Goal: Task Accomplishment & Management: Manage account settings

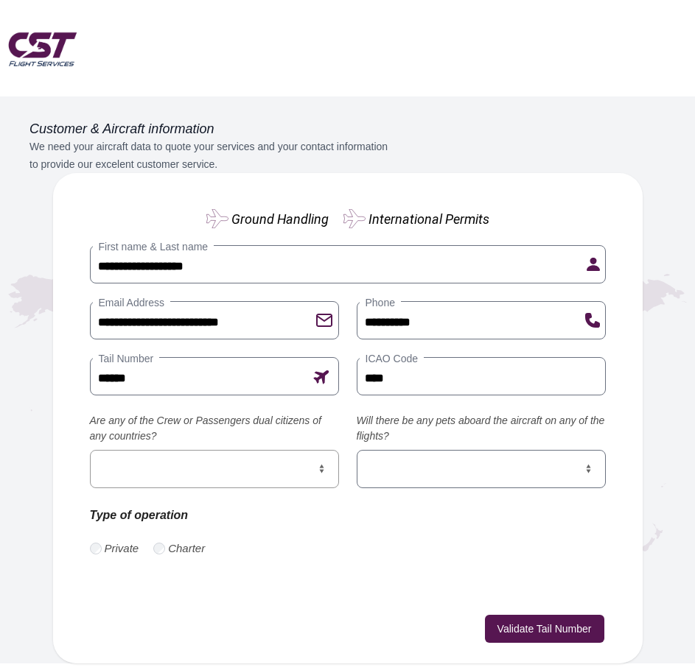
select select "**"
click at [90, 450] on select "*** **" at bounding box center [214, 469] width 249 height 38
click at [561, 466] on select "*** **" at bounding box center [480, 469] width 249 height 38
select select "**"
click at [356, 450] on select "*** **" at bounding box center [480, 469] width 249 height 38
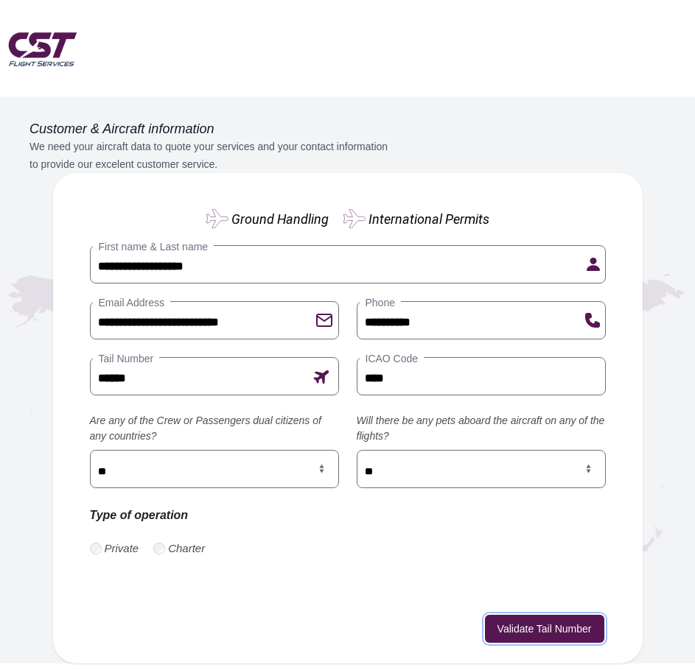
click at [568, 628] on button "Validate Tail Number" at bounding box center [544, 629] width 119 height 28
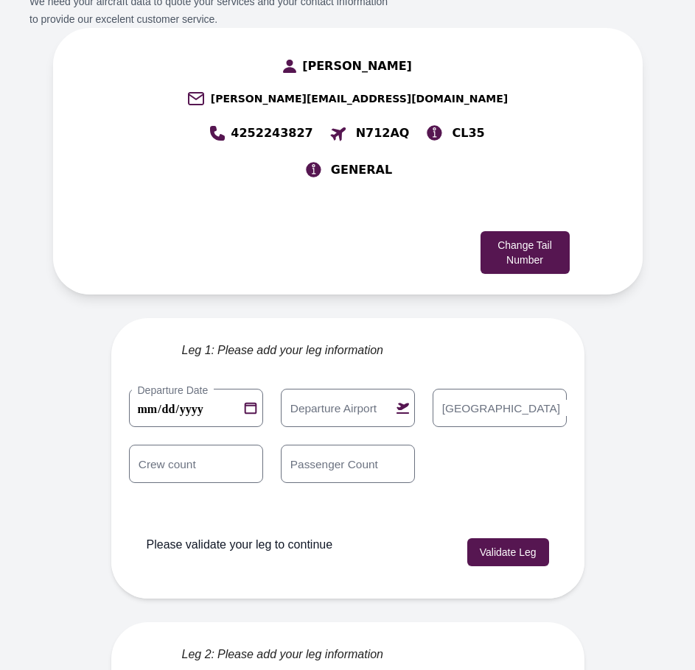
scroll to position [146, 0]
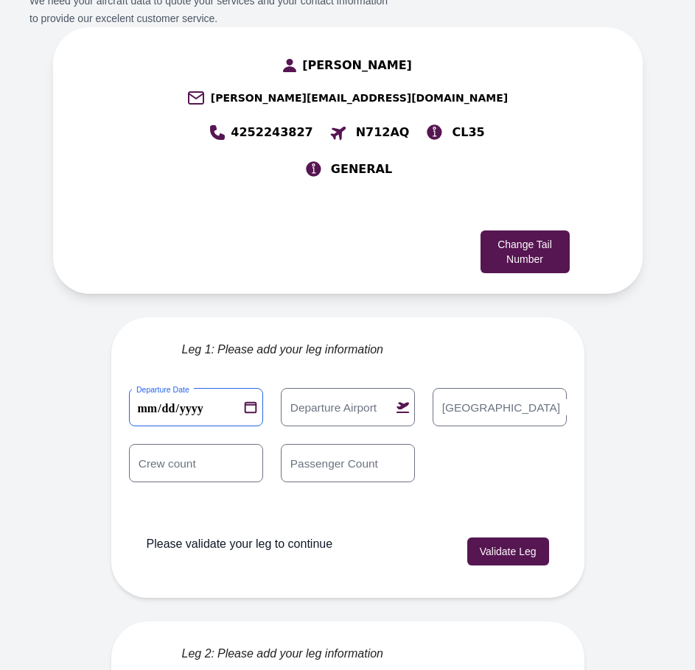
click at [231, 388] on 0 "**********" at bounding box center [196, 407] width 134 height 38
type 0 "**********"
click at [290, 399] on label "Departure Airport" at bounding box center [333, 407] width 99 height 16
click at [290, 388] on input "Departure Airport" at bounding box center [348, 407] width 134 height 38
type input "****"
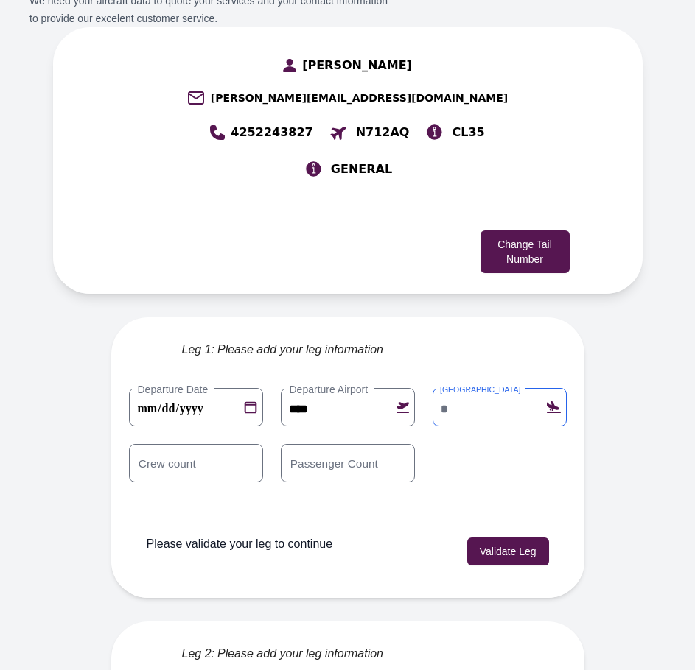
click at [560, 388] on input "Arrival Airport" at bounding box center [499, 407] width 134 height 38
type input "****"
click at [415, 444] on input "*" at bounding box center [348, 463] width 134 height 38
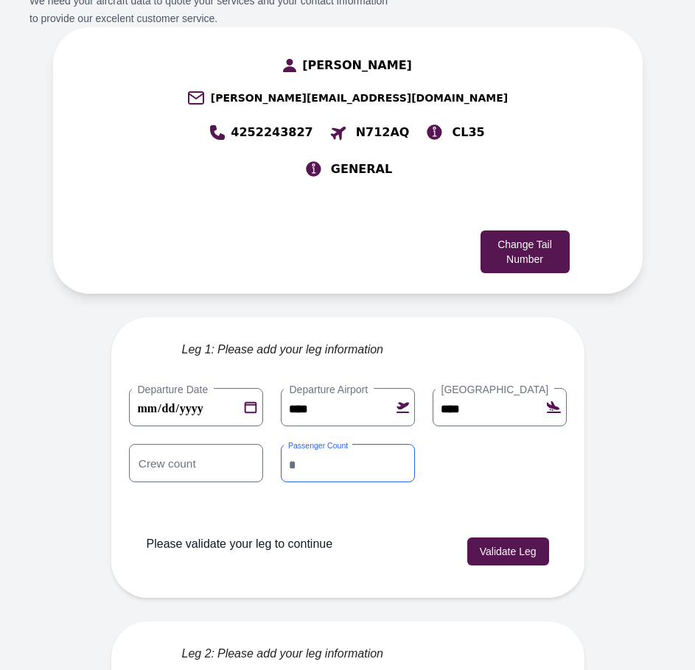
click at [415, 444] on input "*" at bounding box center [348, 463] width 134 height 38
type input "*"
click at [415, 444] on input "*" at bounding box center [348, 463] width 134 height 38
click at [549, 538] on button "Validate Leg" at bounding box center [508, 552] width 82 height 28
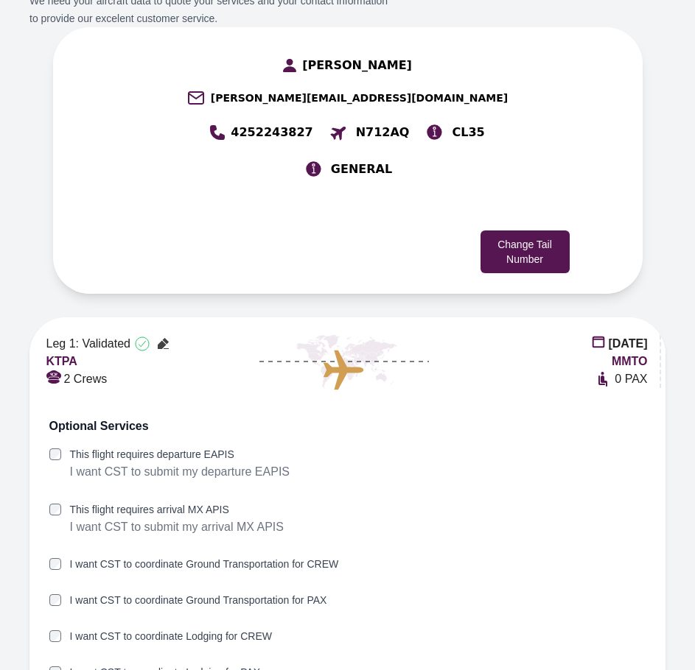
click at [55, 502] on div "This flight requires arrival MX APIS I want CST to submit my arrival MX APIS" at bounding box center [347, 526] width 597 height 49
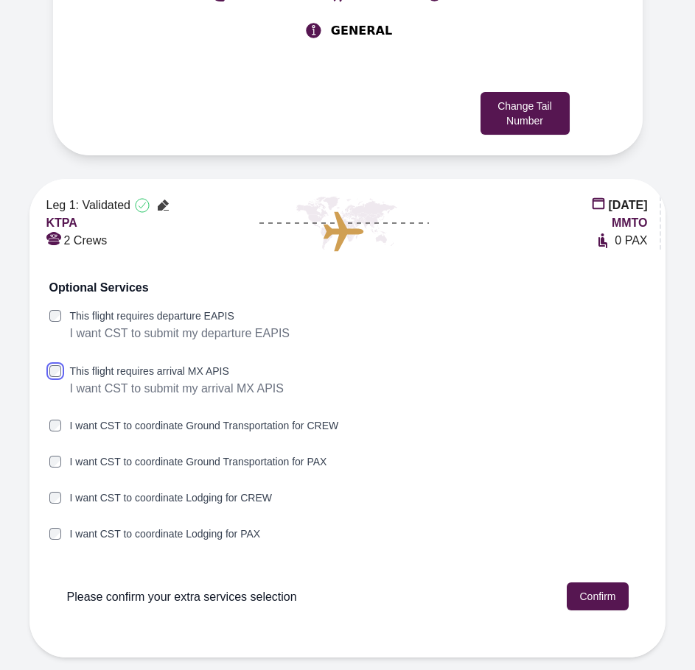
scroll to position [293, 0]
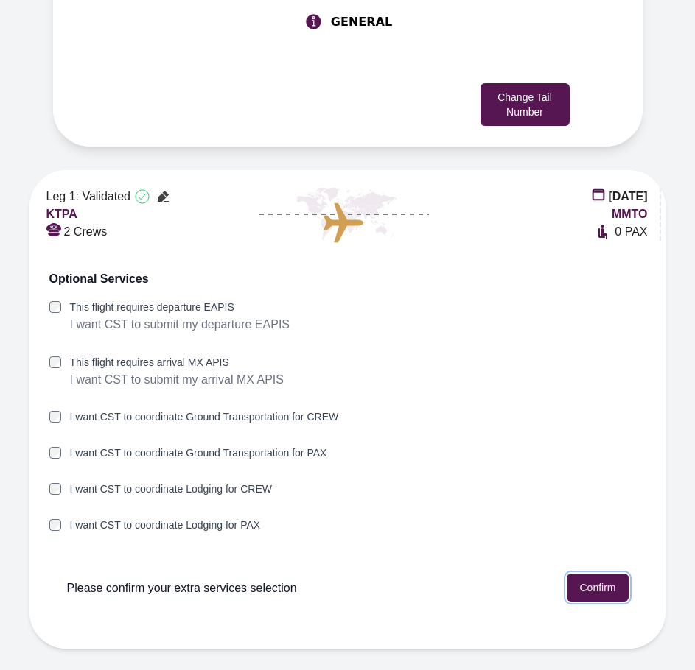
click at [597, 574] on button "Confirm" at bounding box center [596, 588] width 61 height 28
type input "****"
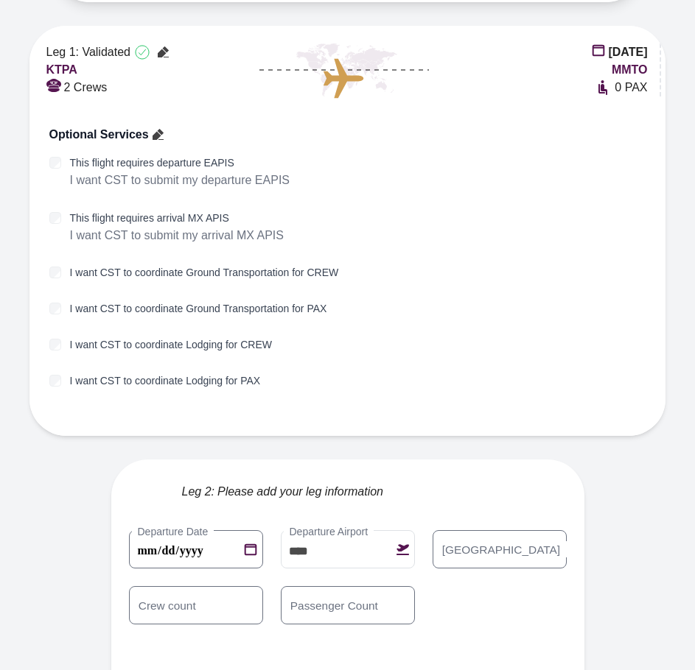
scroll to position [438, 0]
click at [234, 530] on 1 "**********" at bounding box center [196, 549] width 134 height 38
click at [224, 530] on 1 "**********" at bounding box center [196, 549] width 134 height 38
type 1 "**********"
click at [523, 541] on label "Arrival Airport" at bounding box center [500, 549] width 131 height 16
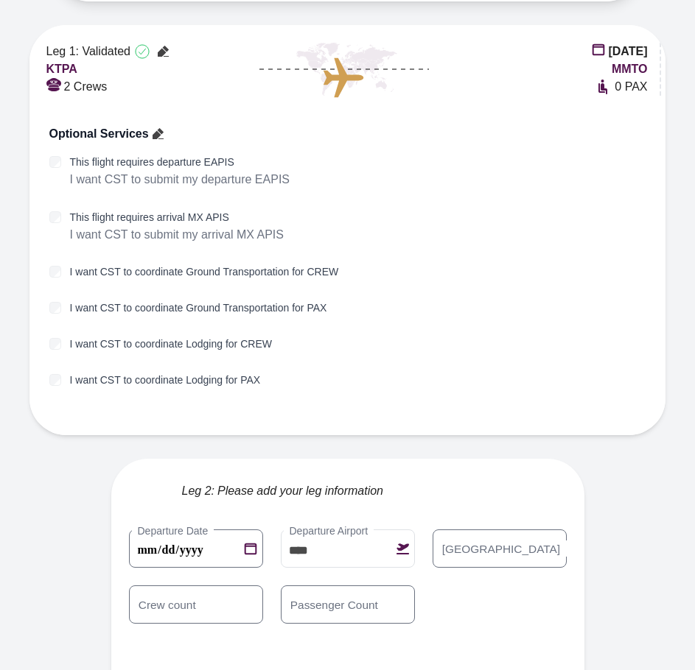
click at [523, 530] on input "Arrival Airport" at bounding box center [499, 549] width 134 height 38
type input "****"
click at [470, 554] on div "**********" at bounding box center [347, 586] width 437 height 112
click at [415, 586] on input "*" at bounding box center [348, 605] width 134 height 38
type input "*"
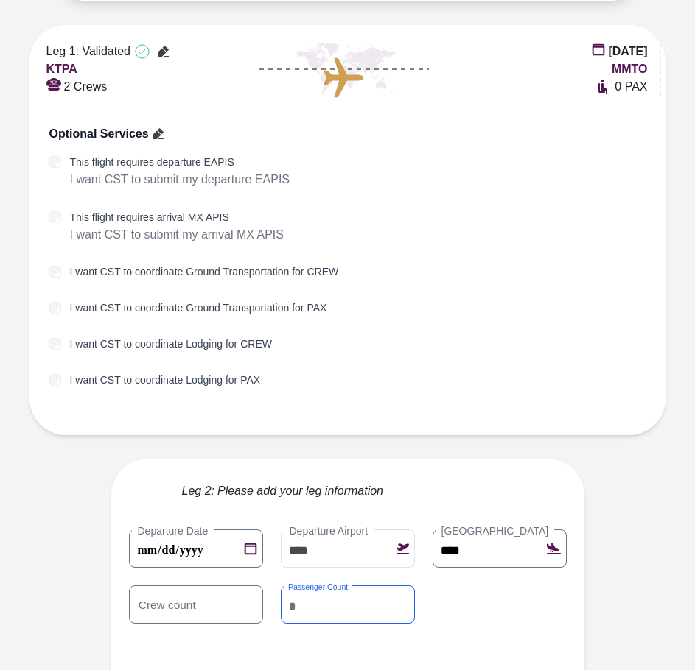
click at [415, 586] on input "*" at bounding box center [348, 605] width 134 height 38
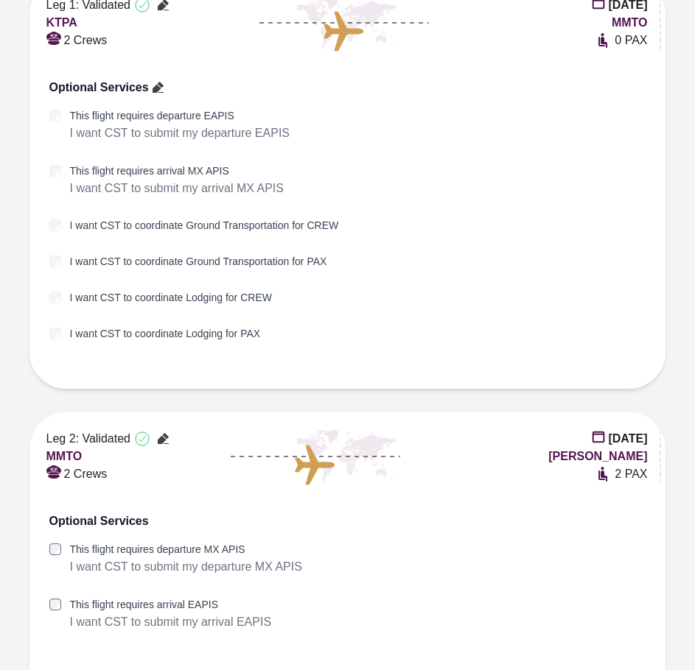
scroll to position [492, 0]
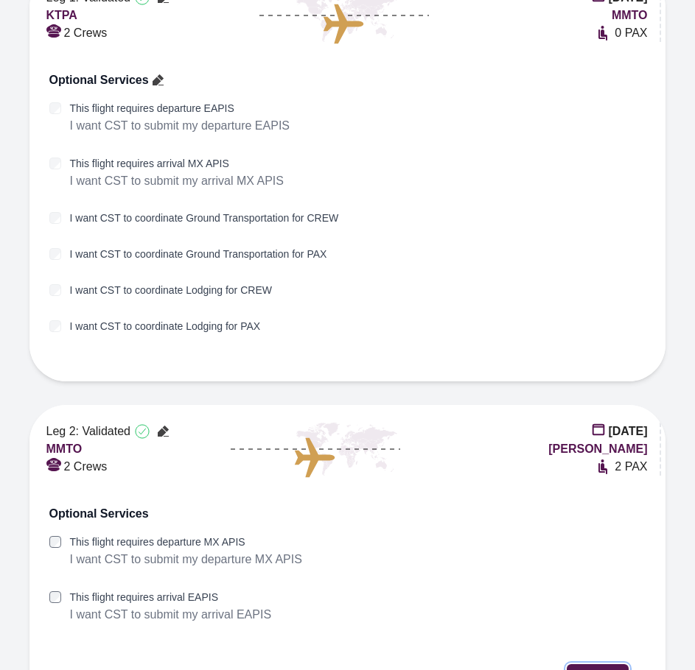
click at [618, 664] on button "Confirm" at bounding box center [596, 678] width 61 height 28
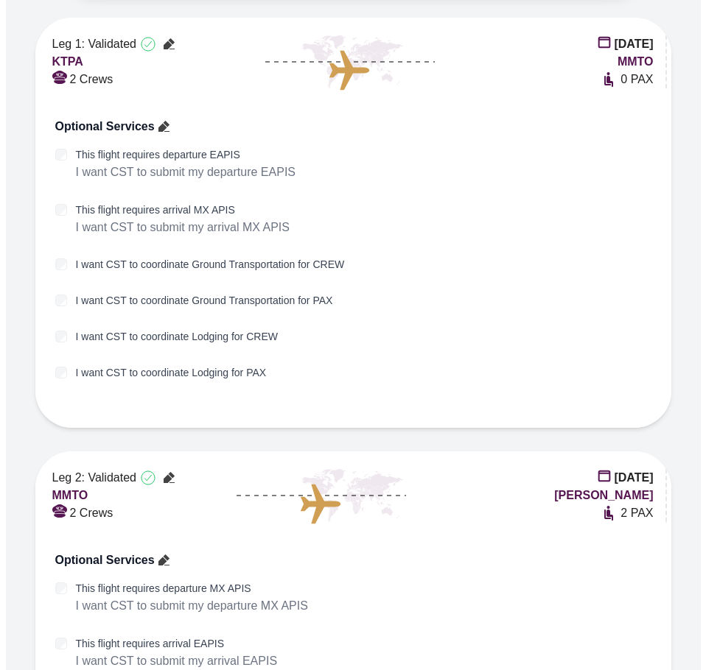
scroll to position [523, 0]
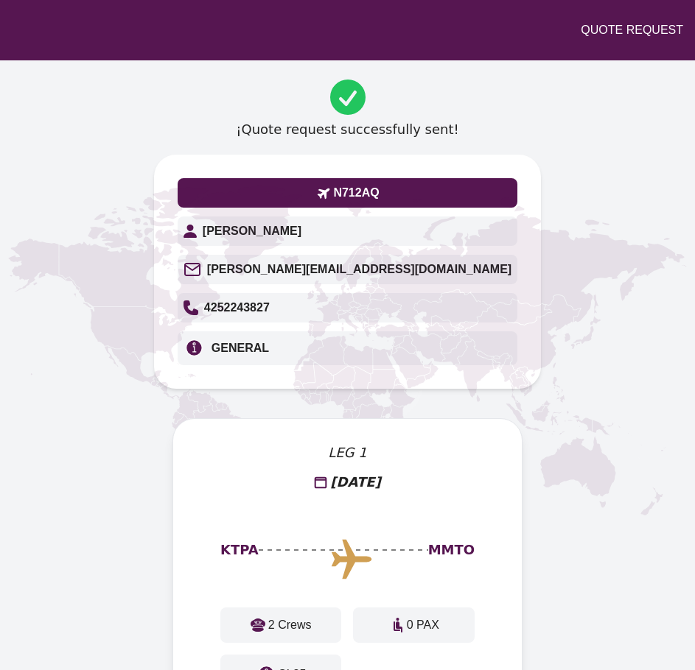
click at [546, 353] on icon at bounding box center [522, 336] width 115 height 82
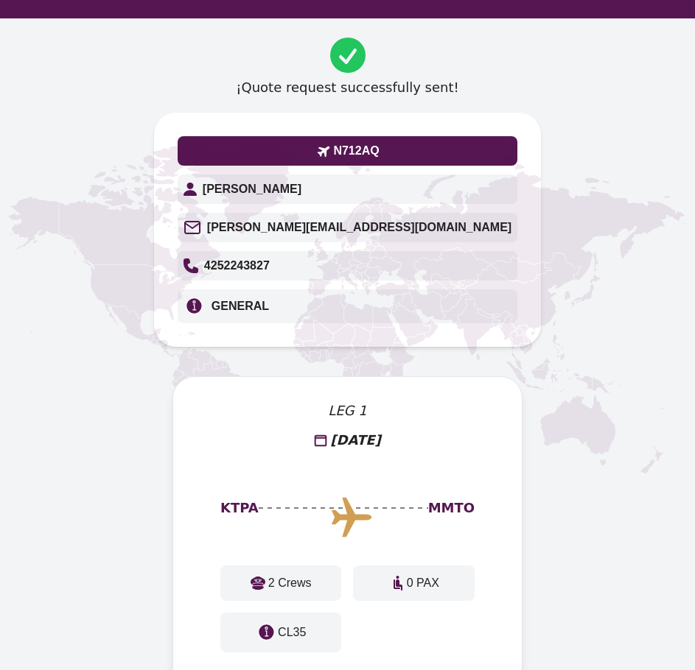
drag, startPoint x: 394, startPoint y: 166, endPoint x: 314, endPoint y: 160, distance: 79.8
click at [345, 157] on icon at bounding box center [347, 320] width 695 height 604
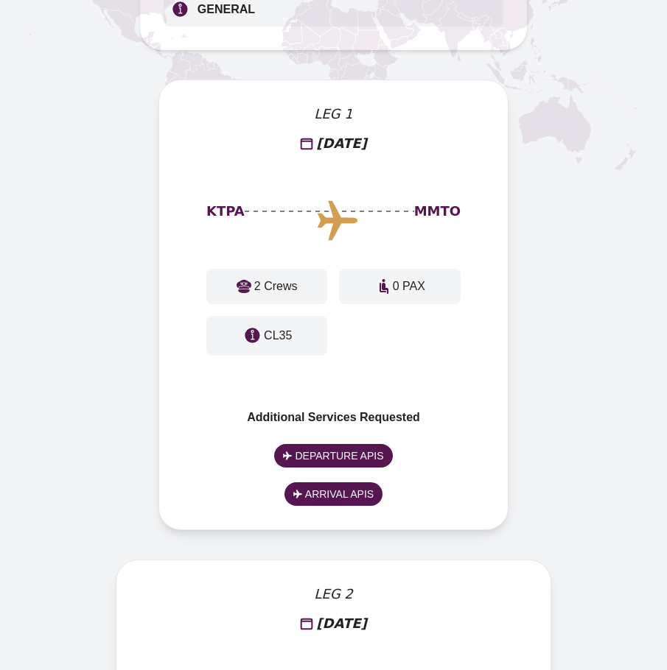
scroll to position [340, 0]
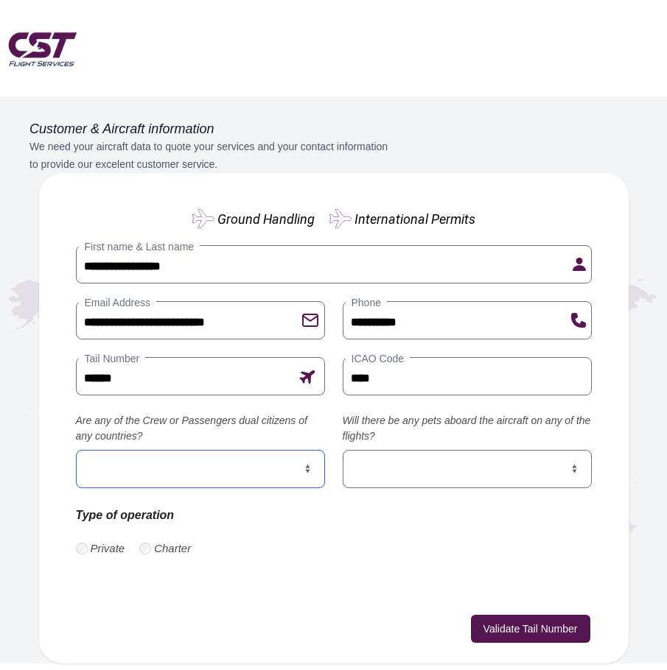
click at [248, 465] on select "*** **" at bounding box center [200, 469] width 249 height 38
select select "**"
click at [76, 450] on select "*** **" at bounding box center [200, 469] width 249 height 38
click at [414, 486] on select "*** **" at bounding box center [466, 469] width 249 height 38
select select "**"
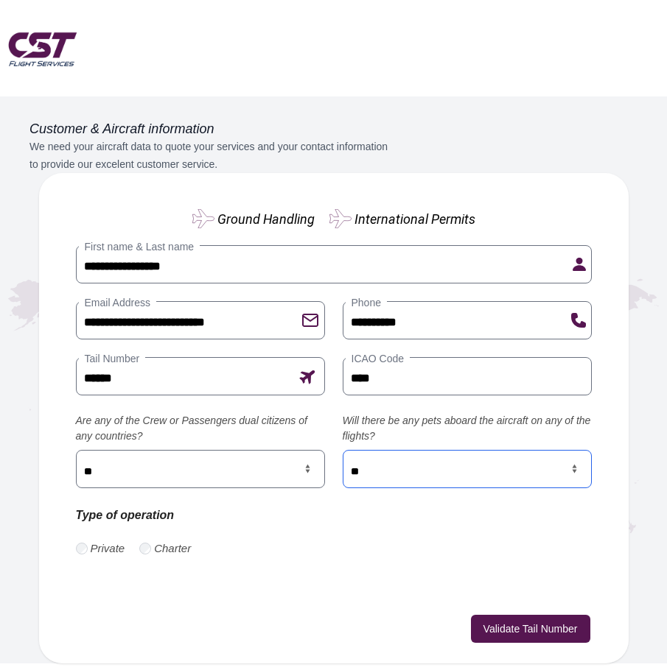
click at [342, 450] on select "*** **" at bounding box center [466, 469] width 249 height 38
click at [493, 626] on button "Validate Tail Number" at bounding box center [530, 629] width 119 height 28
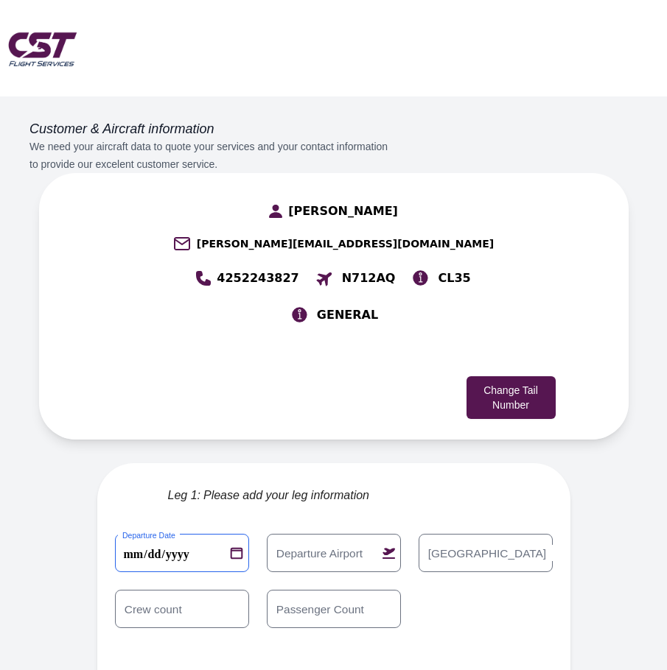
click at [214, 534] on 0 "**********" at bounding box center [182, 553] width 134 height 38
type 0 "**********"
click at [342, 545] on label "Departure Airport" at bounding box center [319, 553] width 99 height 16
click at [342, 534] on input "Departure Airport" at bounding box center [334, 553] width 134 height 38
type input "****"
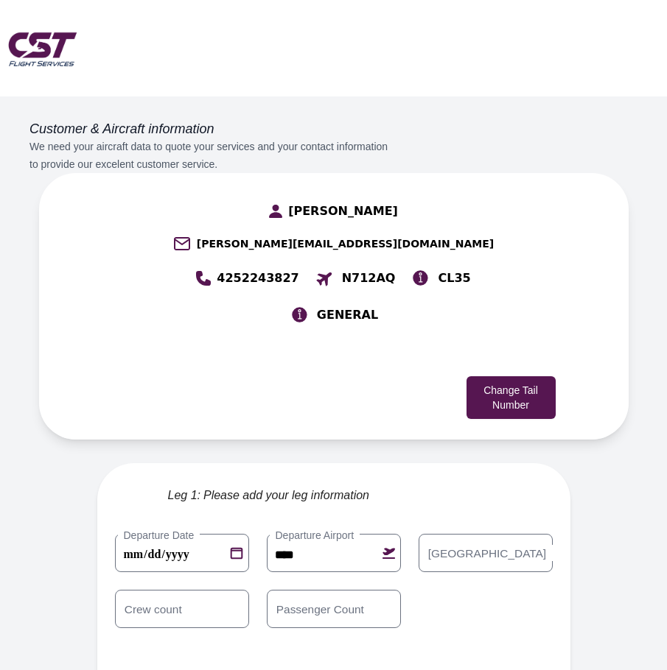
drag, startPoint x: 468, startPoint y: 482, endPoint x: 374, endPoint y: 490, distance: 93.8
click at [464, 545] on label "Arrival Airport" at bounding box center [486, 553] width 131 height 16
click at [450, 534] on input "Arrival Airport" at bounding box center [485, 553] width 134 height 38
type input "****"
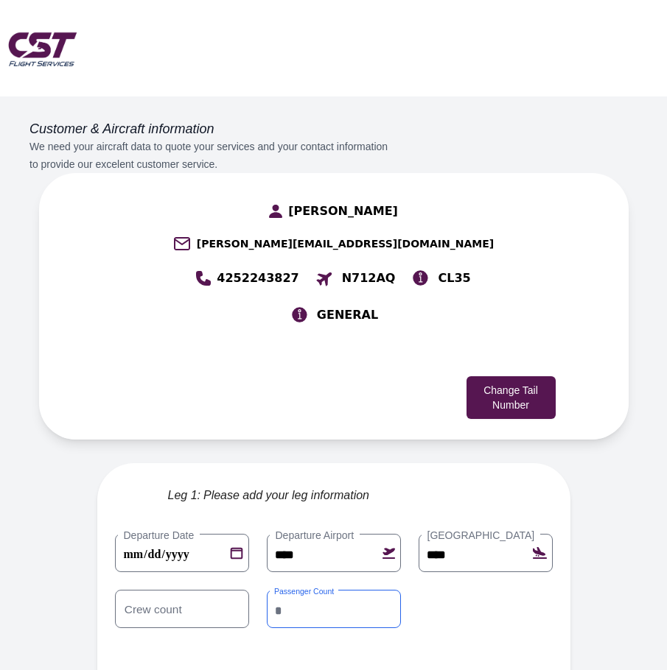
click at [401, 590] on input "*" at bounding box center [334, 609] width 134 height 38
type input "*"
click at [401, 590] on input "*" at bounding box center [334, 609] width 134 height 38
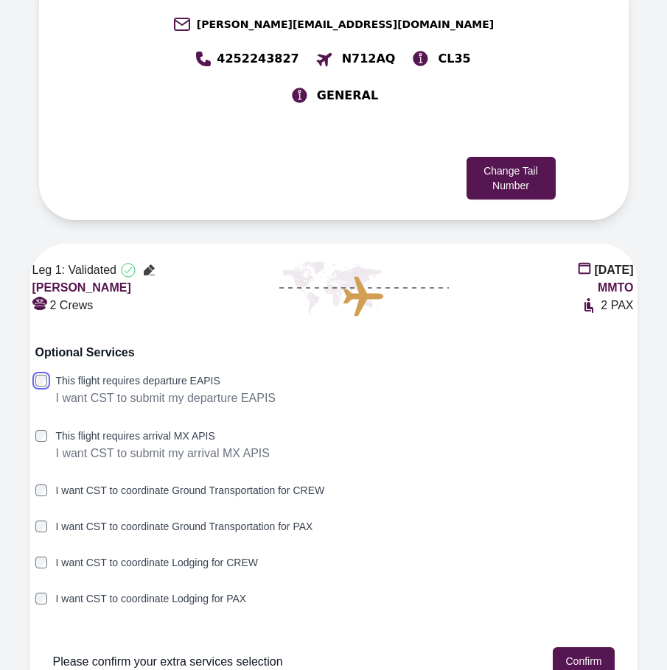
scroll to position [220, 0]
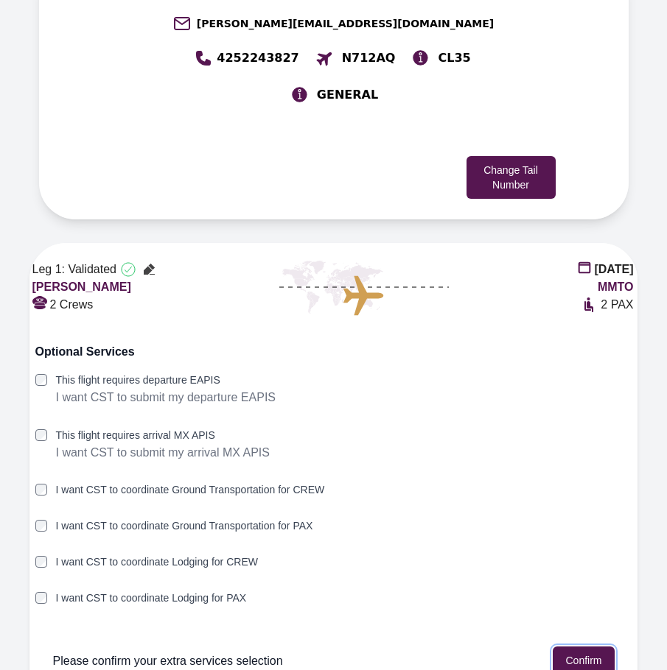
click at [578, 647] on button "Confirm" at bounding box center [582, 661] width 61 height 28
type input "****"
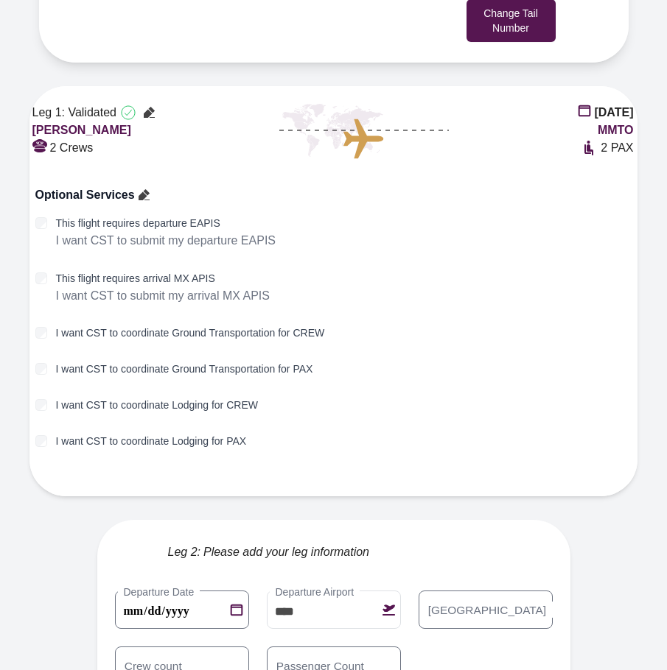
scroll to position [438, 0]
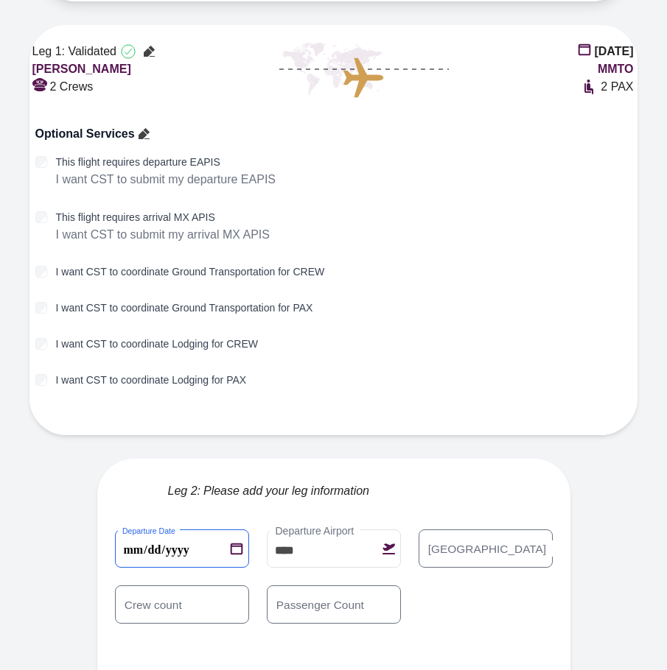
click at [211, 530] on 1 "**********" at bounding box center [182, 549] width 134 height 38
drag, startPoint x: 213, startPoint y: 485, endPoint x: 201, endPoint y: 476, distance: 15.2
click at [212, 530] on 1 "**********" at bounding box center [182, 549] width 134 height 38
type 1 "**********"
click at [462, 541] on label "Arrival Airport" at bounding box center [486, 549] width 131 height 16
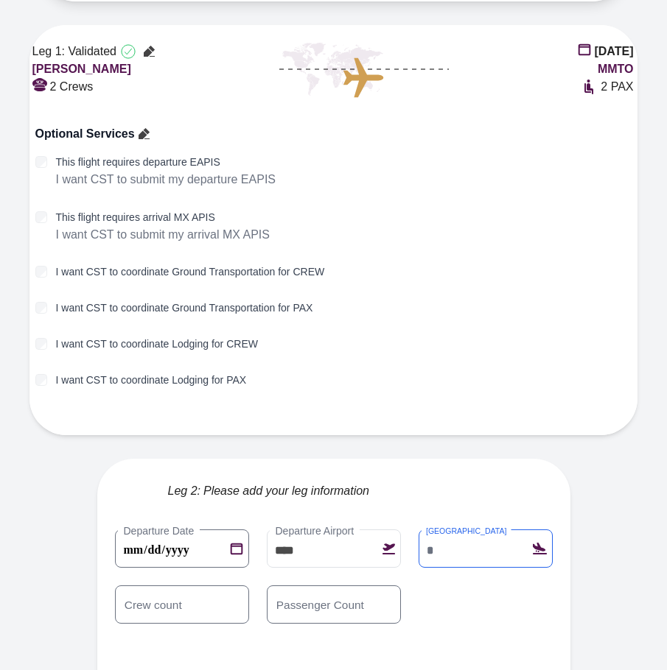
click at [462, 530] on input "Arrival Airport" at bounding box center [485, 549] width 134 height 38
type input "****"
click at [228, 579] on div "**********" at bounding box center [333, 625] width 437 height 191
click at [401, 586] on input "*" at bounding box center [334, 605] width 134 height 38
type input "*"
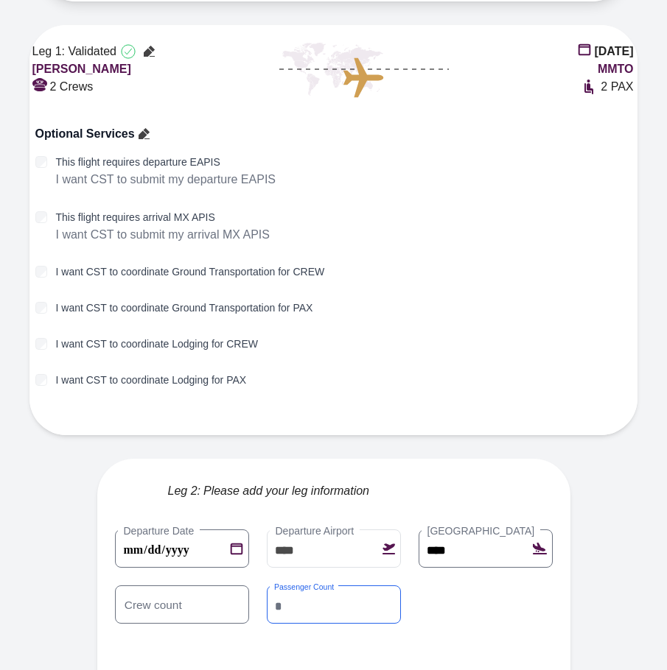
click at [401, 586] on input "*" at bounding box center [334, 605] width 134 height 38
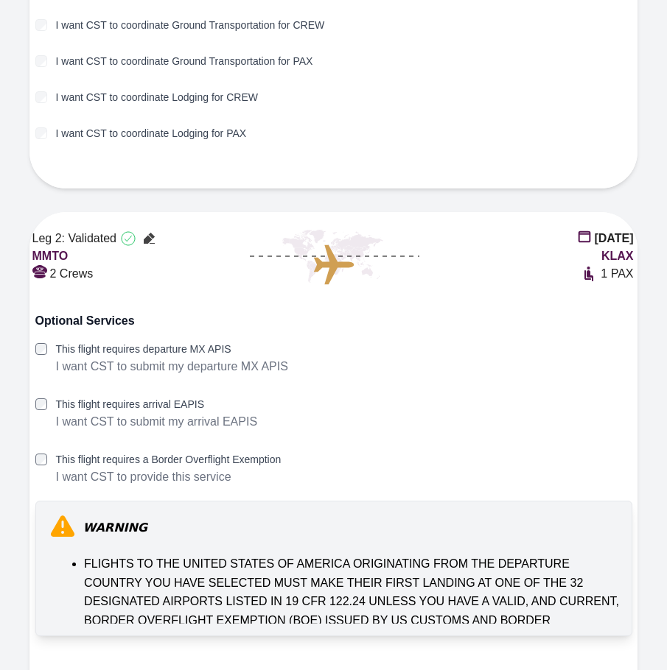
scroll to position [695, 0]
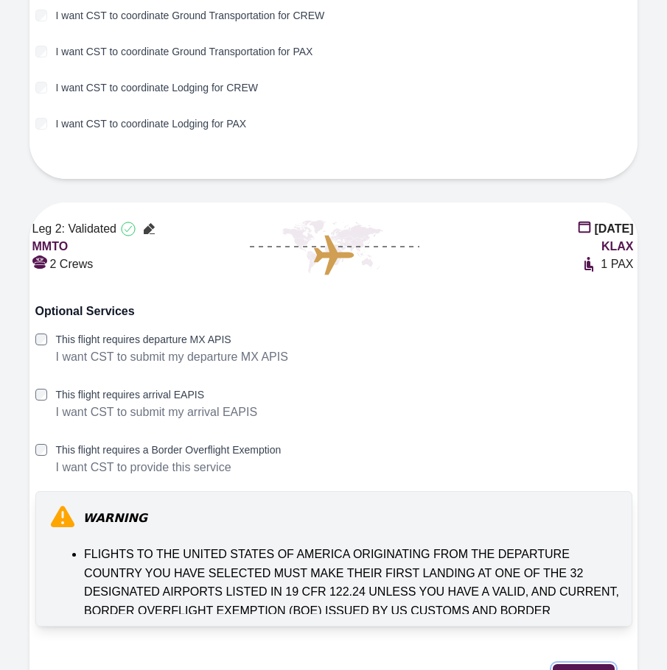
click at [605, 664] on button "Confirm" at bounding box center [582, 678] width 61 height 28
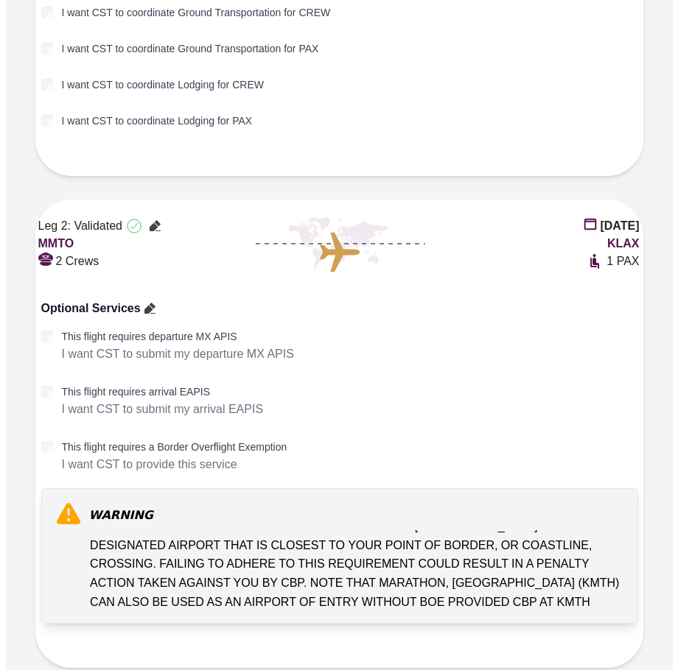
scroll to position [700, 0]
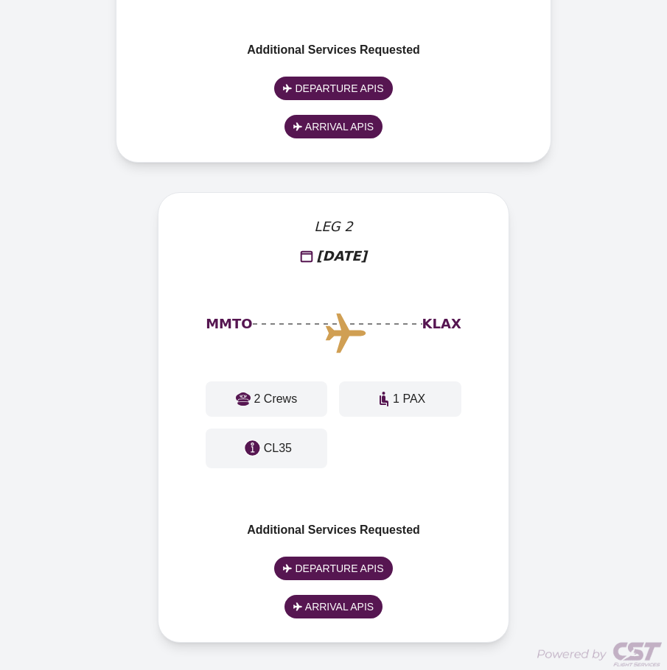
scroll to position [709, 0]
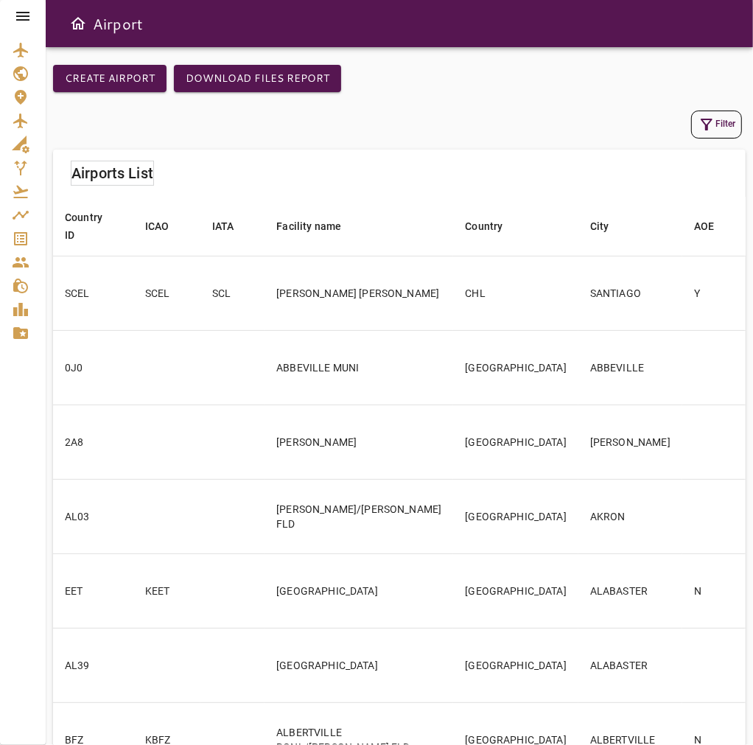
click at [23, 18] on icon at bounding box center [23, 16] width 18 height 18
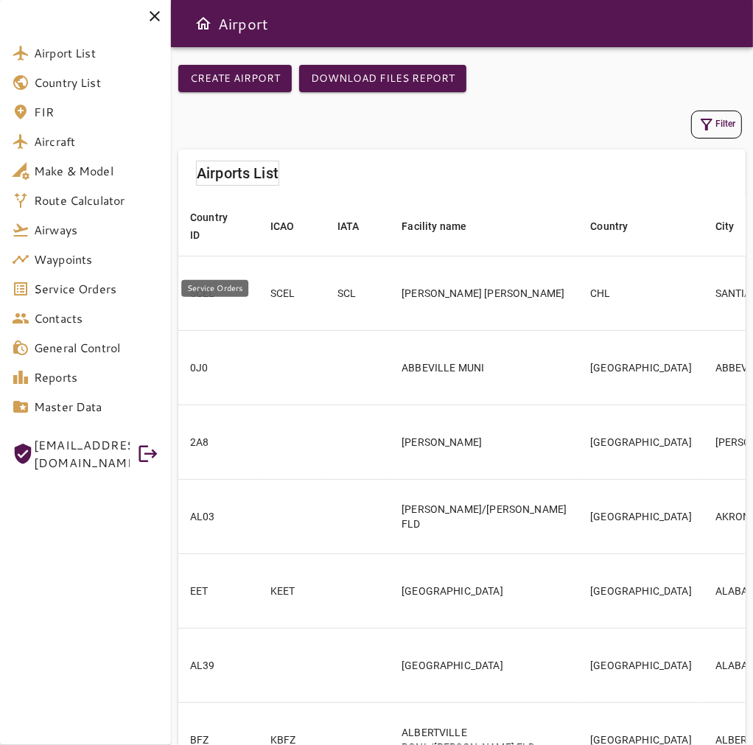
click at [82, 293] on span "Service Orders" at bounding box center [96, 289] width 125 height 18
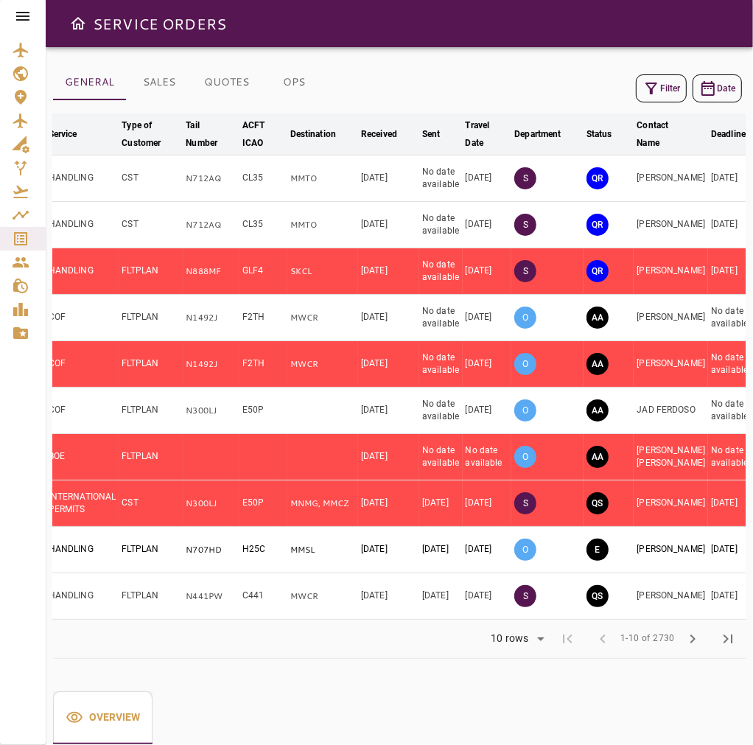
scroll to position [0, 84]
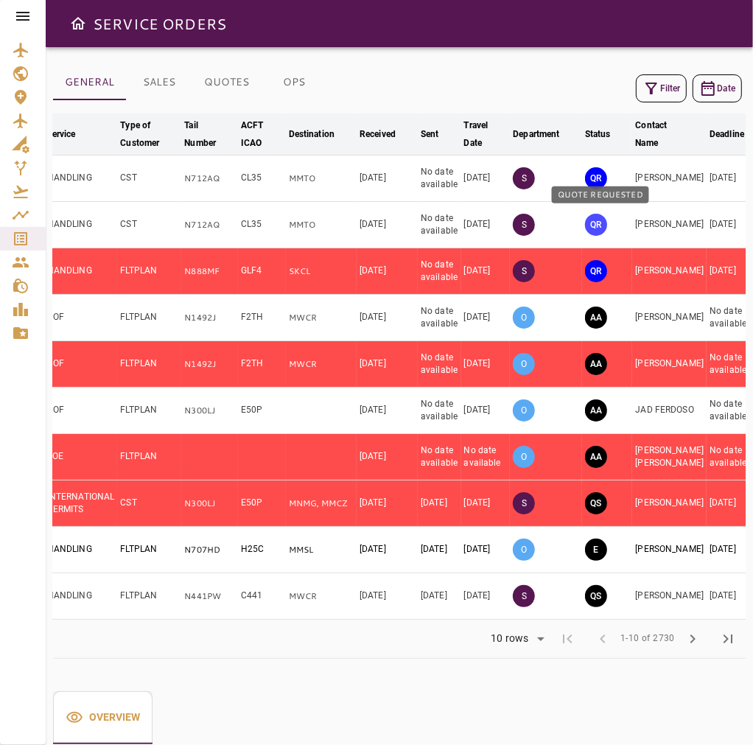
click at [602, 228] on button "QR" at bounding box center [596, 225] width 22 height 22
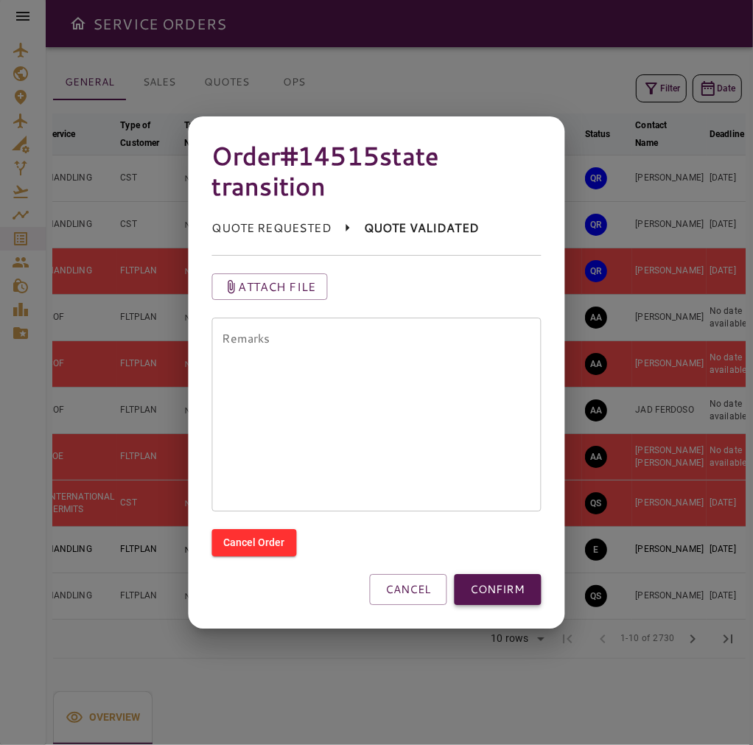
click at [499, 594] on button "CONFIRM" at bounding box center [497, 589] width 87 height 31
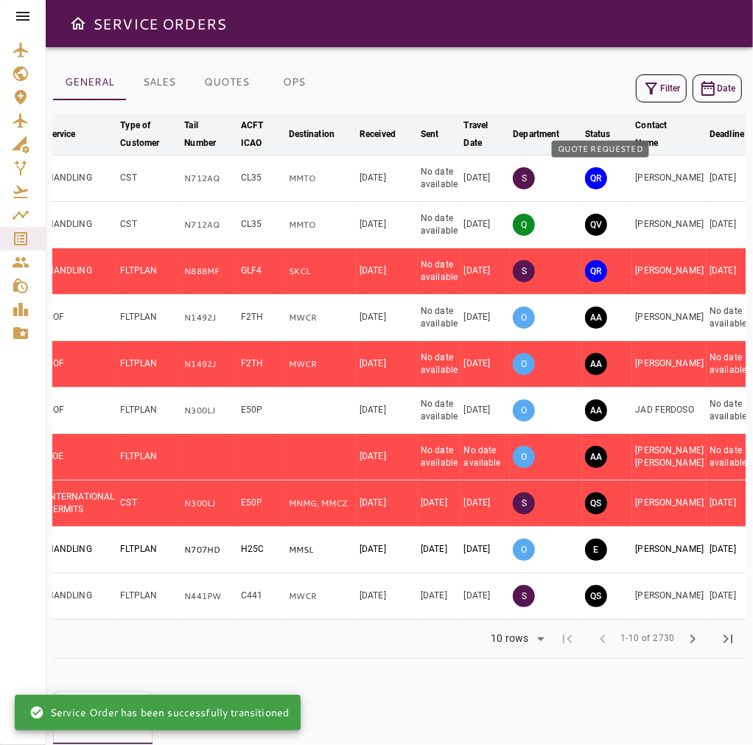
click at [597, 178] on button "QR" at bounding box center [596, 178] width 22 height 22
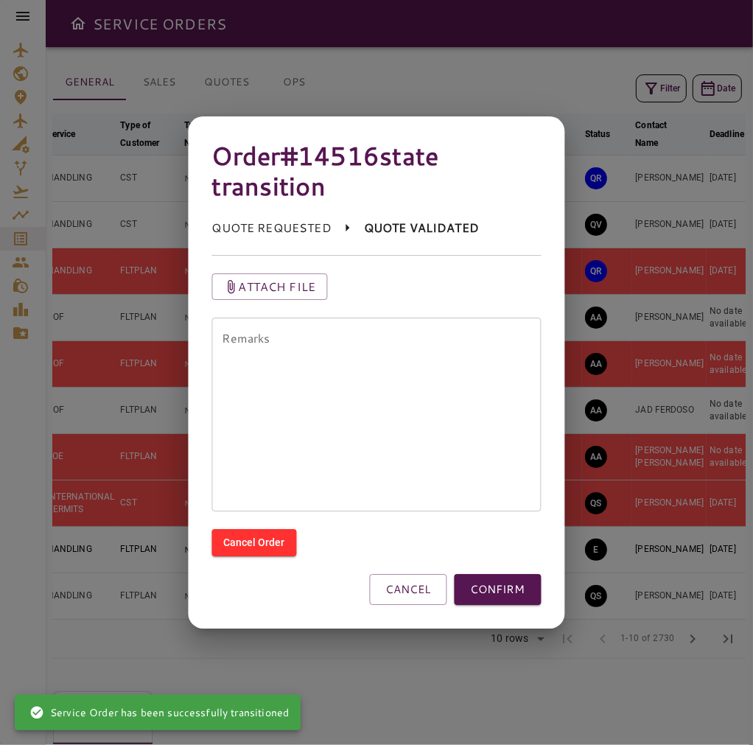
click at [528, 606] on div "Order #14516 state transition QUOTE REQUESTED QUOTE VALIDATED Attach file Remar…" at bounding box center [377, 372] width 376 height 513
click at [521, 590] on button "CONFIRM" at bounding box center [497, 589] width 87 height 31
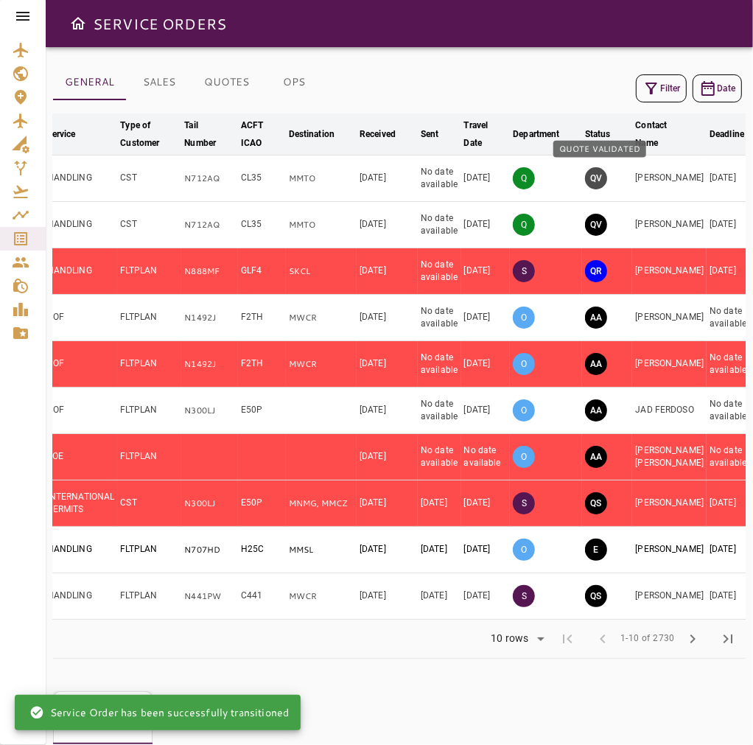
click at [601, 179] on button "QV" at bounding box center [596, 178] width 22 height 22
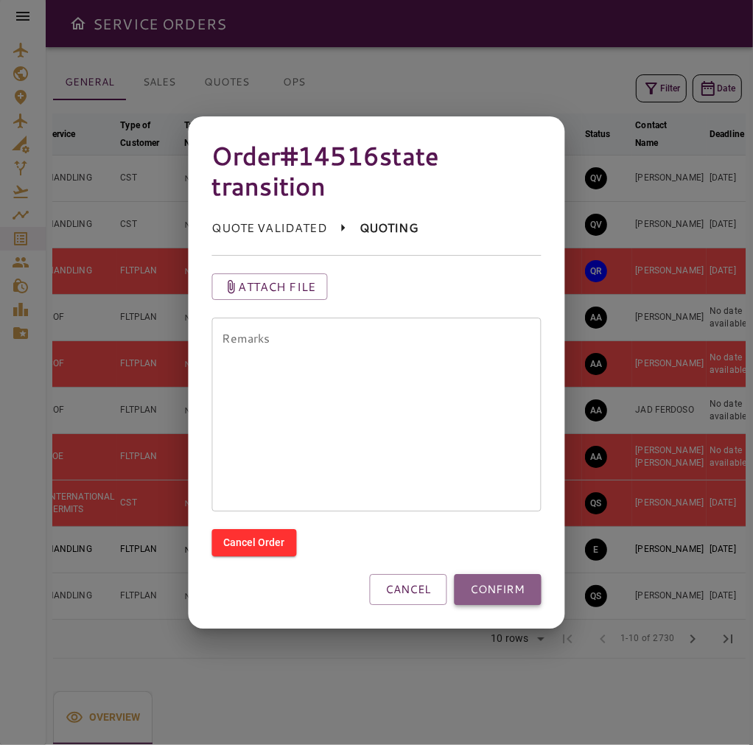
drag, startPoint x: 516, startPoint y: 585, endPoint x: 546, endPoint y: 428, distance: 159.9
click at [516, 583] on button "CONFIRM" at bounding box center [497, 589] width 87 height 31
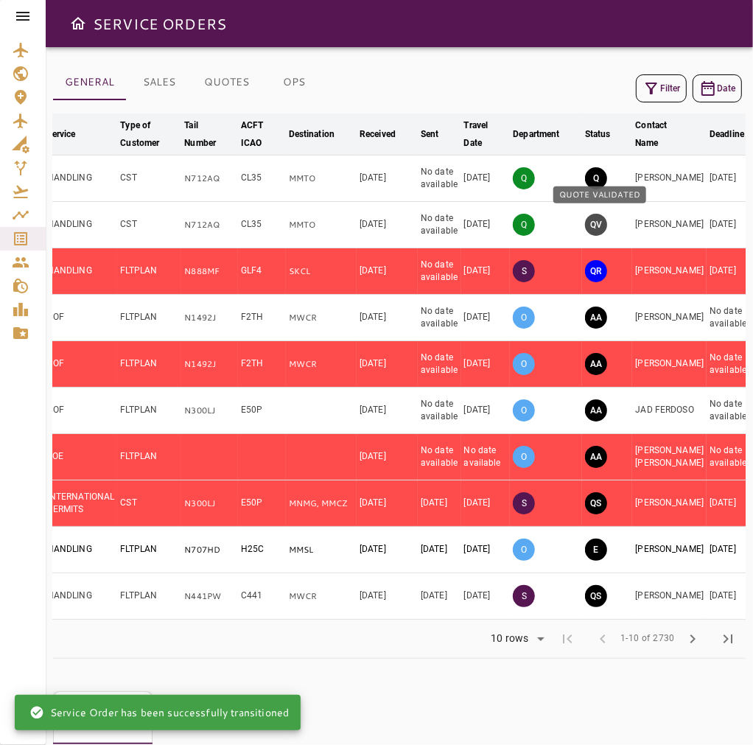
click at [598, 225] on button "QV" at bounding box center [596, 225] width 22 height 22
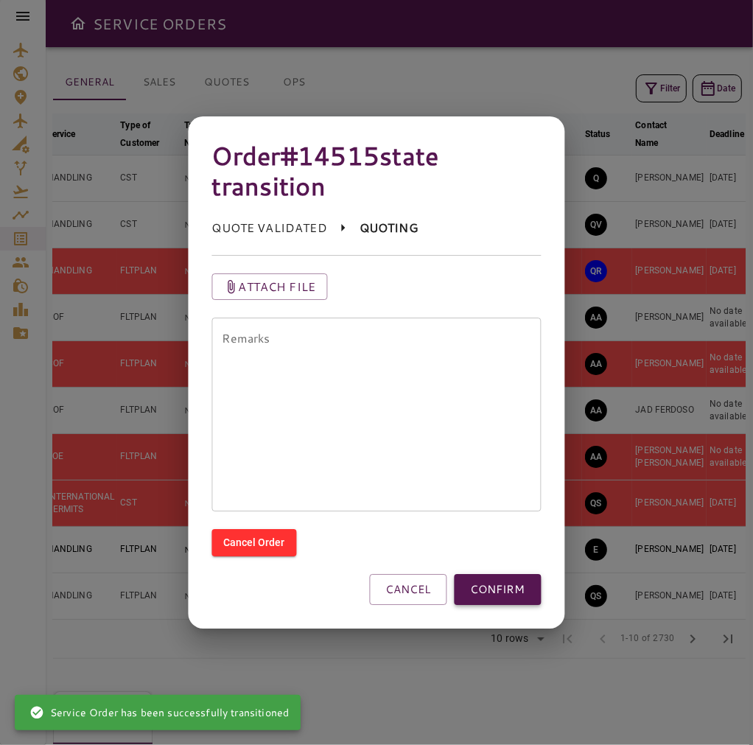
click at [505, 589] on button "CONFIRM" at bounding box center [497, 589] width 87 height 31
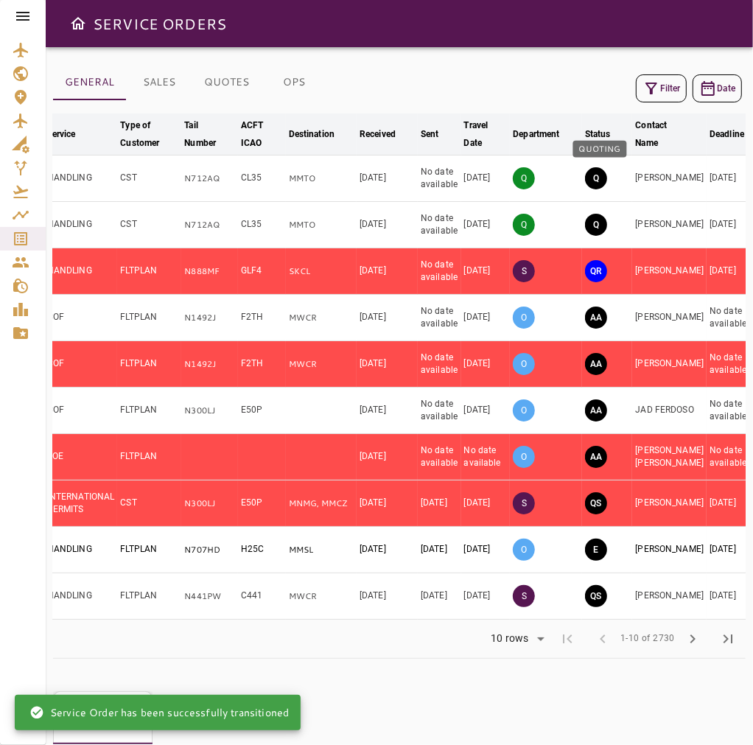
click at [600, 177] on button "Q" at bounding box center [596, 178] width 22 height 22
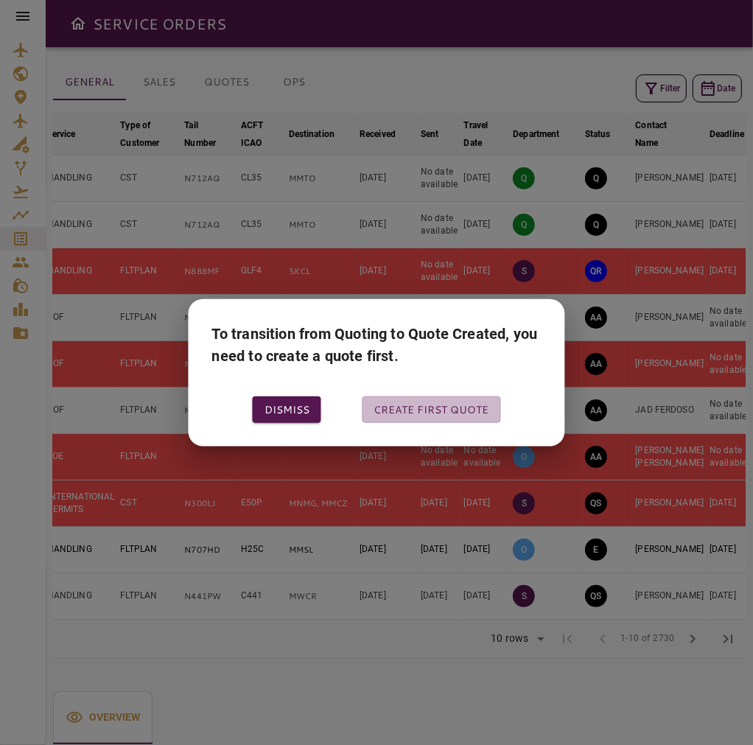
drag, startPoint x: 472, startPoint y: 409, endPoint x: 480, endPoint y: 393, distance: 18.1
click at [472, 409] on button "Create first quote" at bounding box center [431, 408] width 138 height 27
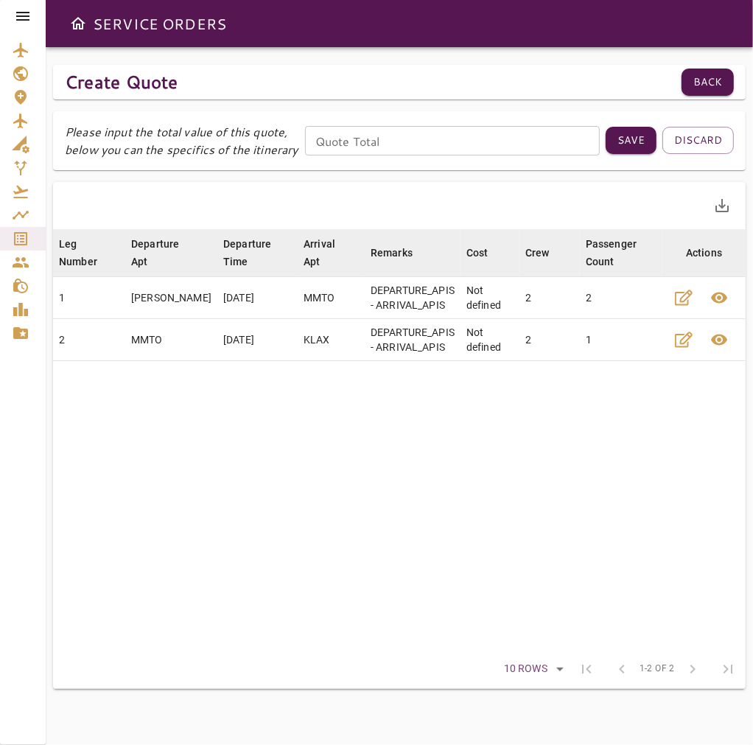
click at [421, 123] on div "Please input the total value of this quote, below you can the specifics of the …" at bounding box center [399, 140] width 669 height 35
click at [428, 130] on input "Quote Total" at bounding box center [452, 140] width 295 height 29
type input "*"
click at [621, 136] on button "Save" at bounding box center [630, 140] width 51 height 27
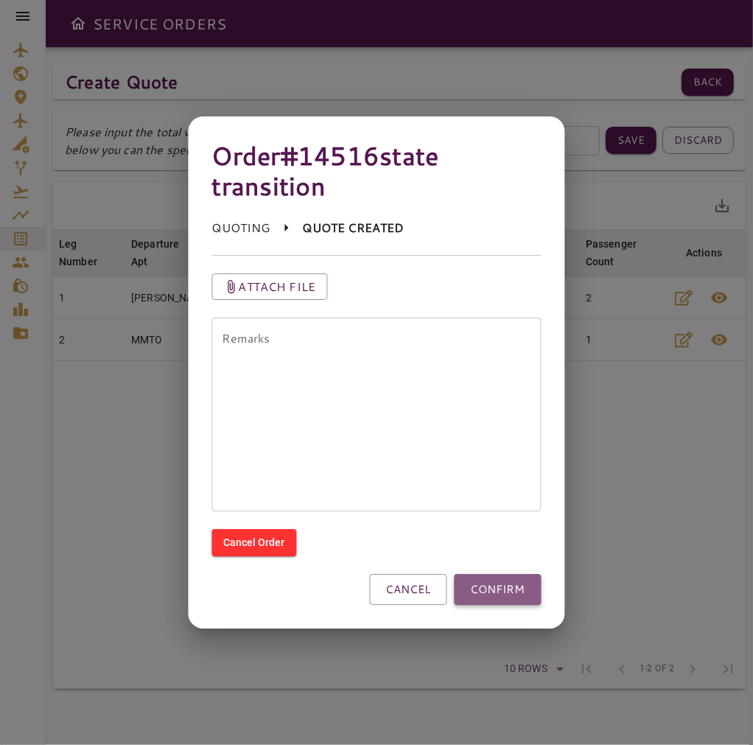
click at [488, 592] on button "CONFIRM" at bounding box center [497, 589] width 87 height 31
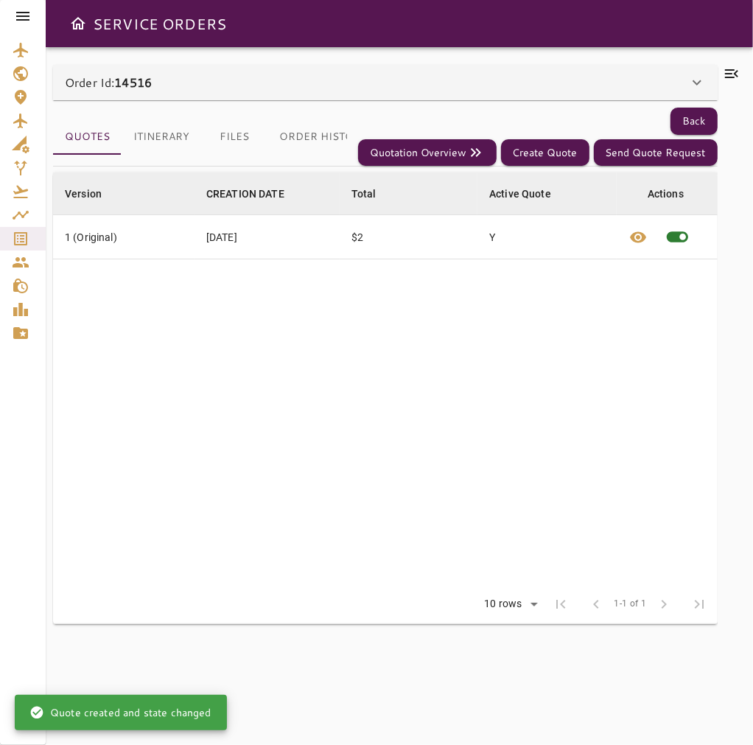
click at [722, 71] on icon at bounding box center [731, 74] width 18 height 18
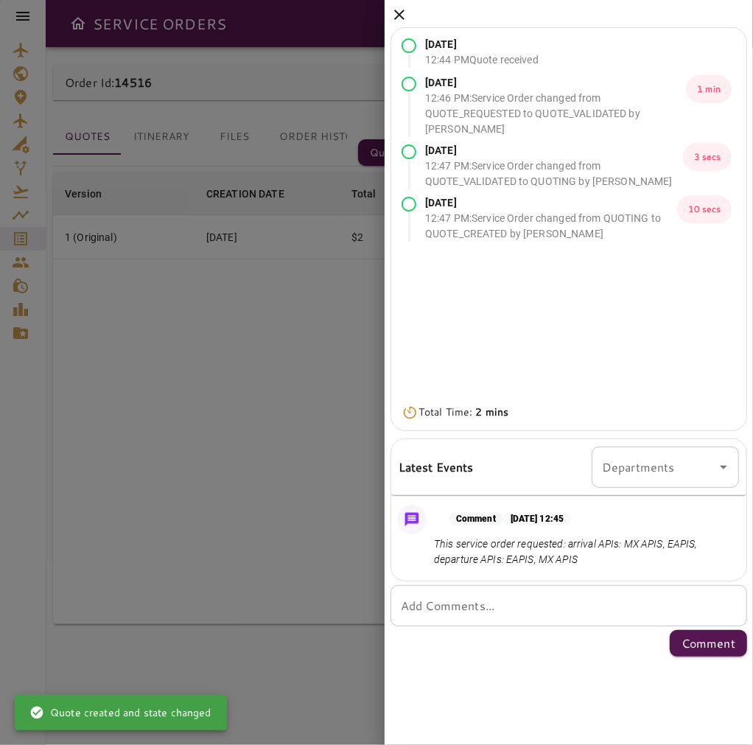
click at [399, 9] on icon at bounding box center [399, 15] width 18 height 18
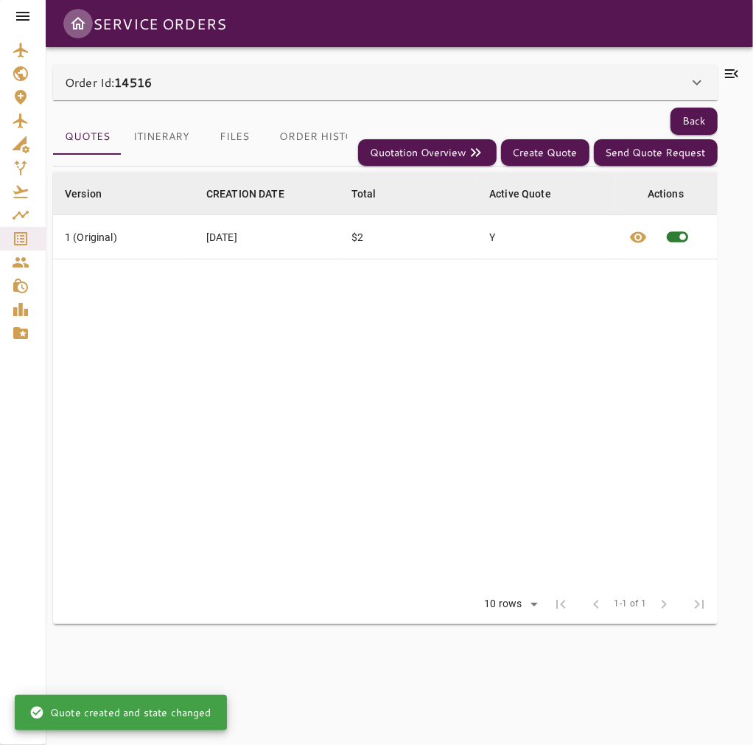
click at [74, 18] on icon "Open drawer" at bounding box center [78, 24] width 18 height 18
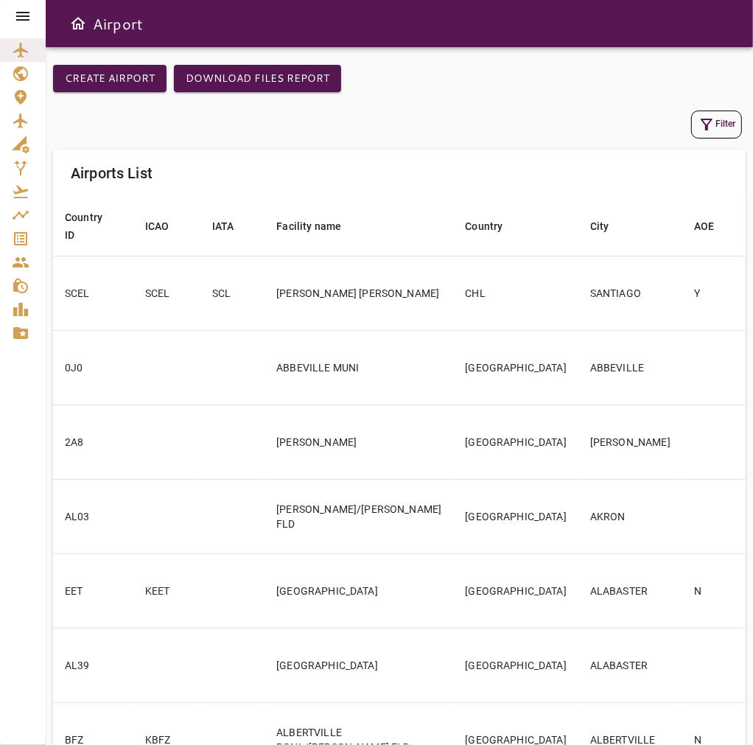
click at [21, 27] on div at bounding box center [23, 16] width 46 height 32
drag, startPoint x: 20, startPoint y: 15, endPoint x: 20, endPoint y: 26, distance: 10.3
click at [20, 17] on icon at bounding box center [23, 16] width 18 height 18
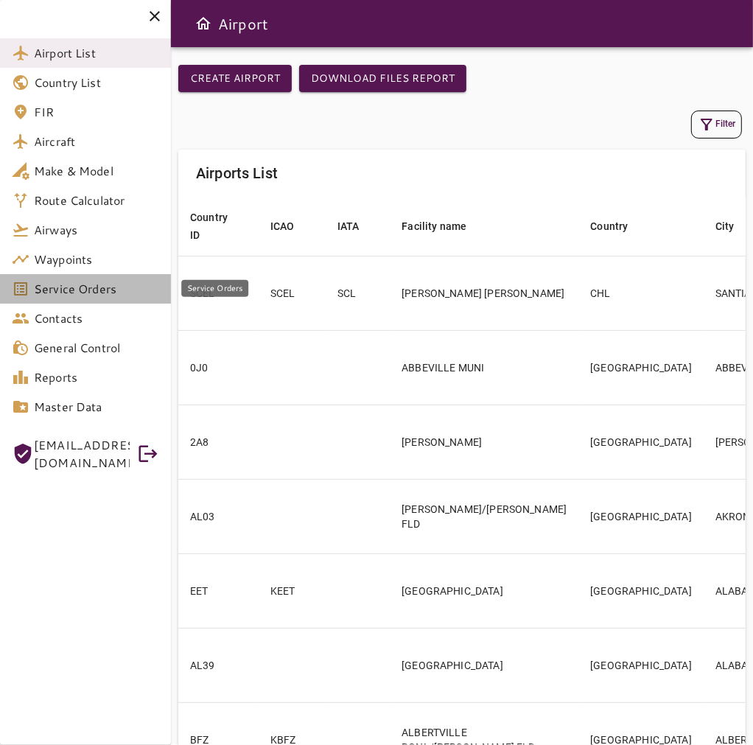
click at [103, 296] on span "Service Orders" at bounding box center [96, 289] width 125 height 18
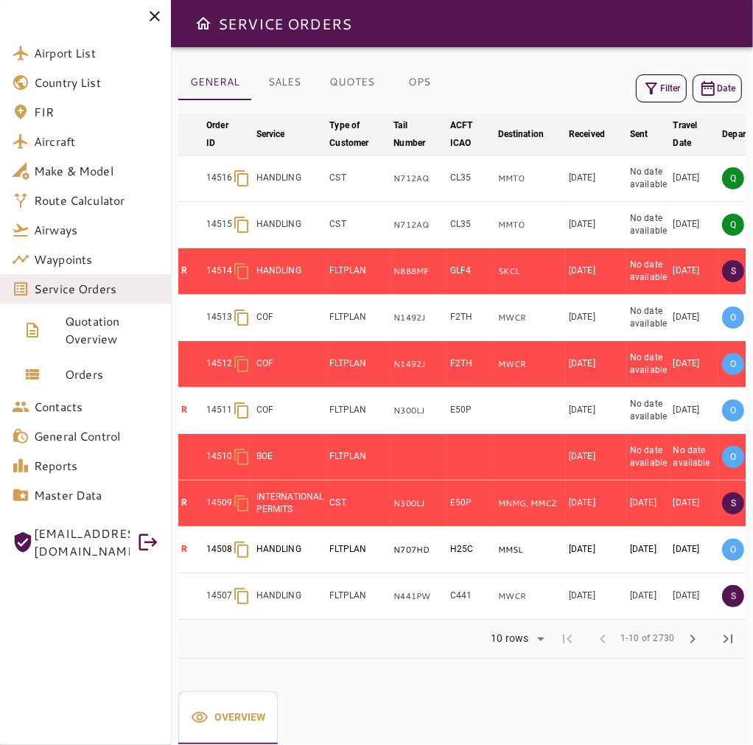
click at [157, 15] on icon at bounding box center [155, 16] width 10 height 10
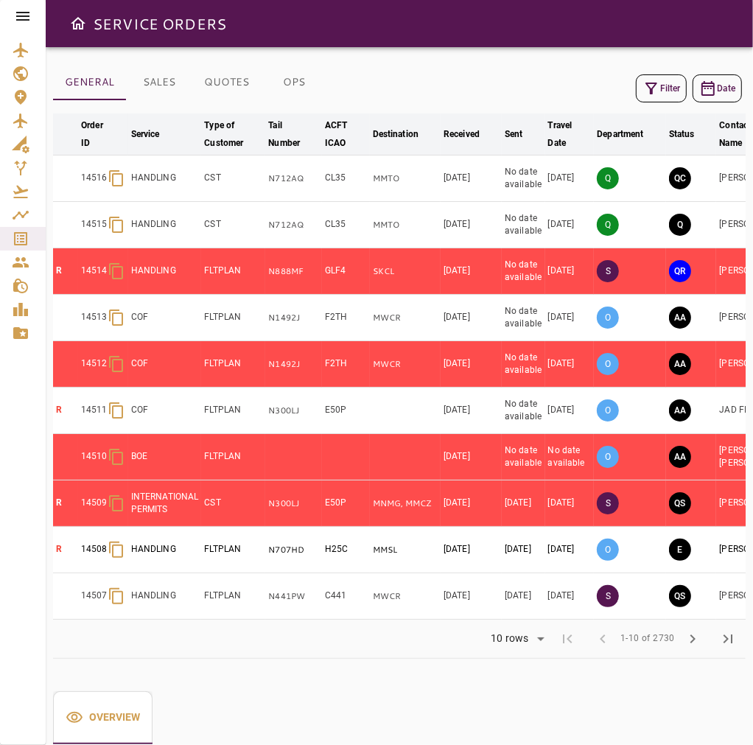
click at [687, 226] on button "Q" at bounding box center [680, 225] width 22 height 22
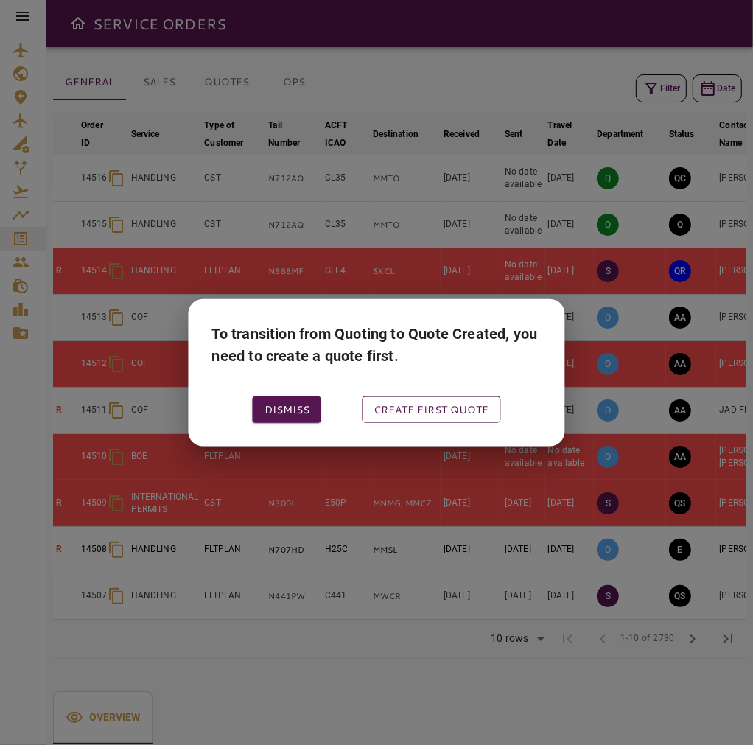
click at [496, 401] on button "Create first quote" at bounding box center [431, 408] width 138 height 27
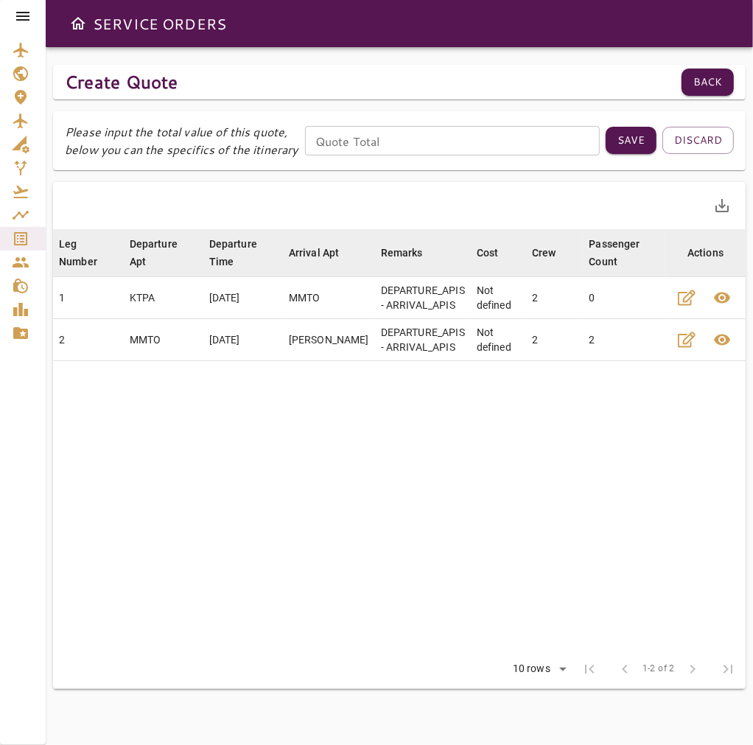
click at [428, 151] on input "Quote Total" at bounding box center [452, 140] width 295 height 29
type input "*"
click at [624, 141] on button "Save" at bounding box center [630, 140] width 51 height 27
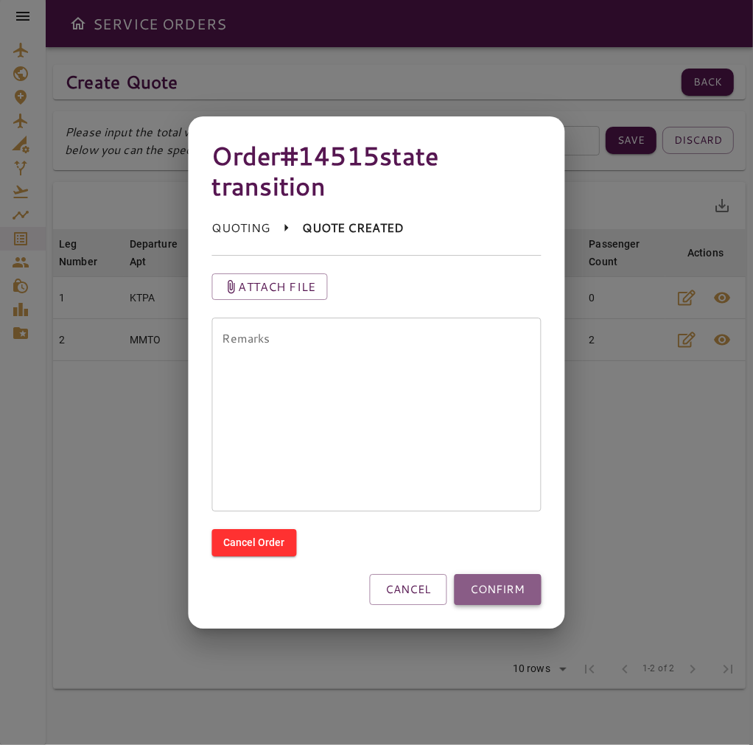
click at [505, 583] on button "CONFIRM" at bounding box center [497, 589] width 87 height 31
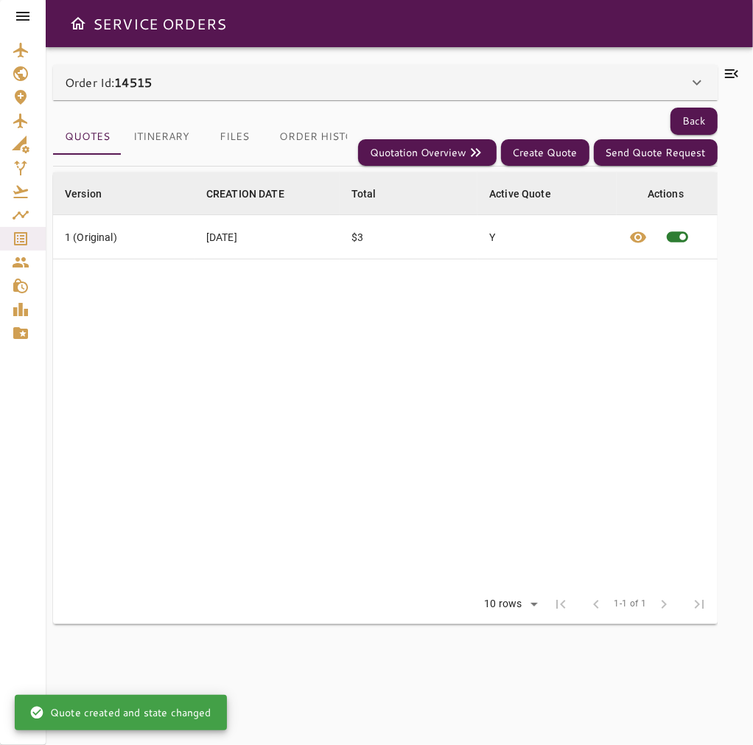
click at [77, 24] on icon "Open drawer" at bounding box center [78, 23] width 15 height 13
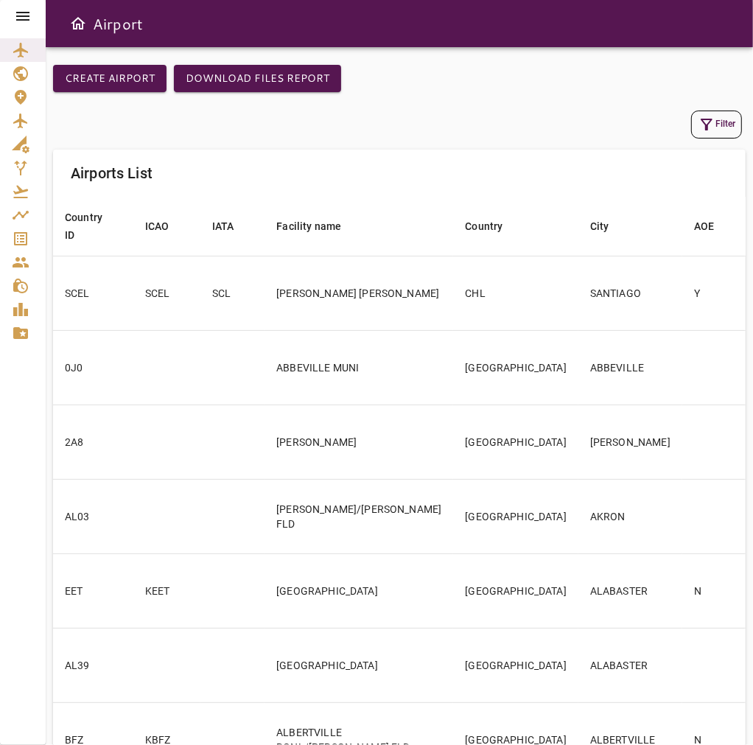
click at [10, 10] on div at bounding box center [23, 16] width 46 height 32
click at [18, 13] on icon at bounding box center [23, 16] width 18 height 18
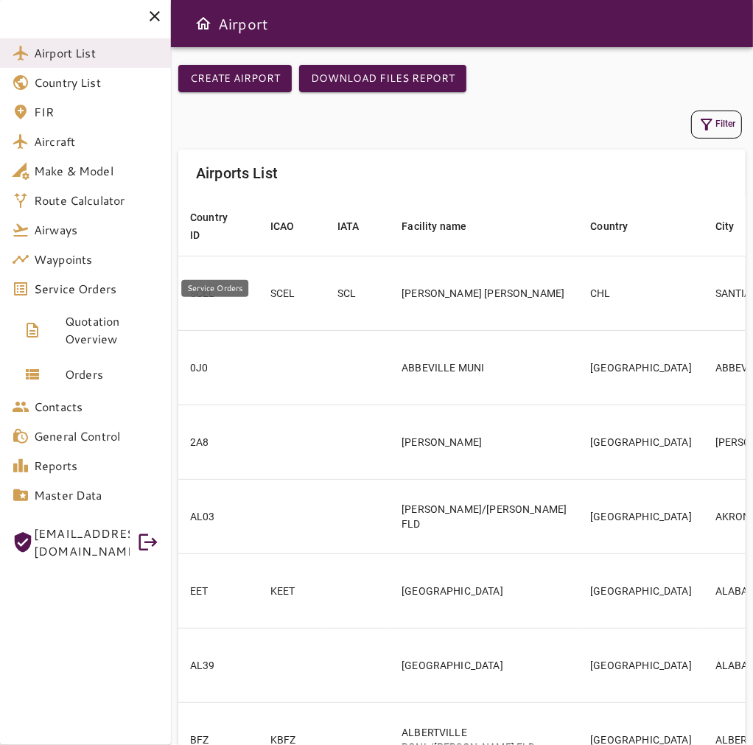
click at [115, 284] on span "Service Orders" at bounding box center [96, 289] width 125 height 18
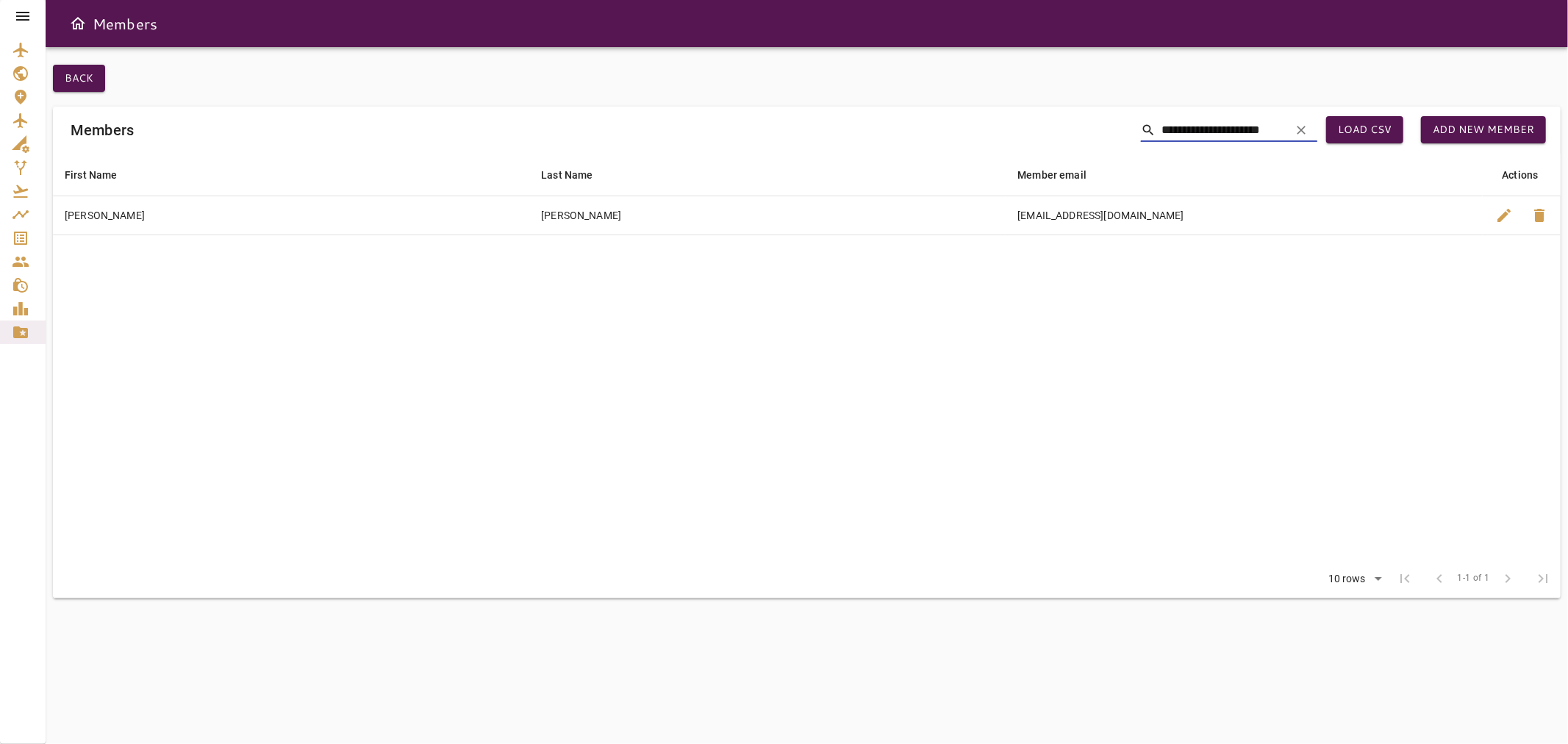
click at [23, 10] on icon at bounding box center [23, 16] width 18 height 18
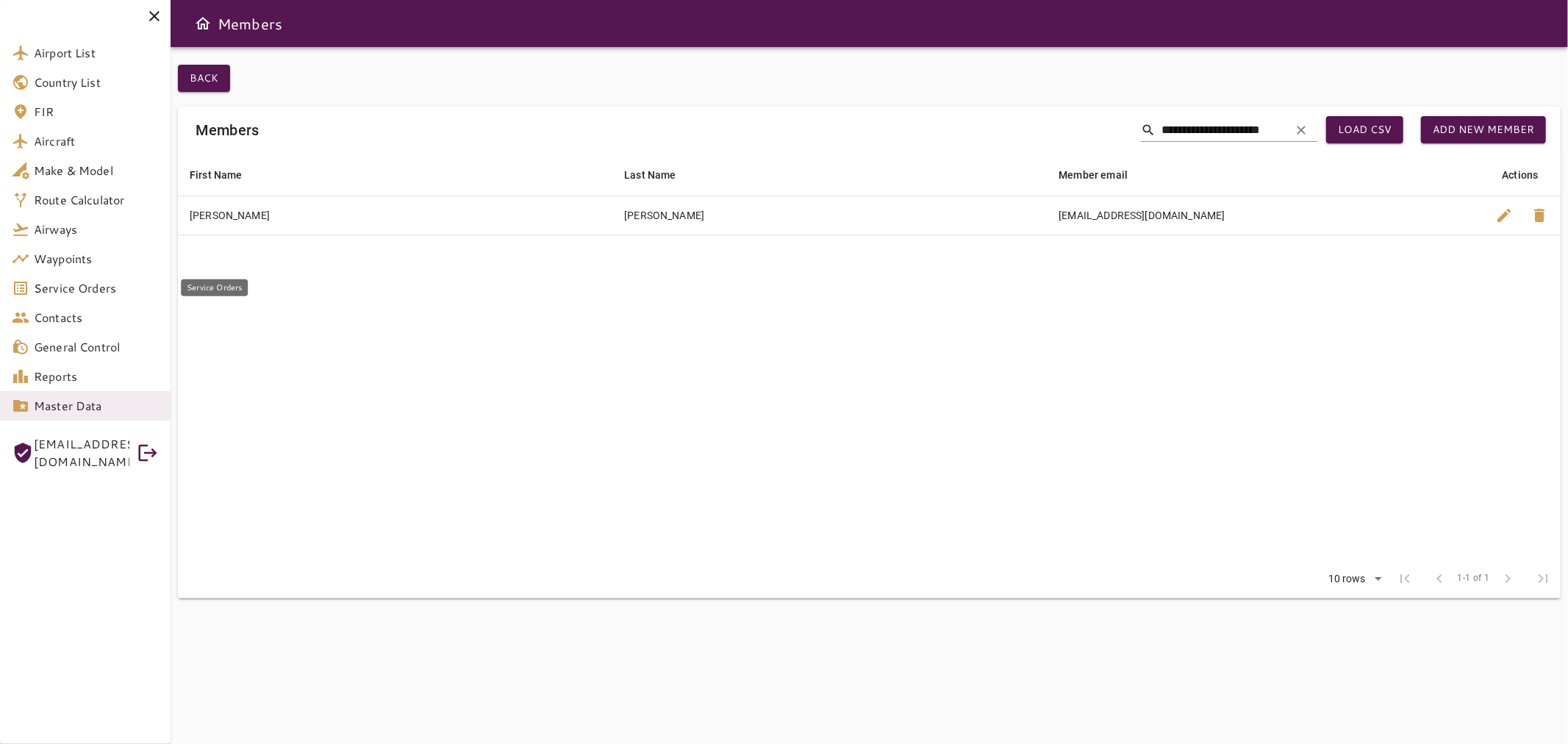
click at [108, 292] on span "Service Orders" at bounding box center [96, 289] width 125 height 18
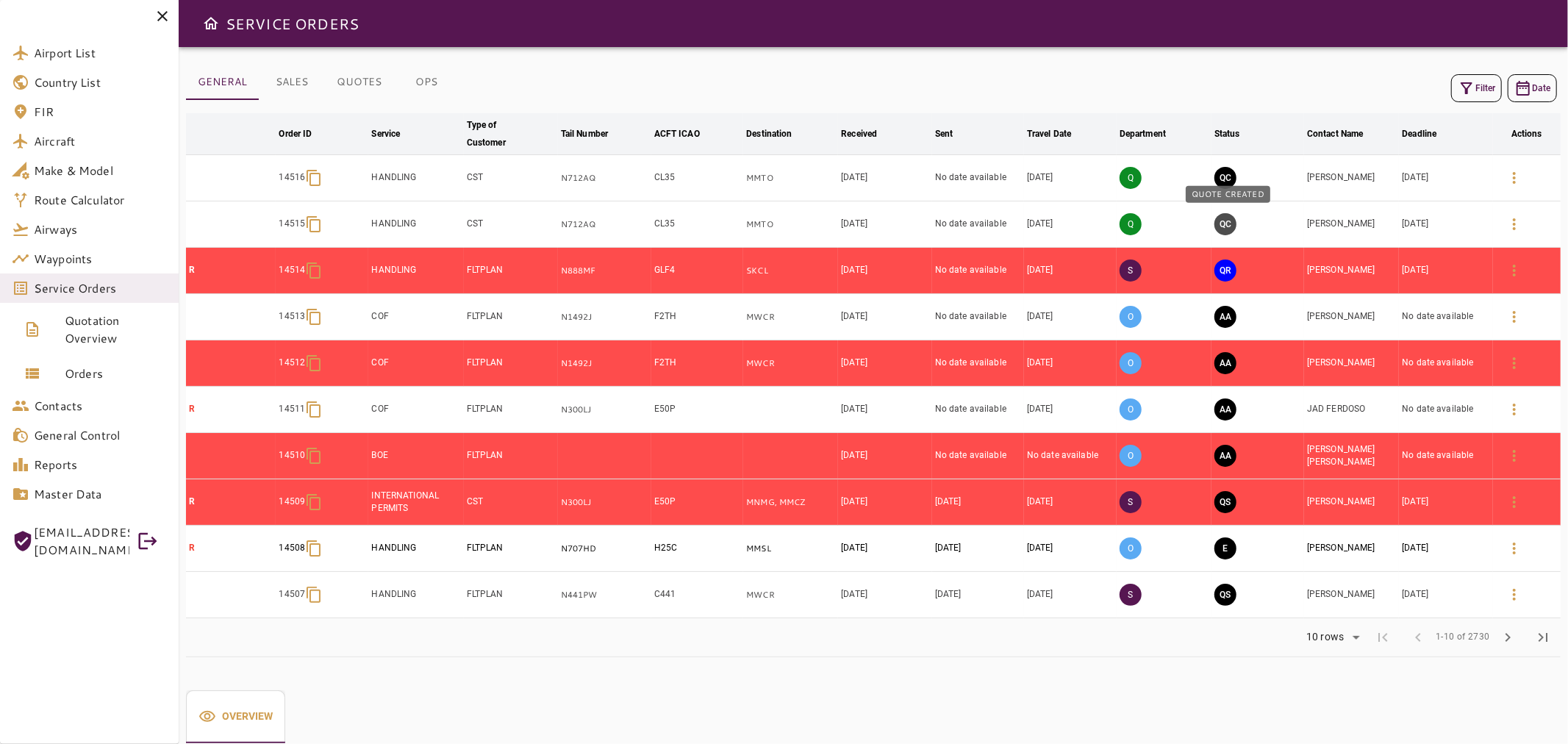
click at [1228, 223] on button "QC" at bounding box center [1226, 225] width 22 height 22
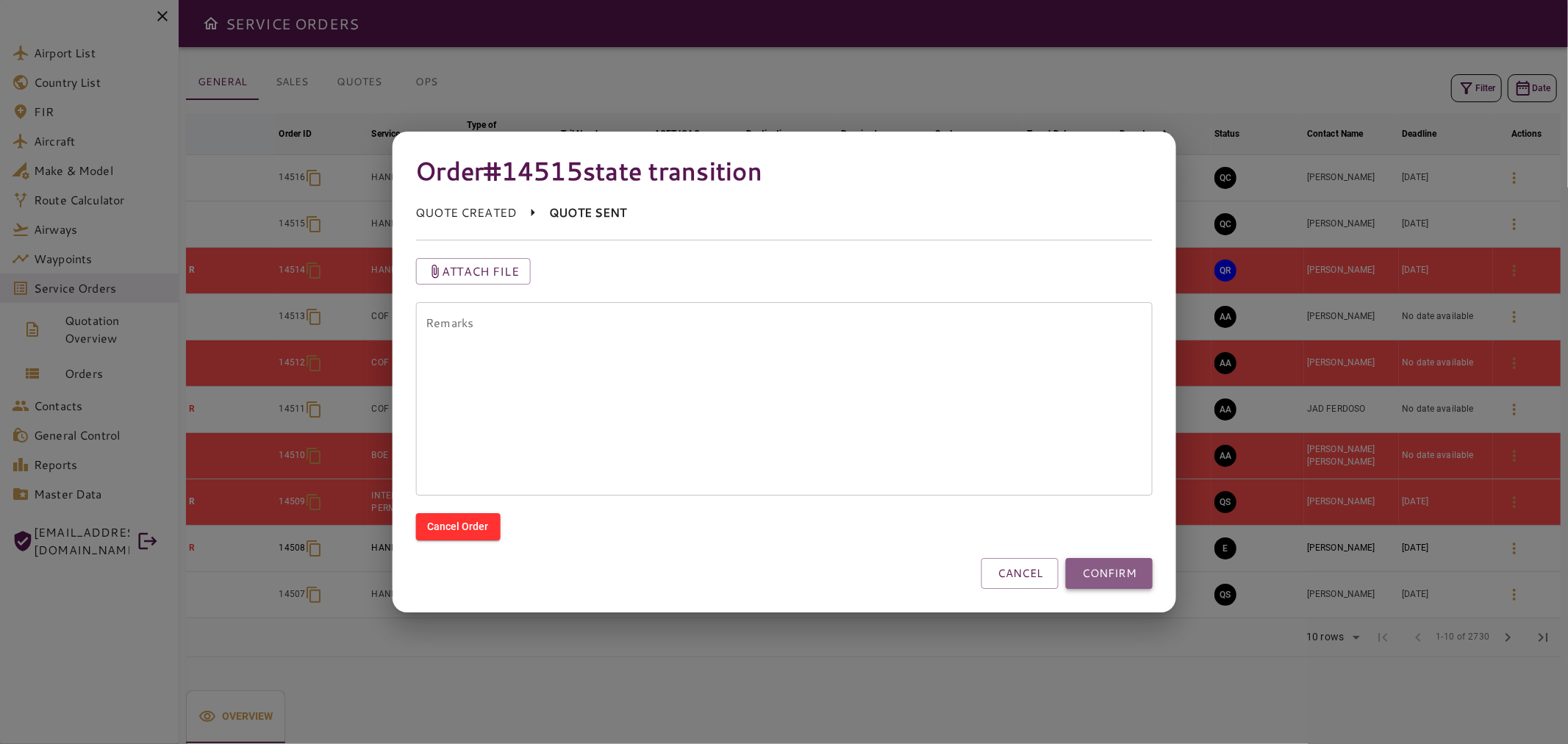
click at [1127, 573] on button "CONFIRM" at bounding box center [1109, 573] width 87 height 31
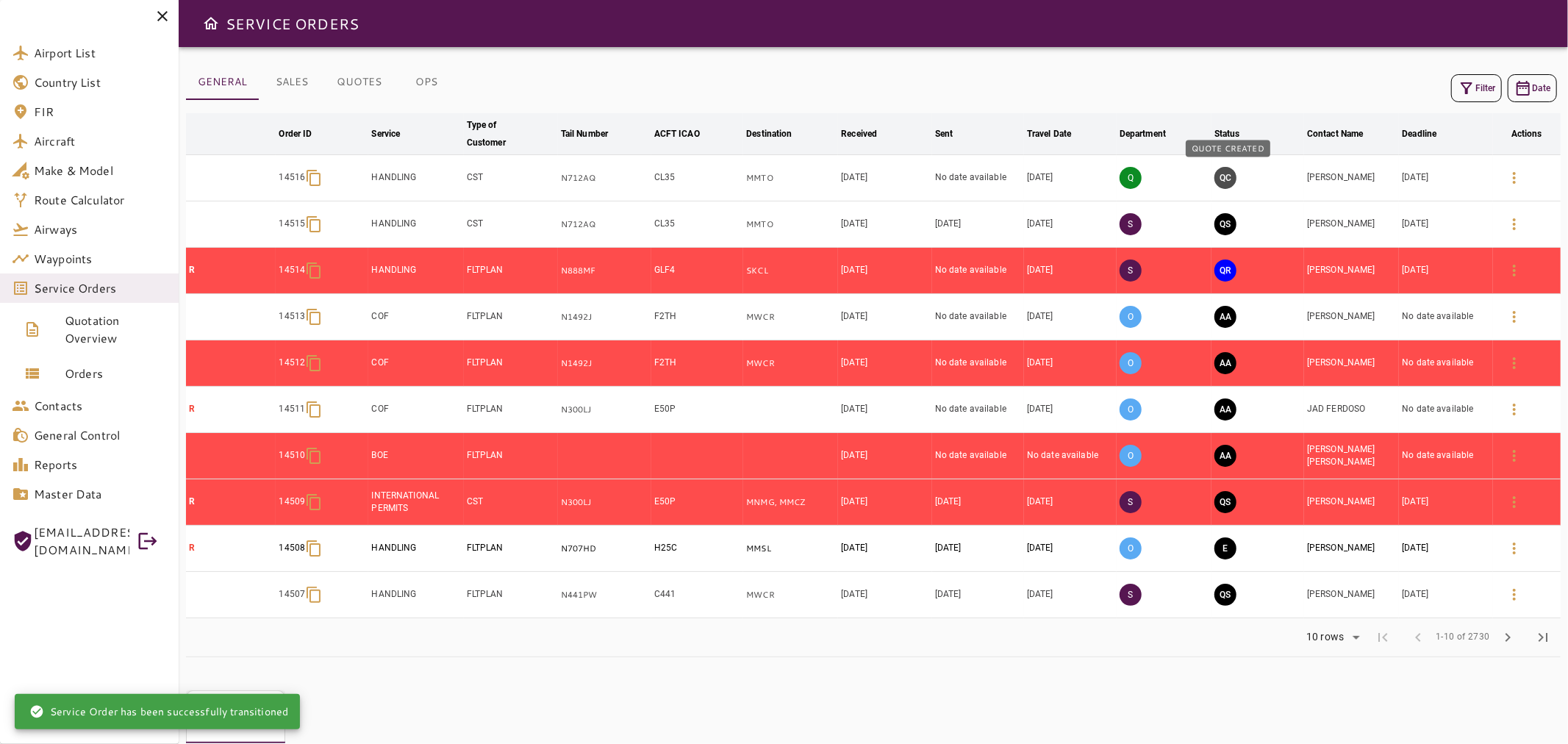
click at [1229, 178] on button "QC" at bounding box center [1226, 178] width 22 height 22
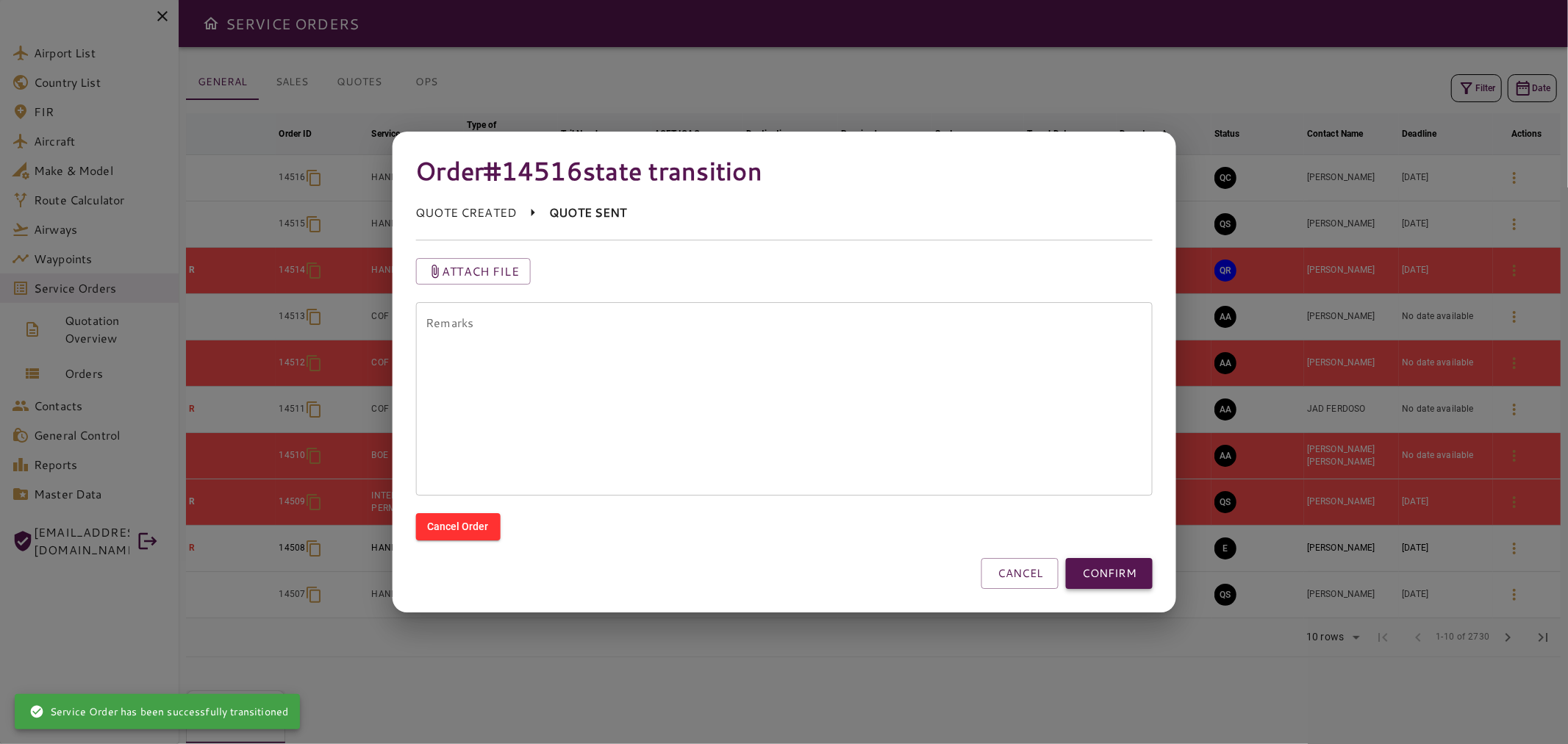
click at [1133, 576] on button "CONFIRM" at bounding box center [1109, 573] width 87 height 31
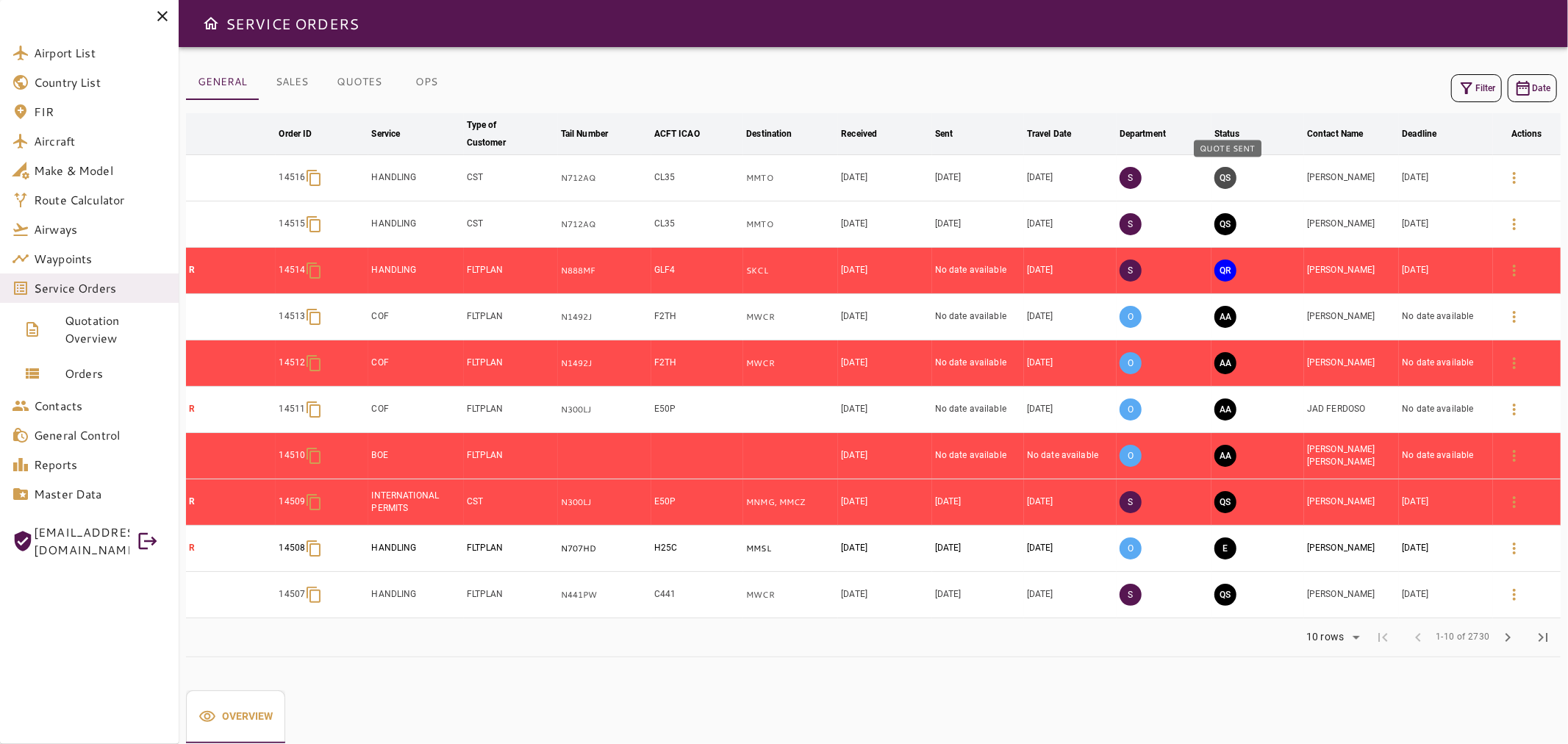
click at [1233, 181] on button "QS" at bounding box center [1226, 178] width 22 height 22
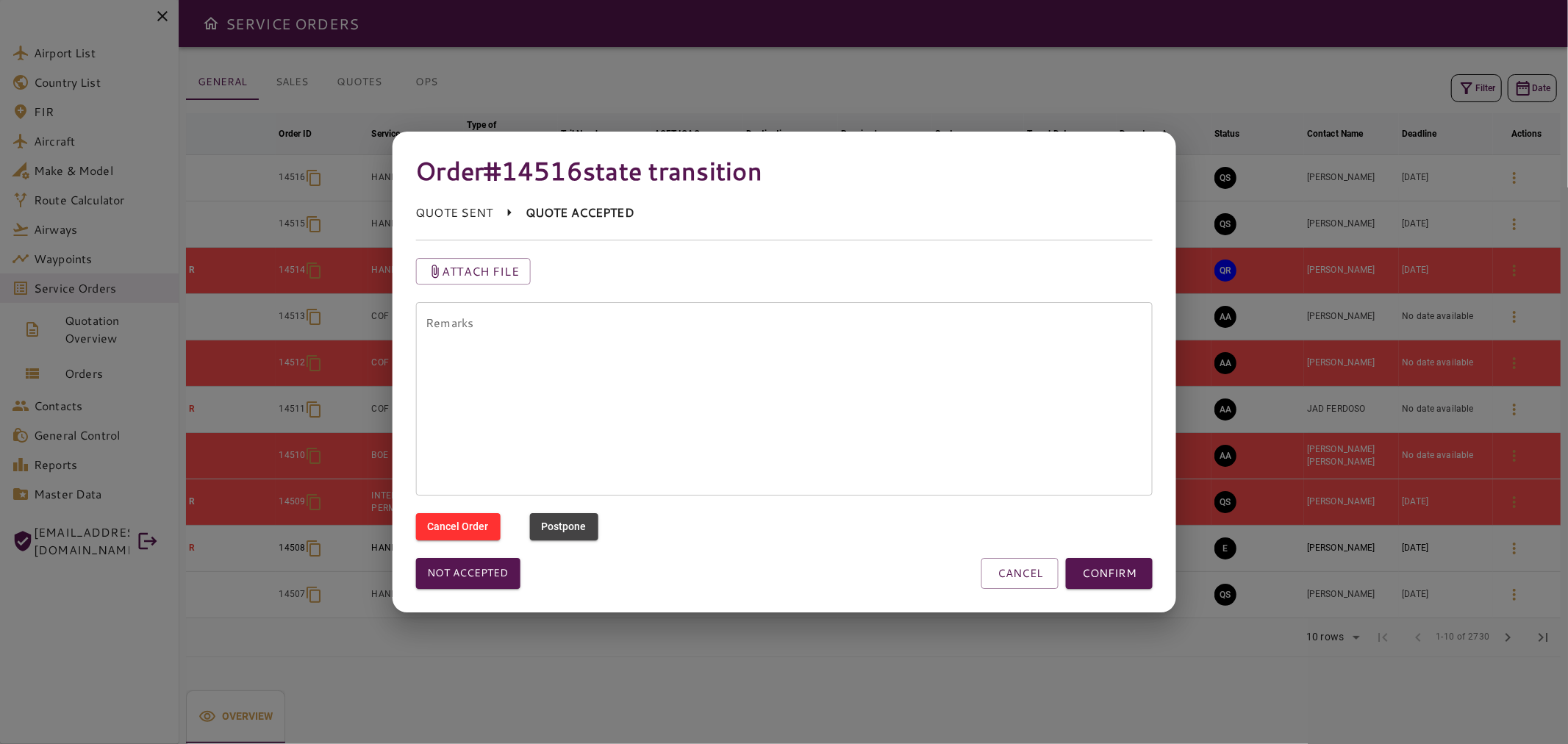
click at [386, 52] on div at bounding box center [784, 372] width 1568 height 744
click at [1027, 571] on button "CANCEL" at bounding box center [1019, 573] width 77 height 31
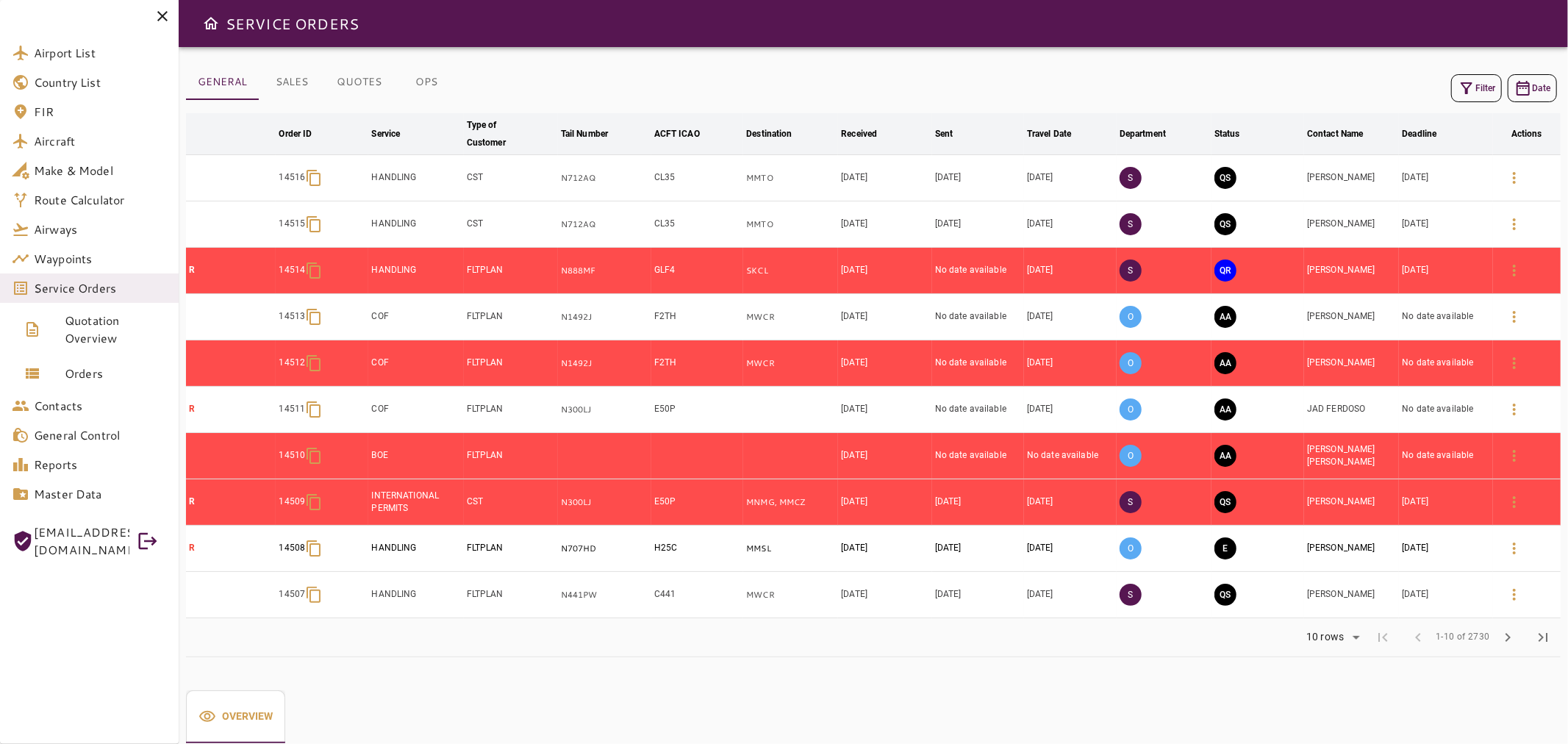
click at [170, 10] on icon at bounding box center [163, 16] width 18 height 18
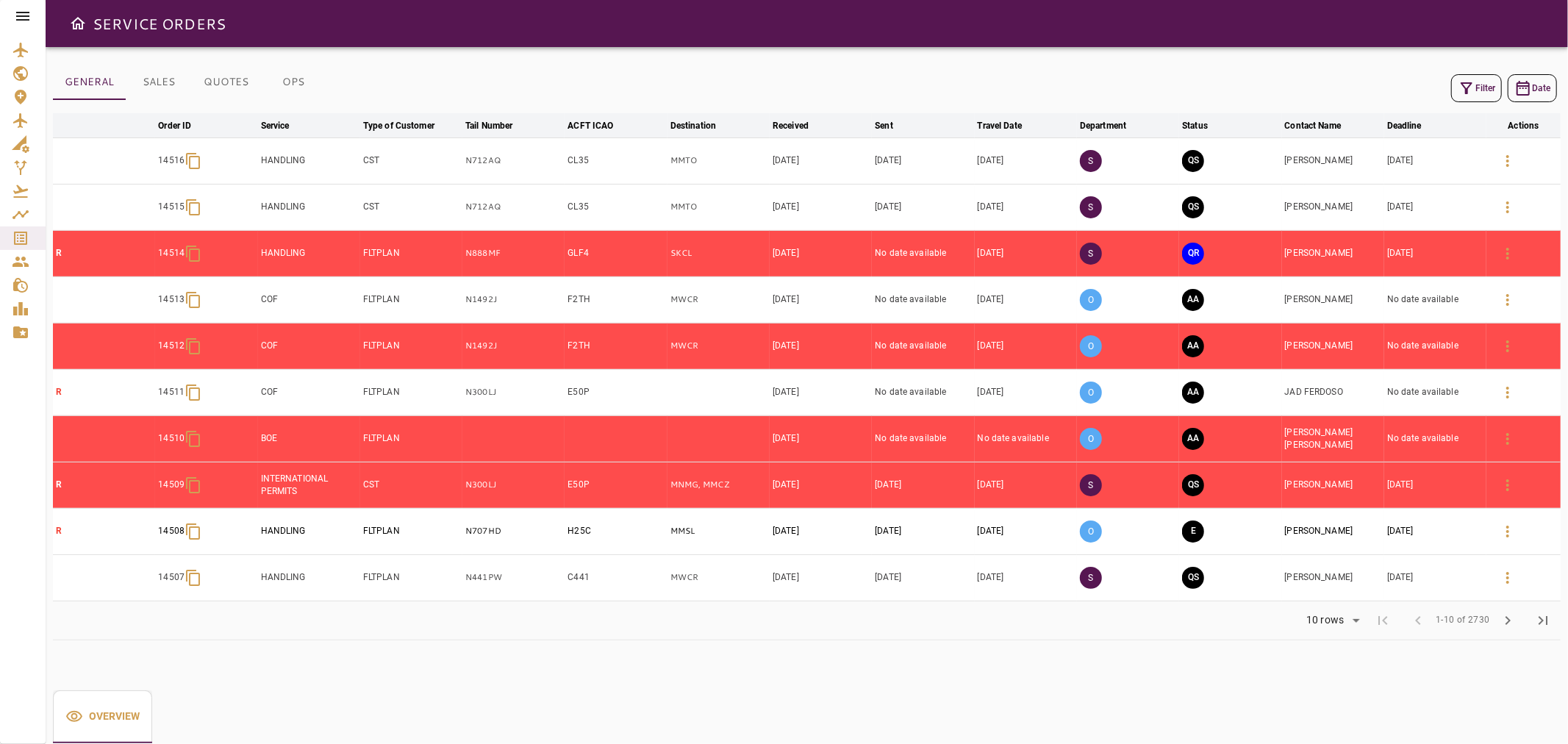
click at [27, 15] on icon at bounding box center [23, 16] width 18 height 18
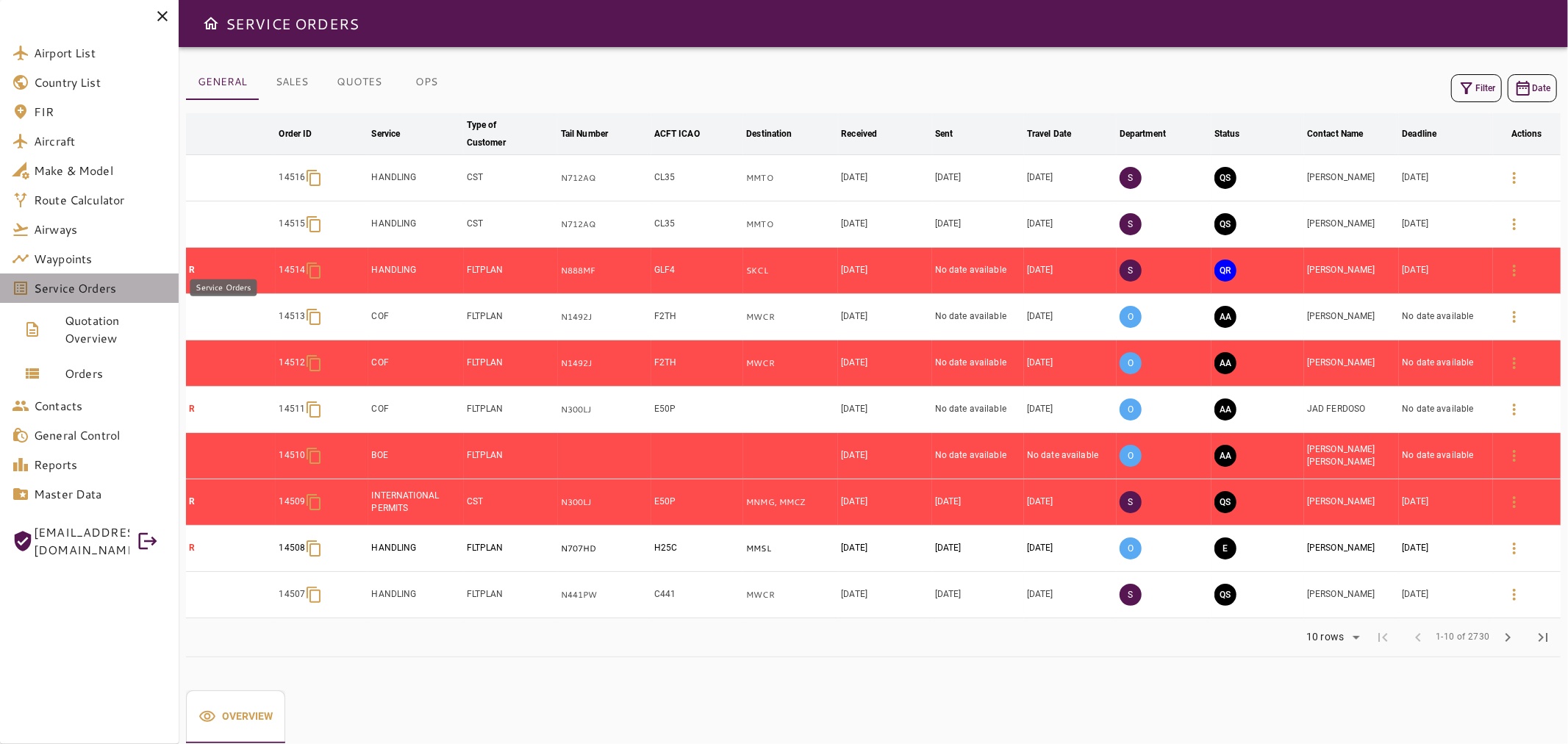
click at [101, 280] on span "Service Orders" at bounding box center [100, 289] width 133 height 18
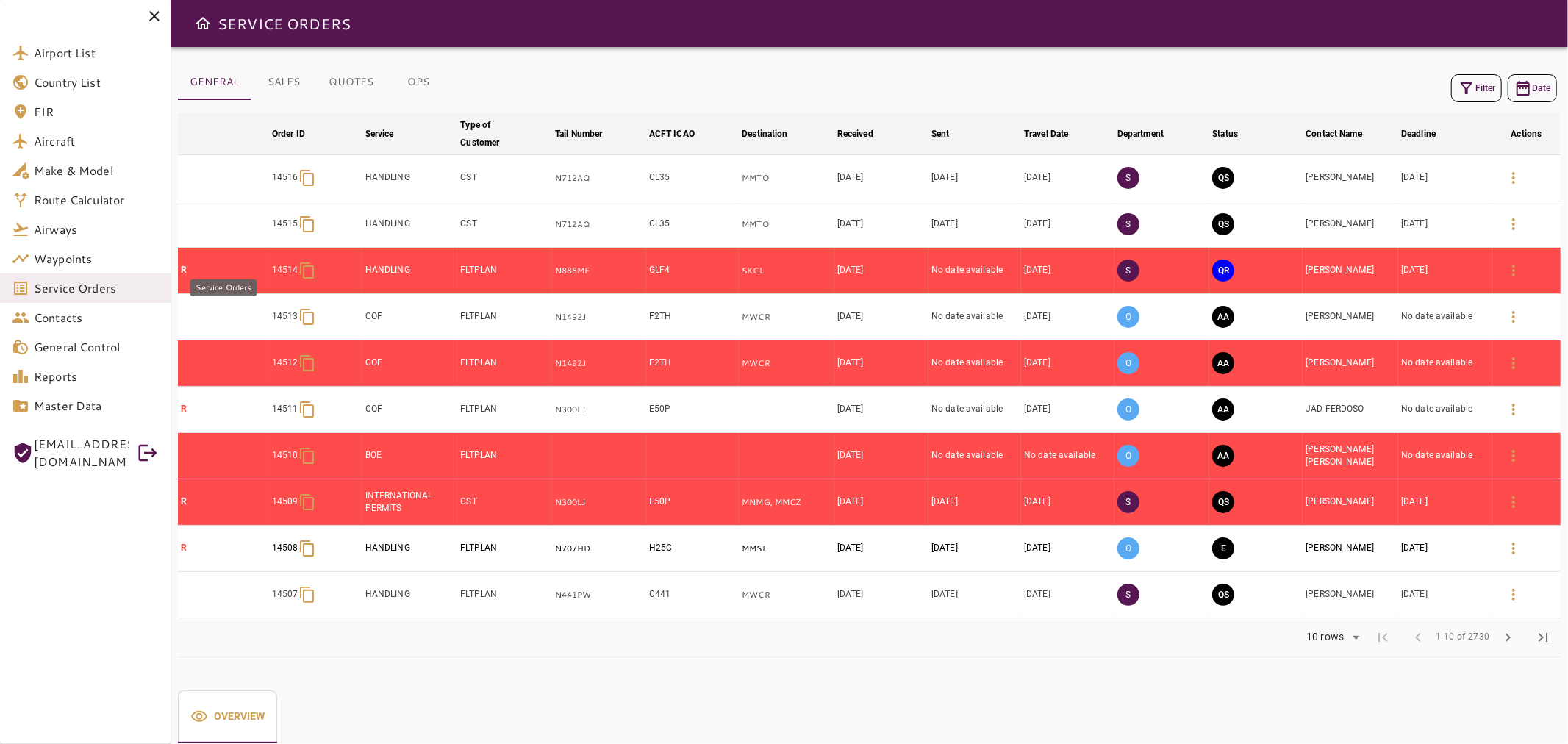
click at [122, 295] on span "Service Orders" at bounding box center [96, 289] width 125 height 18
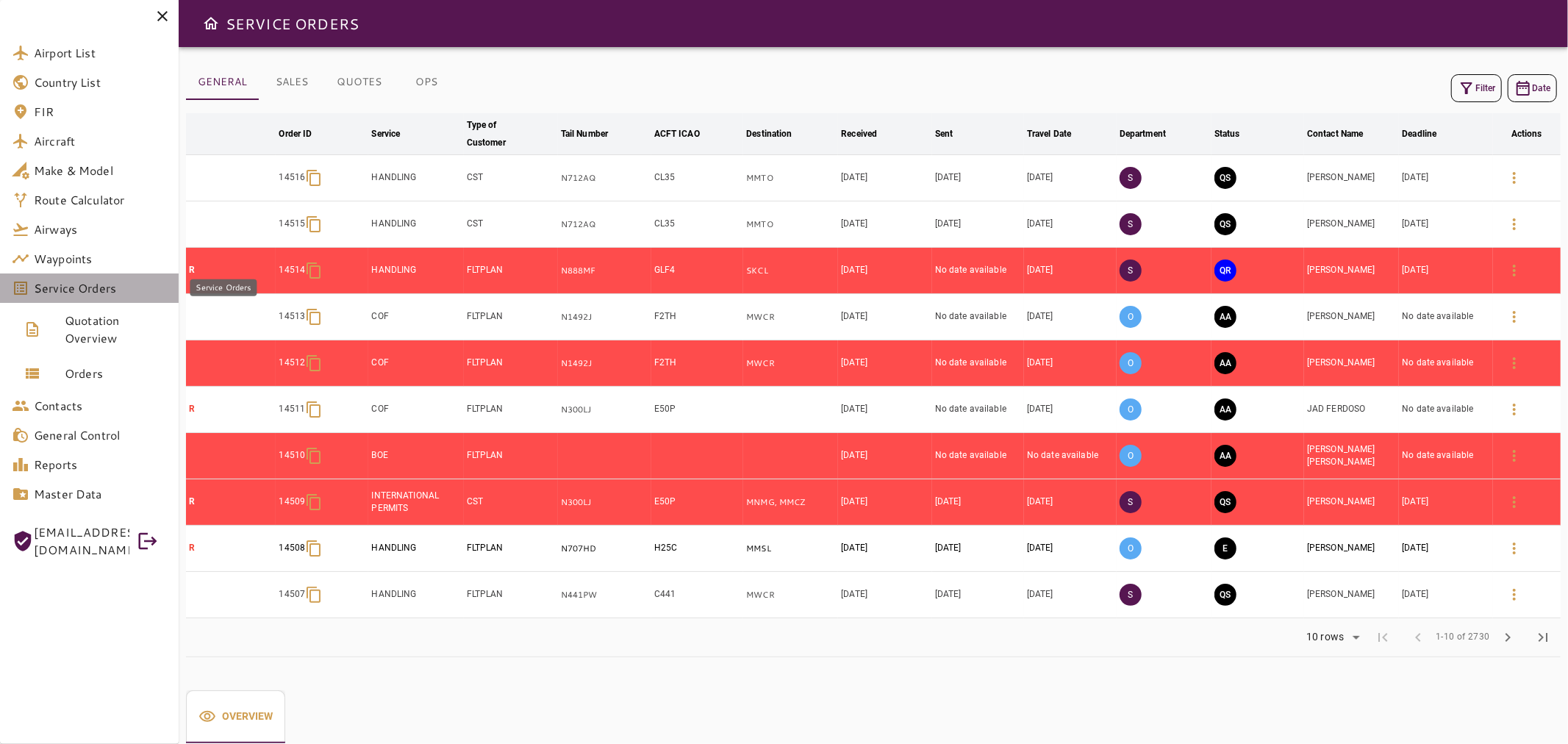
click at [122, 295] on span "Service Orders" at bounding box center [100, 289] width 133 height 18
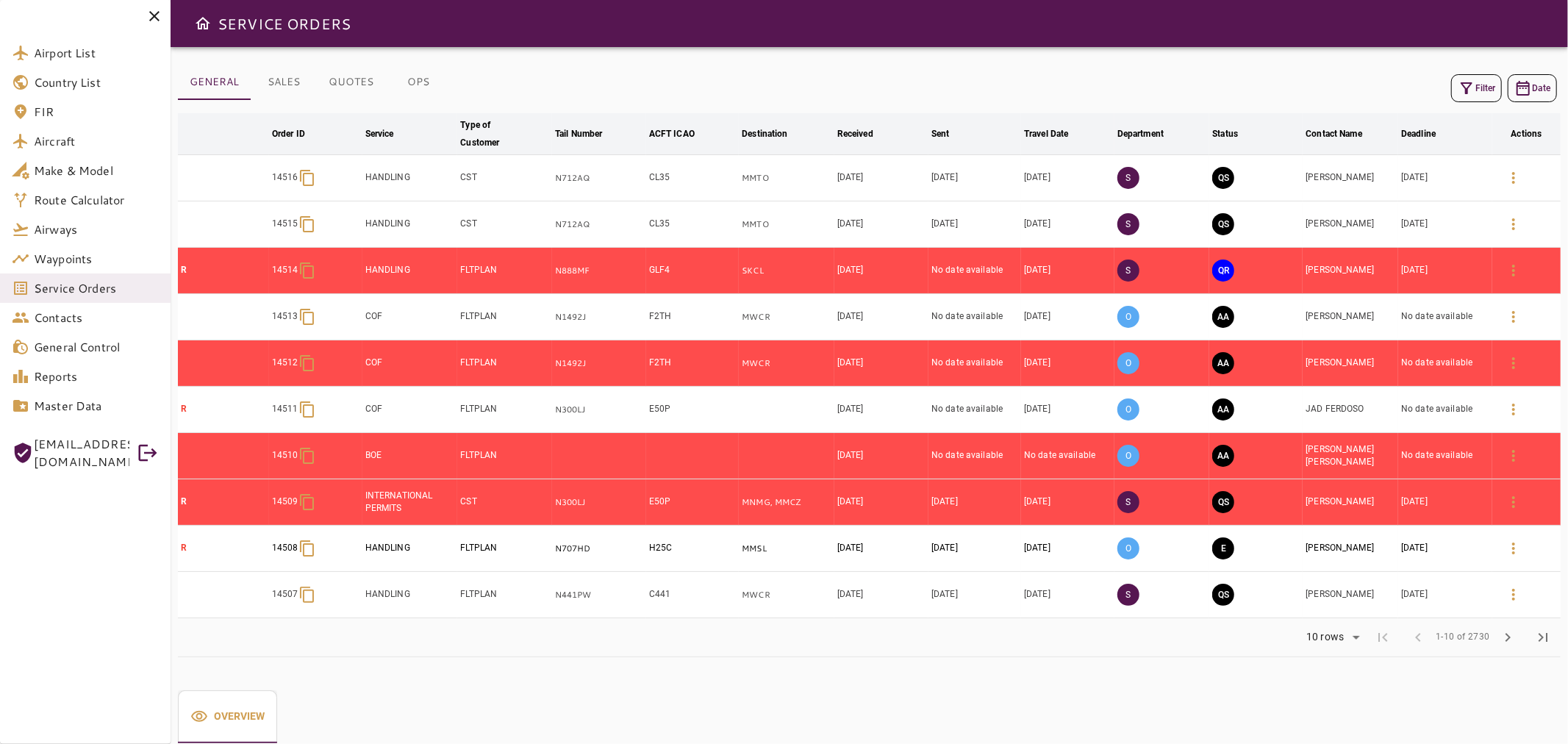
click at [1472, 88] on icon "button" at bounding box center [1466, 89] width 18 height 18
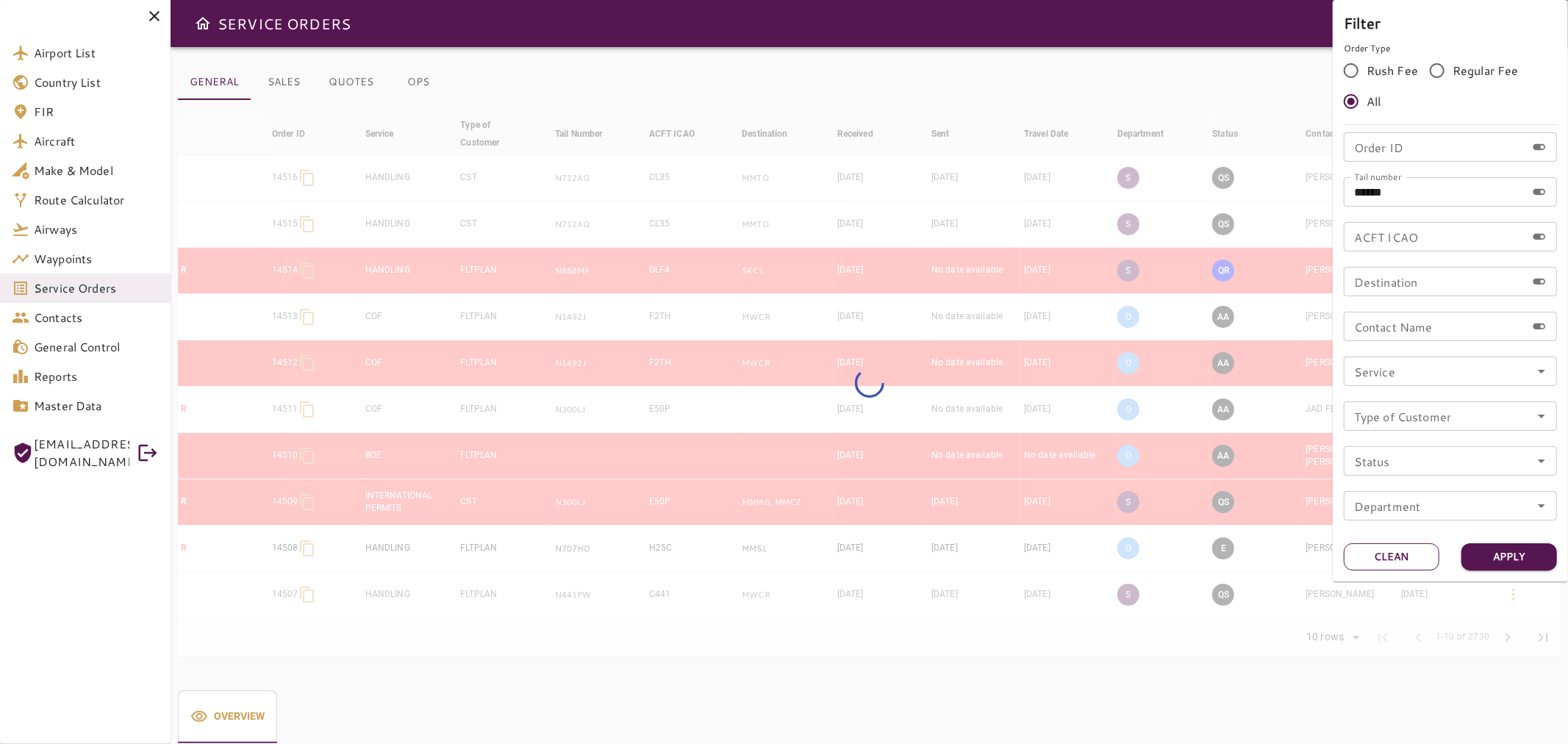
click at [1401, 562] on button "Clean" at bounding box center [1391, 556] width 96 height 27
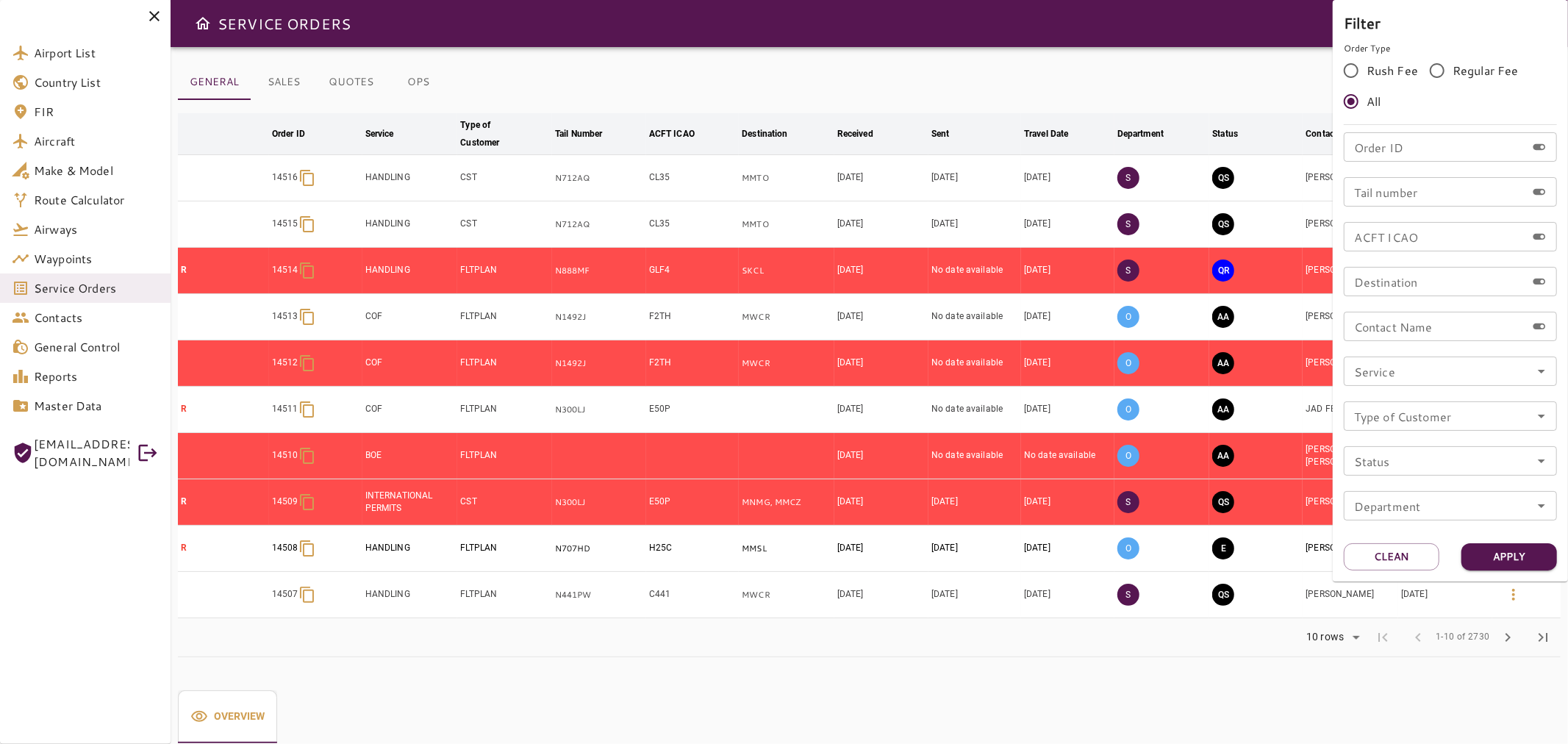
click at [151, 19] on div at bounding box center [784, 372] width 1568 height 744
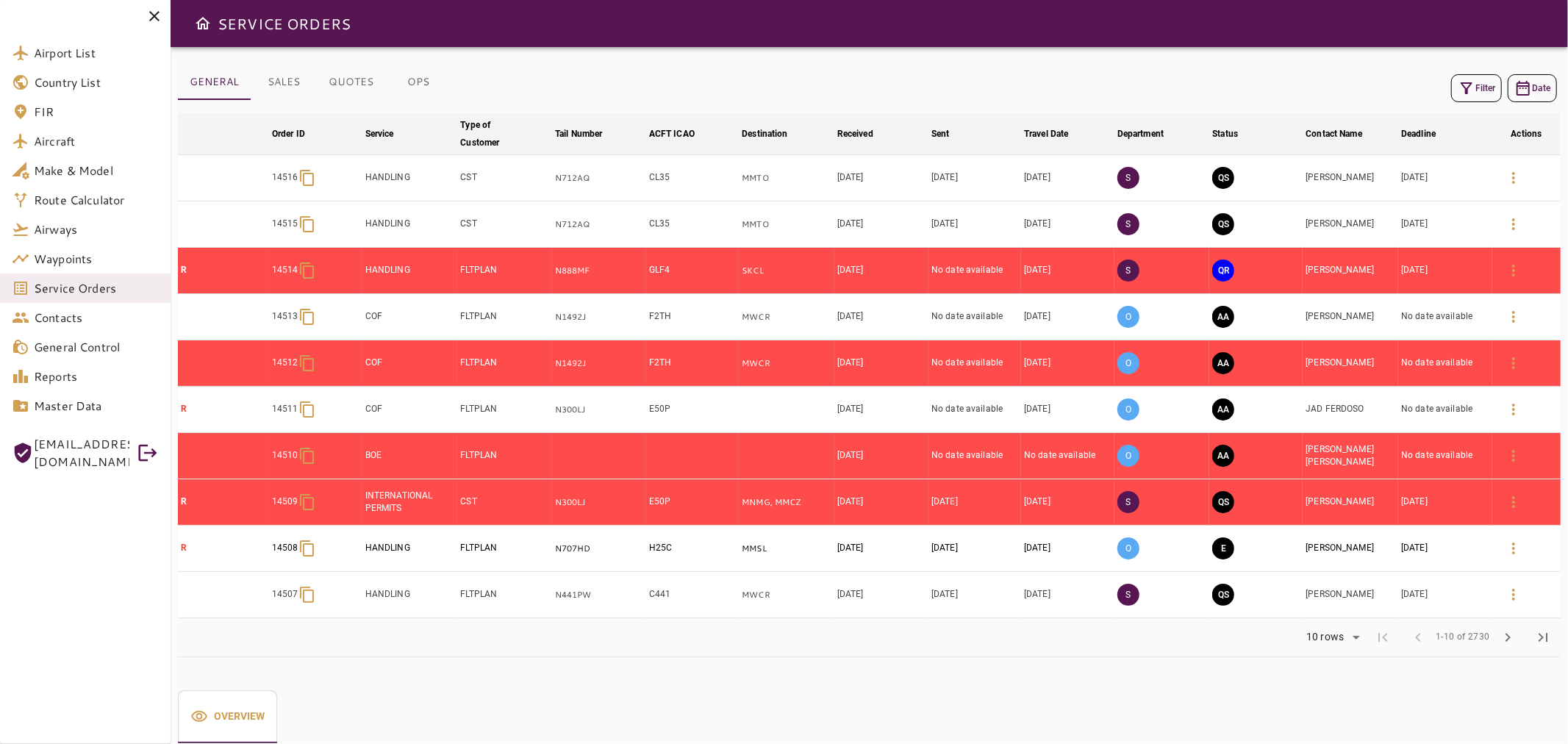
click at [155, 21] on icon at bounding box center [155, 16] width 18 height 18
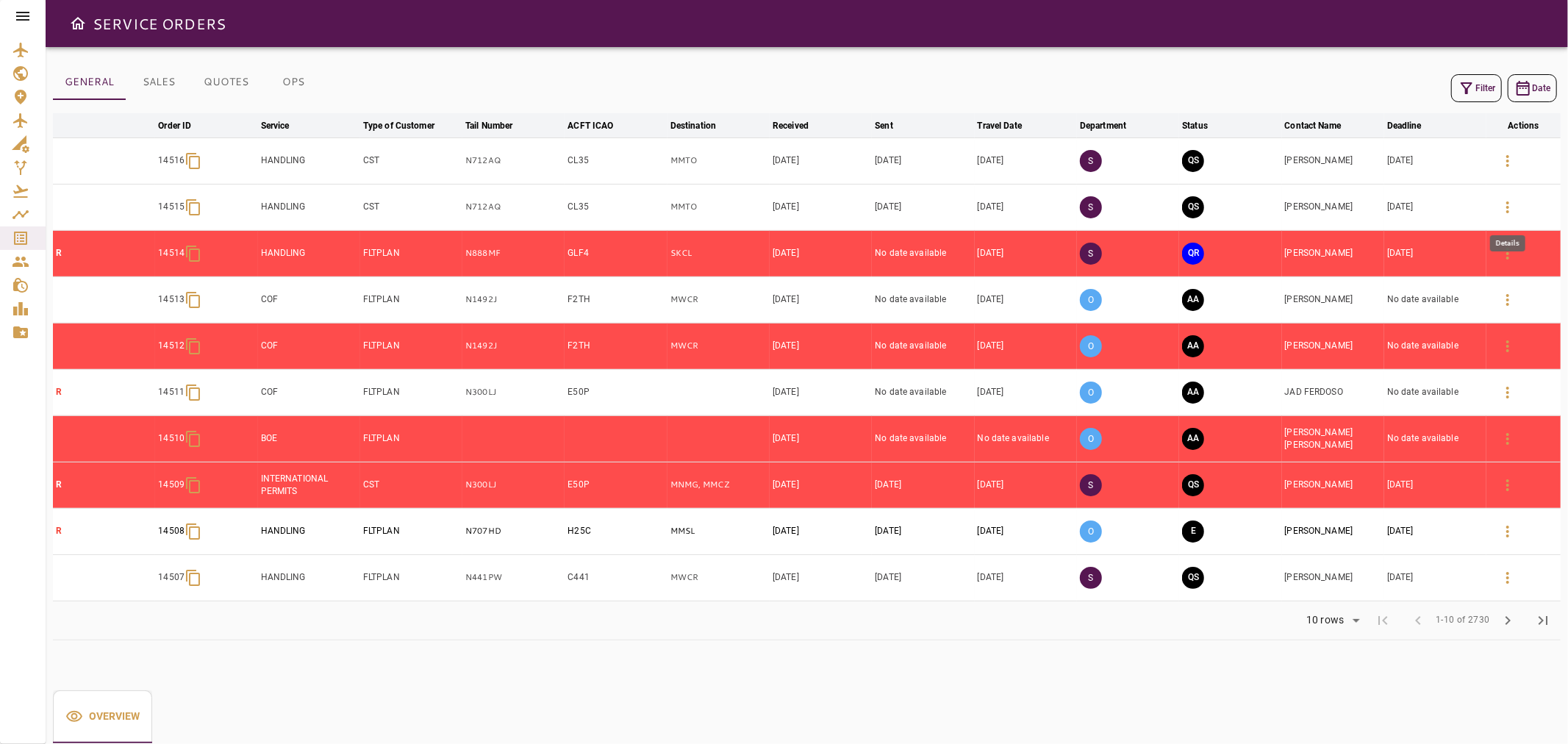
click at [1511, 205] on icon "button" at bounding box center [1508, 208] width 18 height 18
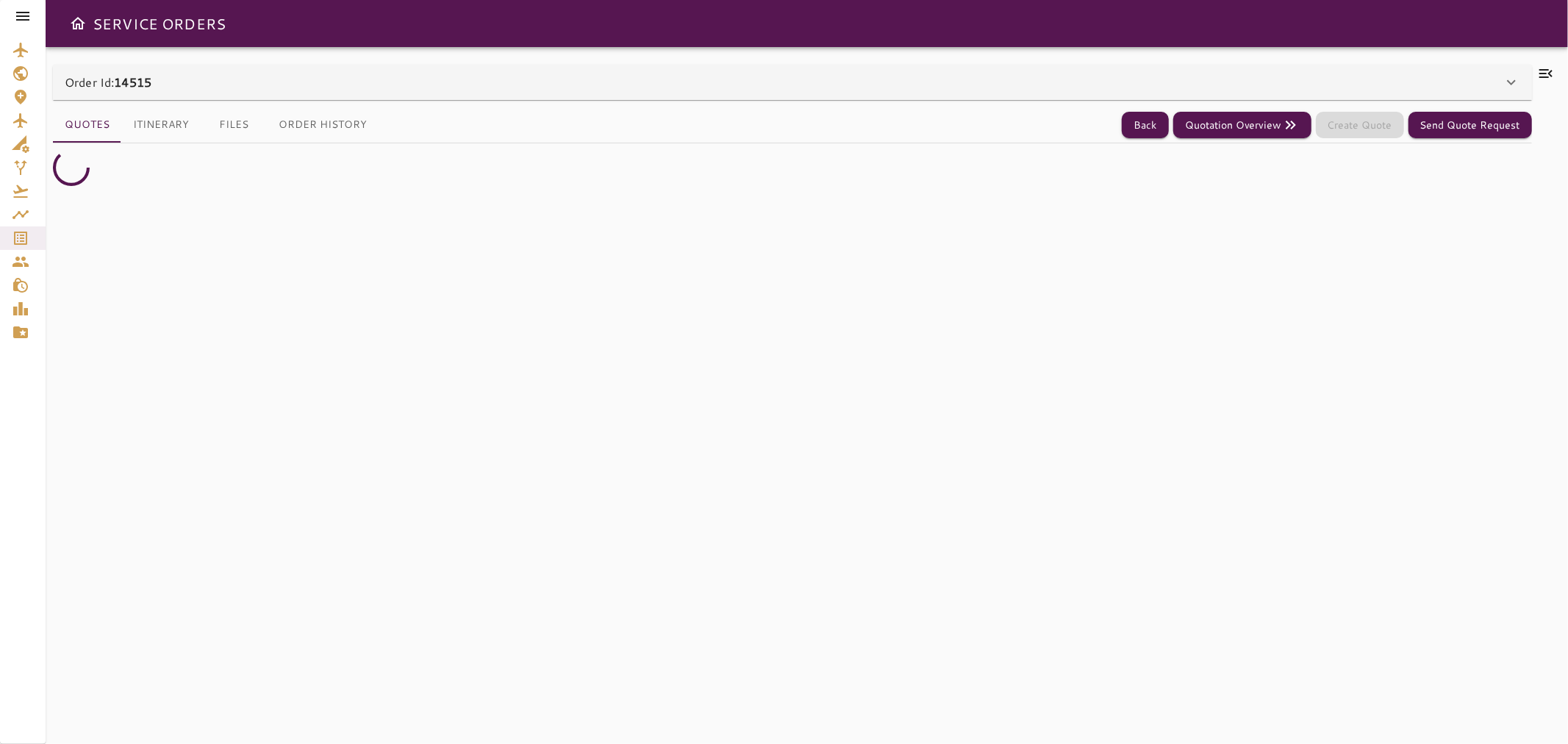
click at [1541, 74] on icon at bounding box center [1546, 74] width 18 height 18
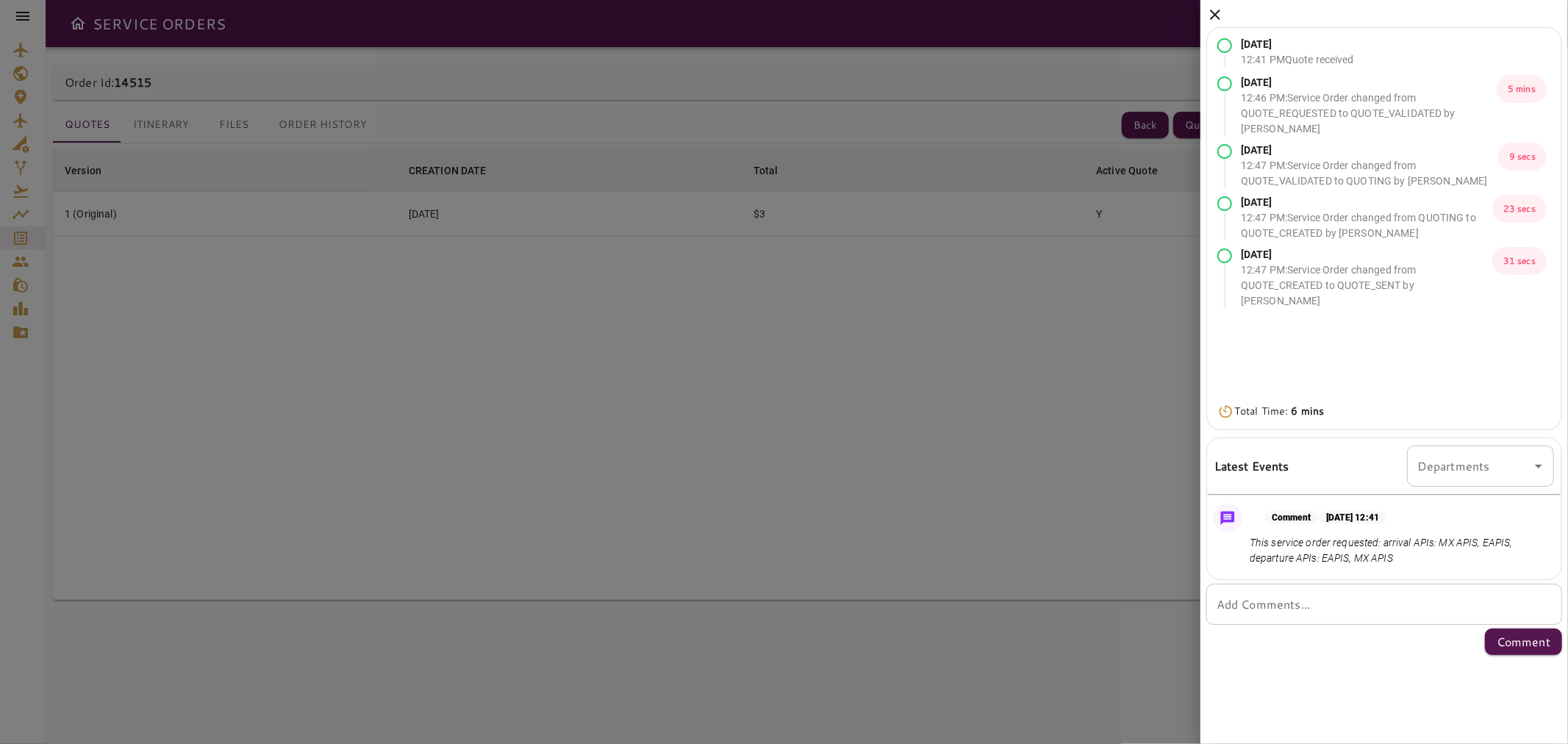
click at [1393, 618] on div "* Add Comments..." at bounding box center [1384, 604] width 355 height 41
click at [1211, 15] on icon at bounding box center [1216, 15] width 18 height 18
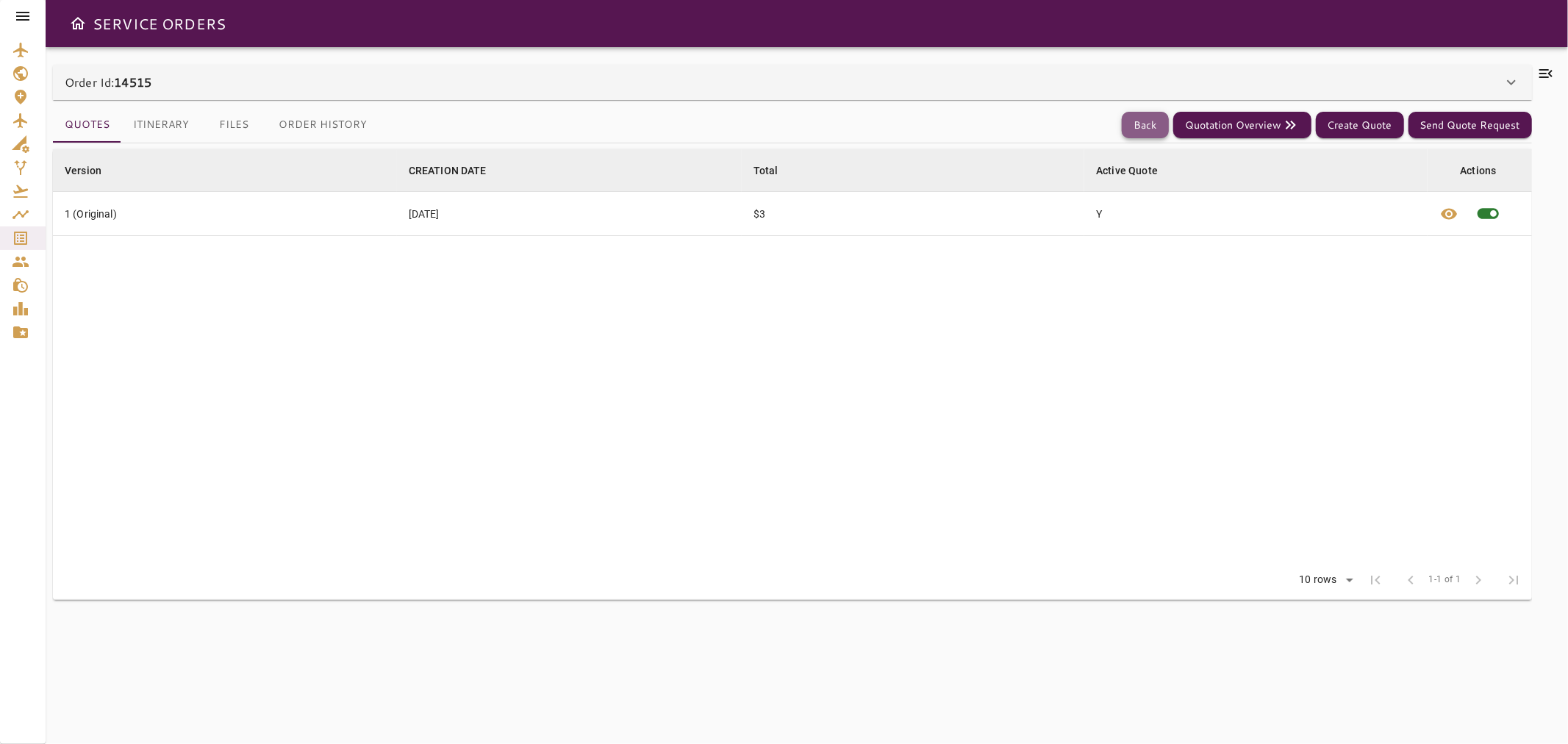
click at [1145, 119] on button "Back" at bounding box center [1145, 125] width 47 height 27
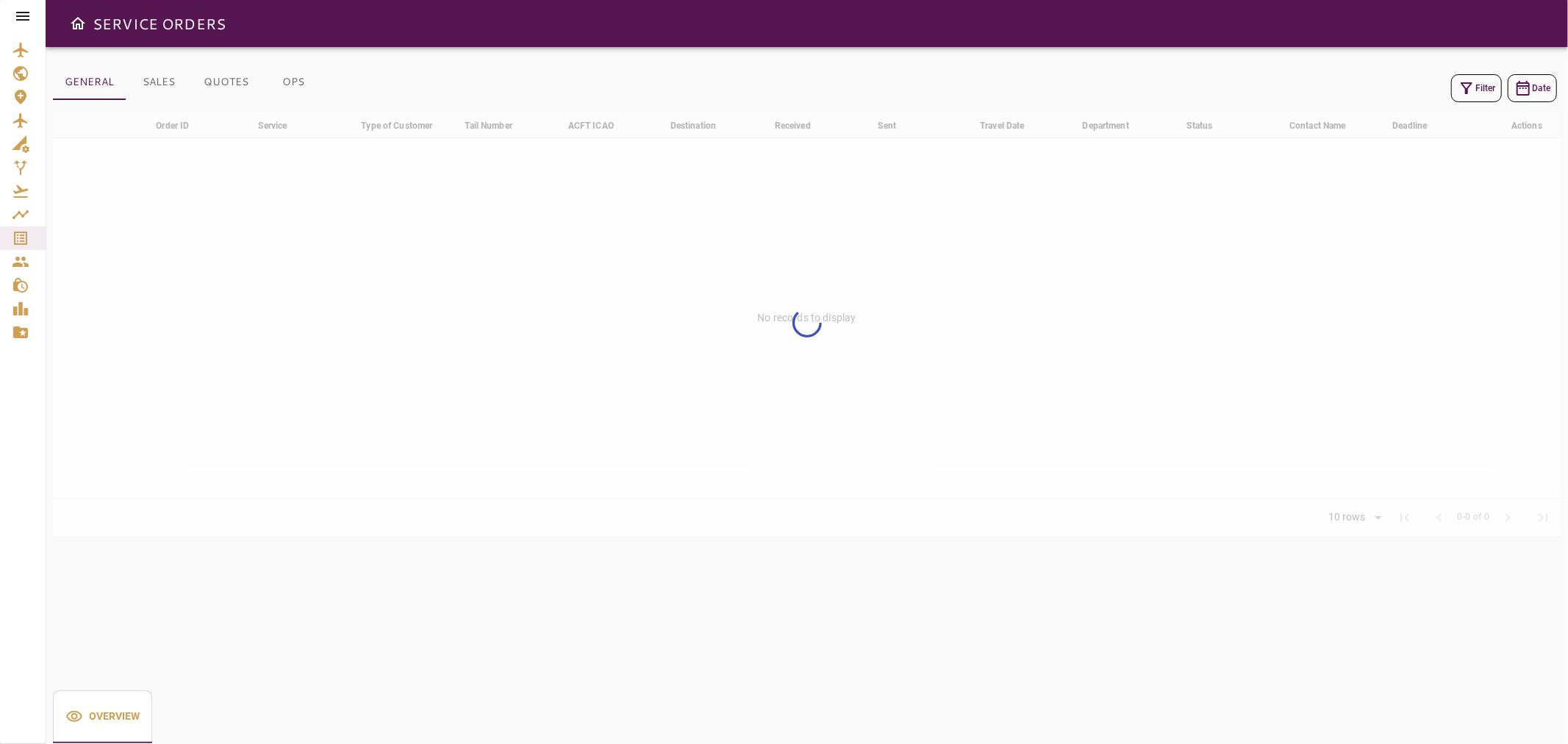
click at [1483, 85] on button "Filter" at bounding box center [1476, 88] width 51 height 28
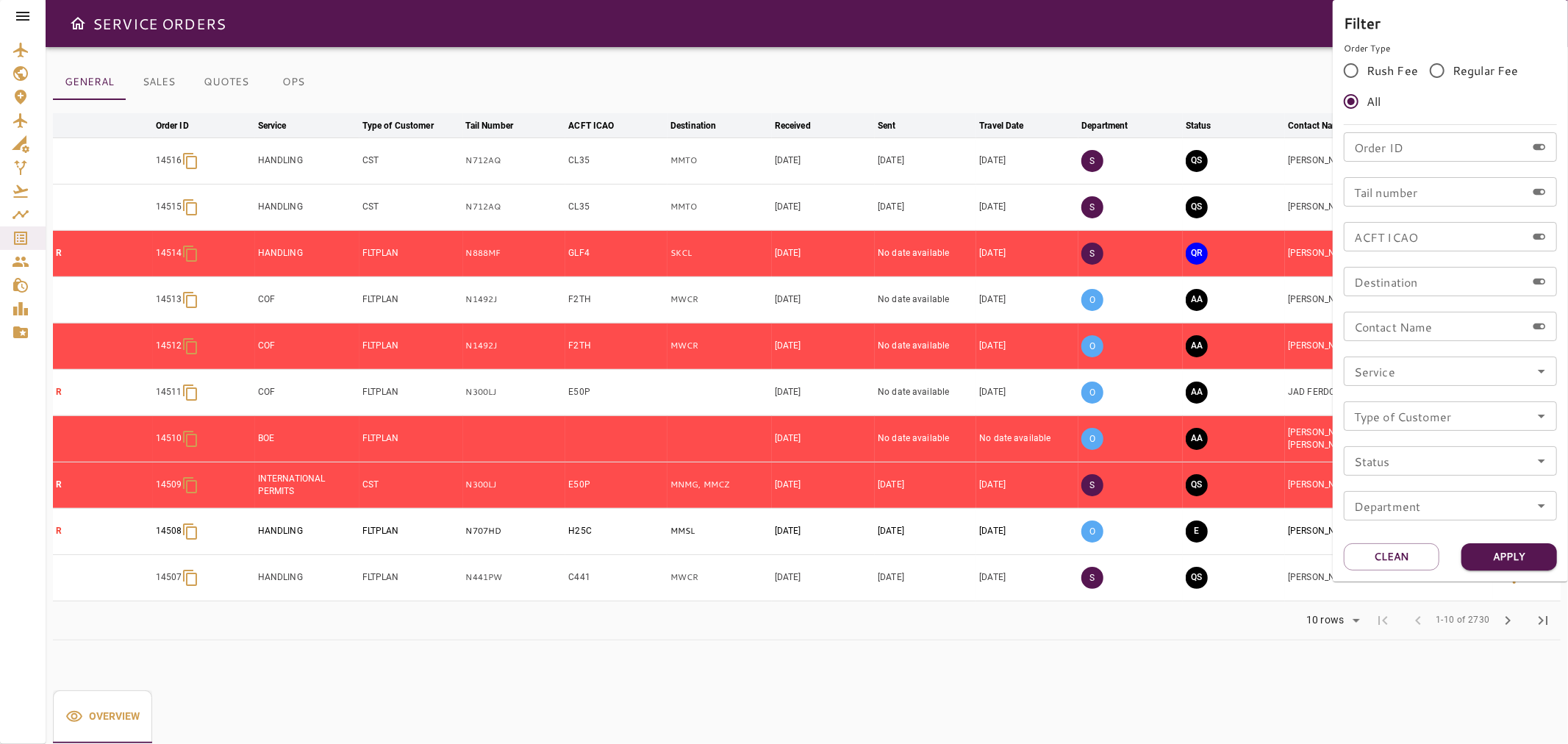
click at [1234, 50] on div at bounding box center [784, 372] width 1568 height 744
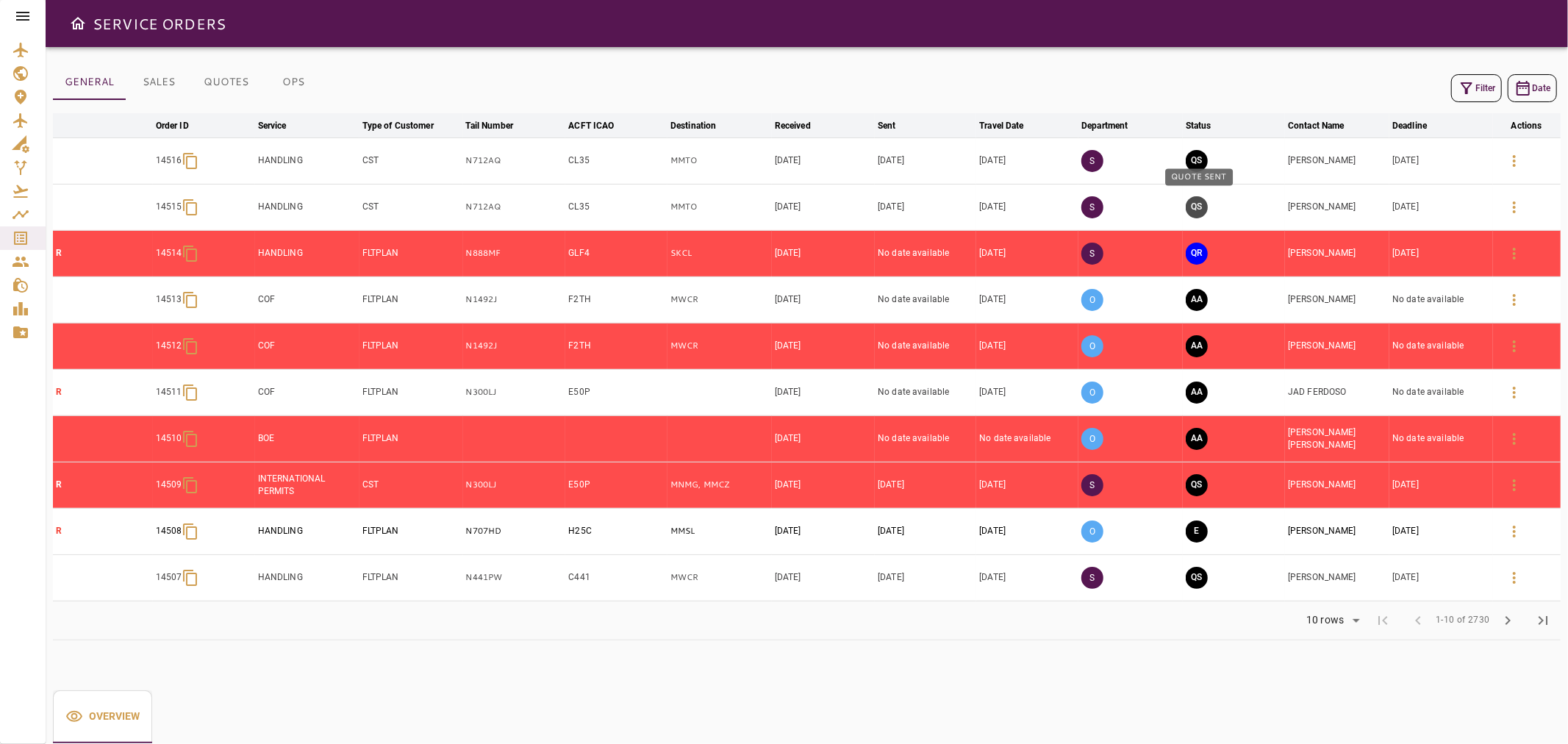
click at [1199, 211] on button "QS" at bounding box center [1197, 208] width 22 height 22
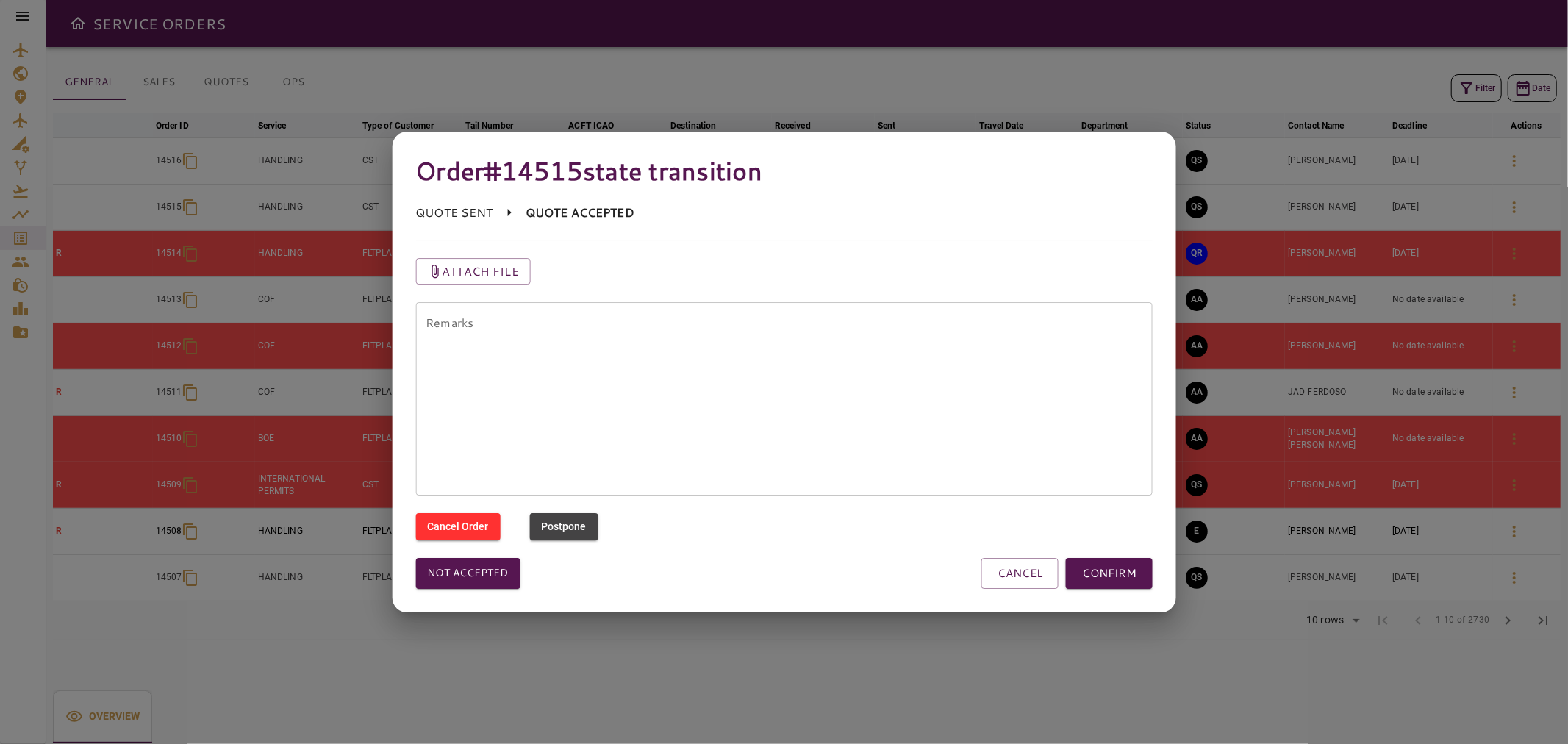
click at [548, 337] on textarea "Remarks" at bounding box center [784, 398] width 717 height 169
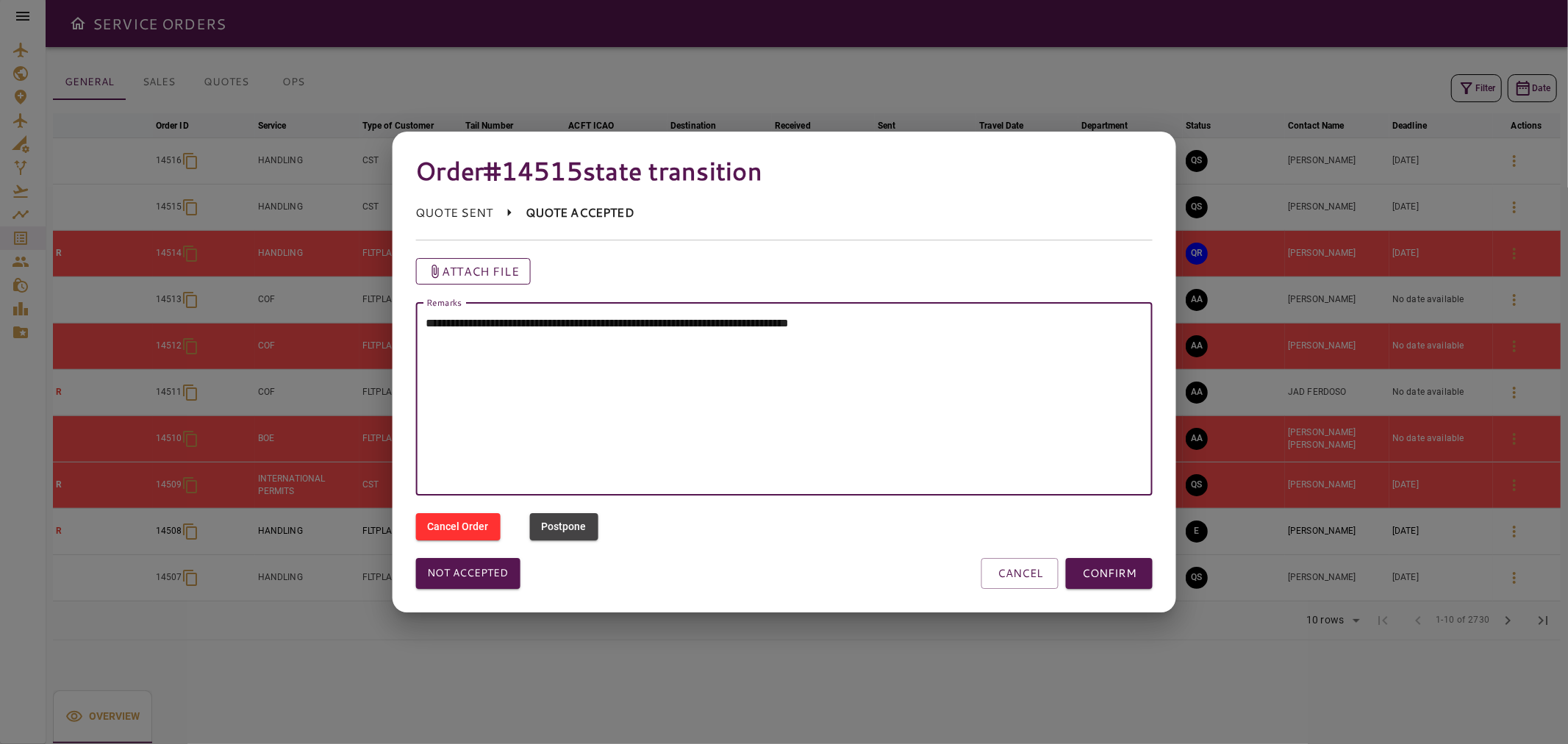
type textarea "**********"
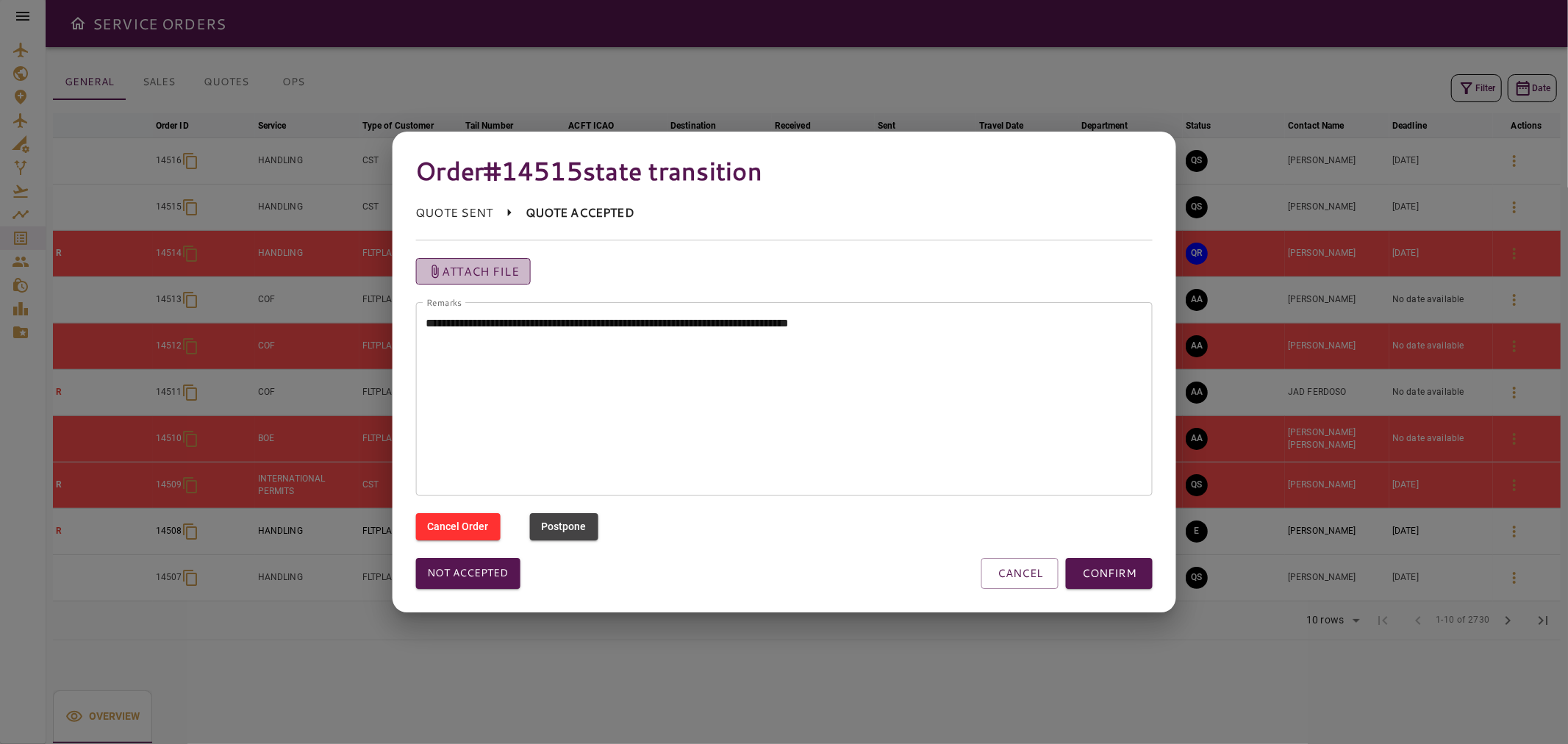
click at [507, 277] on p "Attach file" at bounding box center [480, 272] width 77 height 18
click at [0, 0] on input "Attach file" at bounding box center [0, 0] width 0 height 0
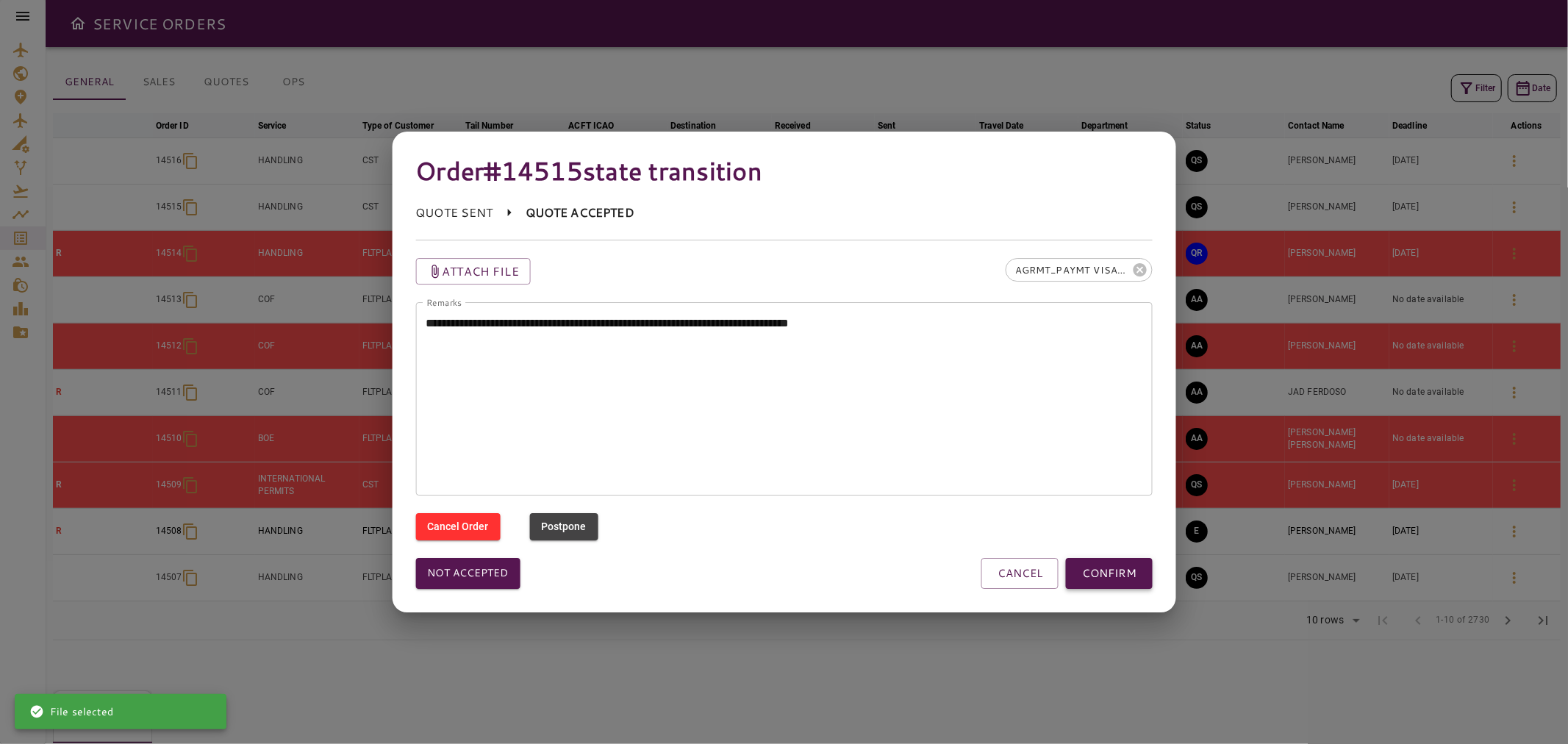
click at [1126, 574] on button "CONFIRM" at bounding box center [1109, 573] width 87 height 31
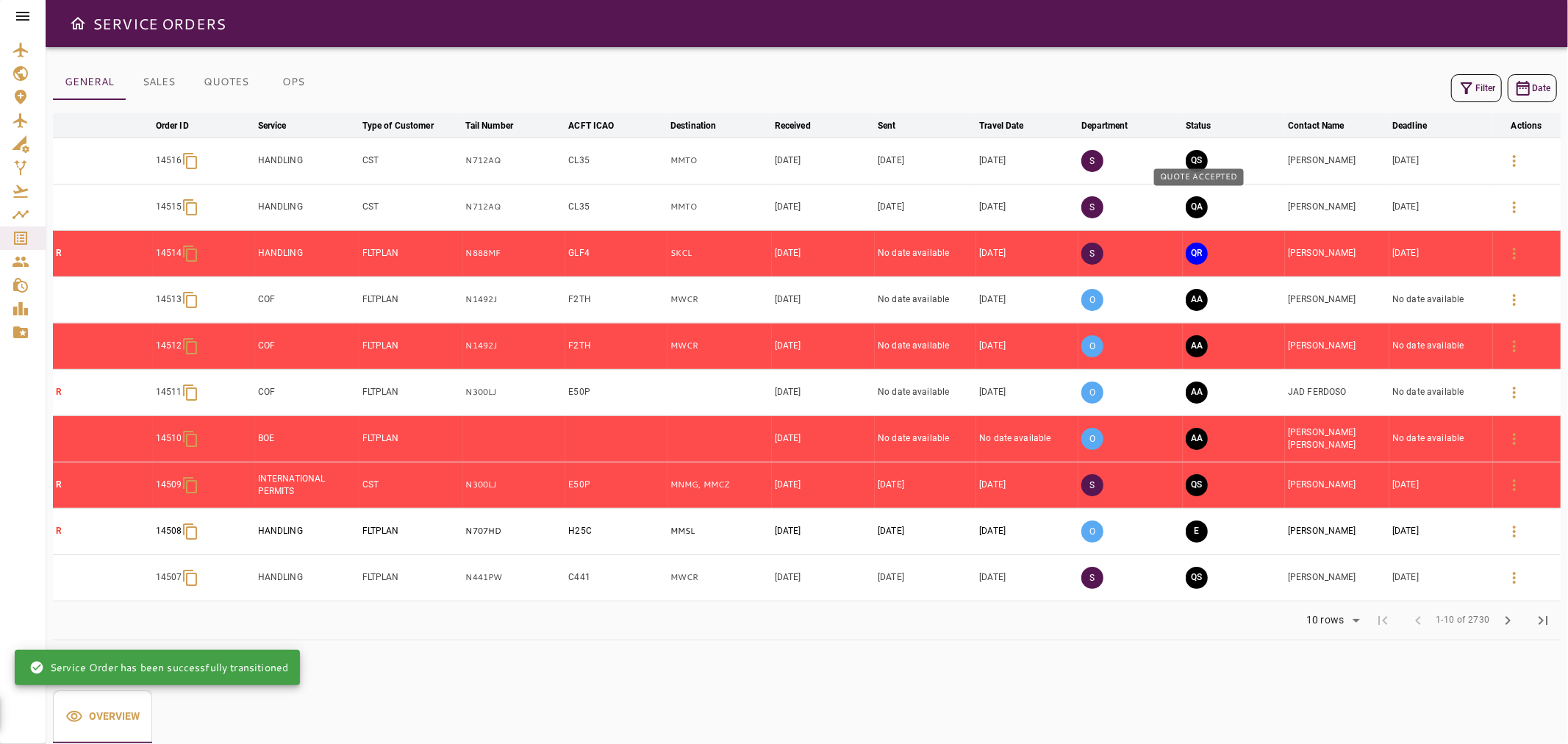
click at [1201, 211] on button "QA" at bounding box center [1197, 208] width 22 height 22
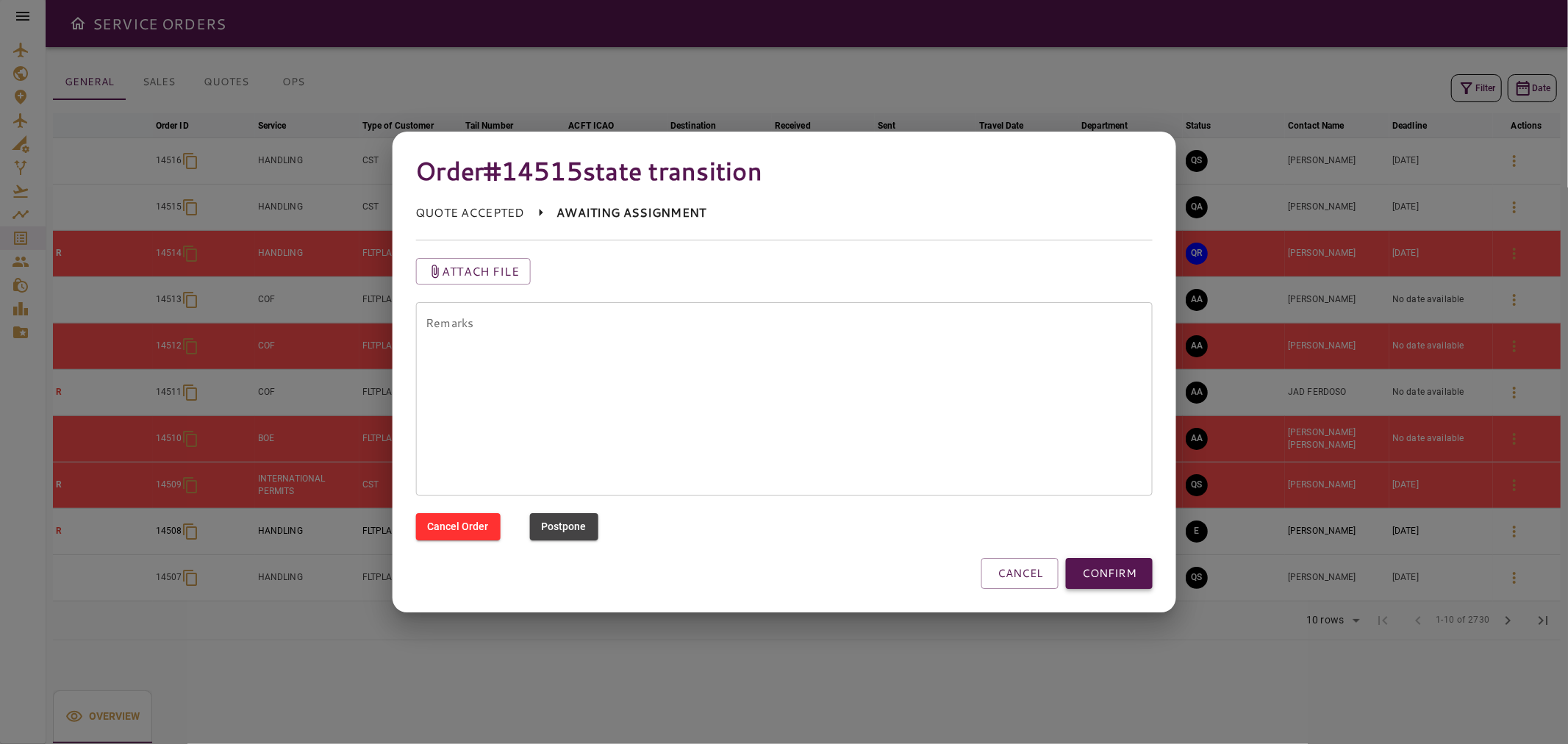
click at [1098, 569] on button "CONFIRM" at bounding box center [1109, 573] width 87 height 31
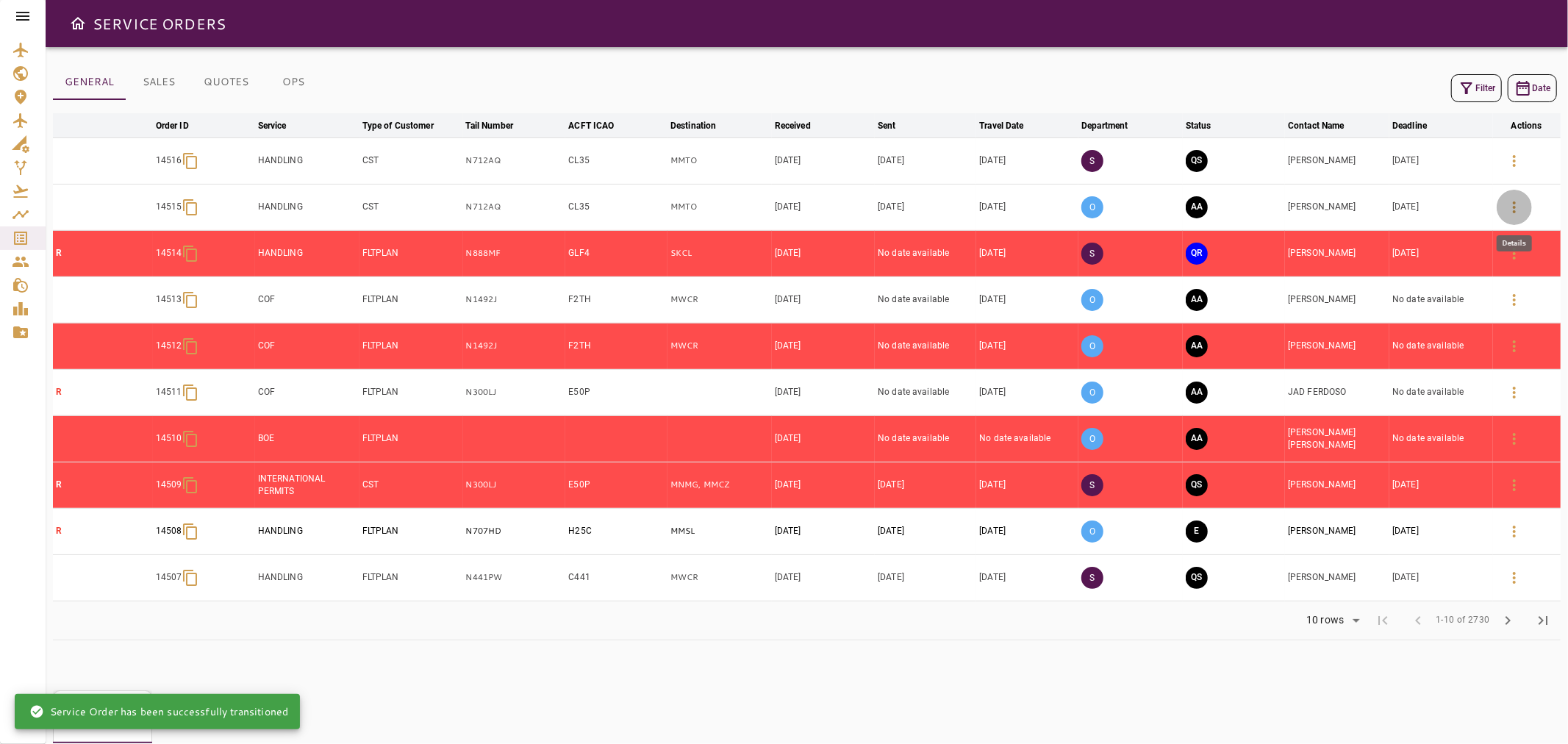
click at [1508, 205] on icon "button" at bounding box center [1514, 208] width 18 height 18
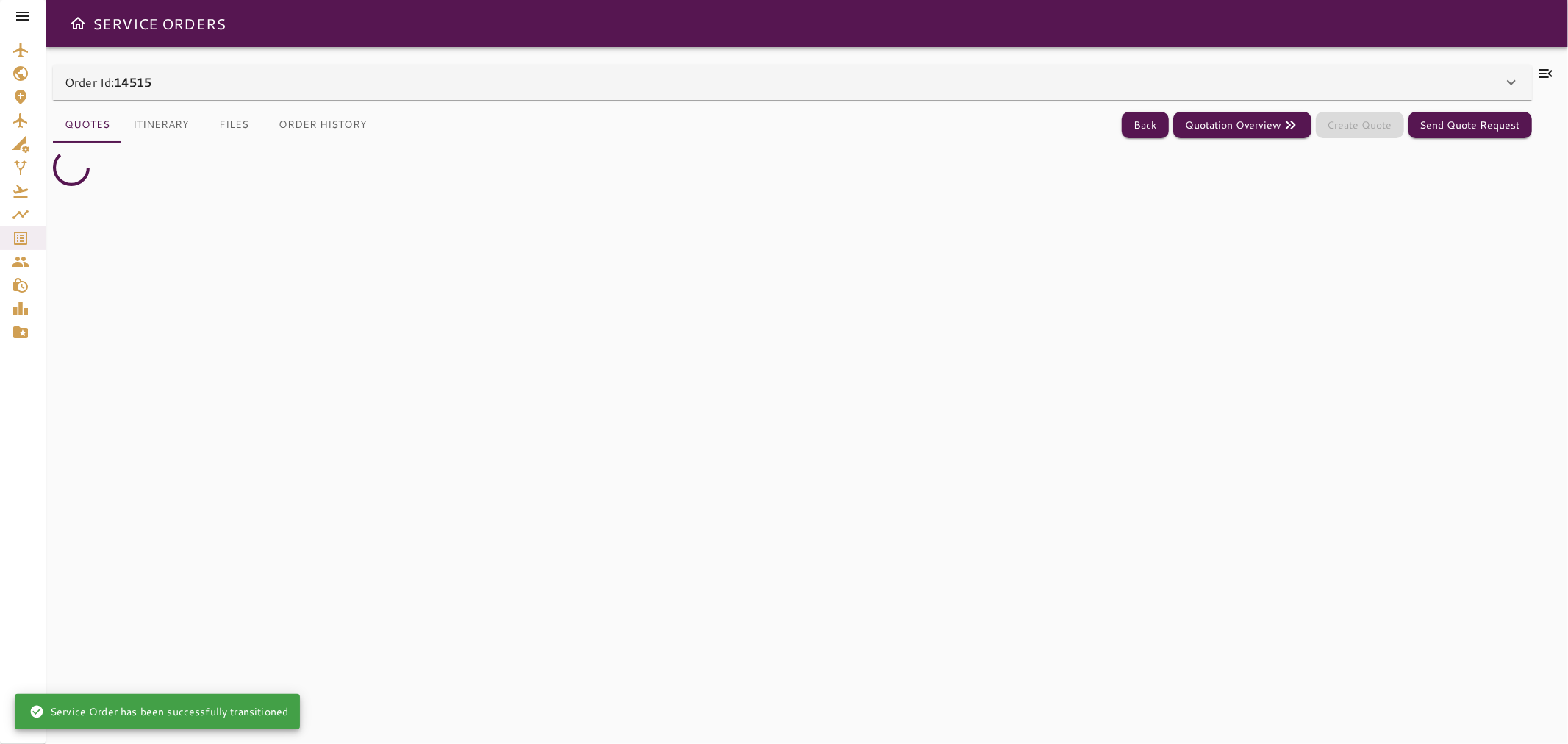
click at [1547, 70] on icon at bounding box center [1545, 73] width 13 height 9
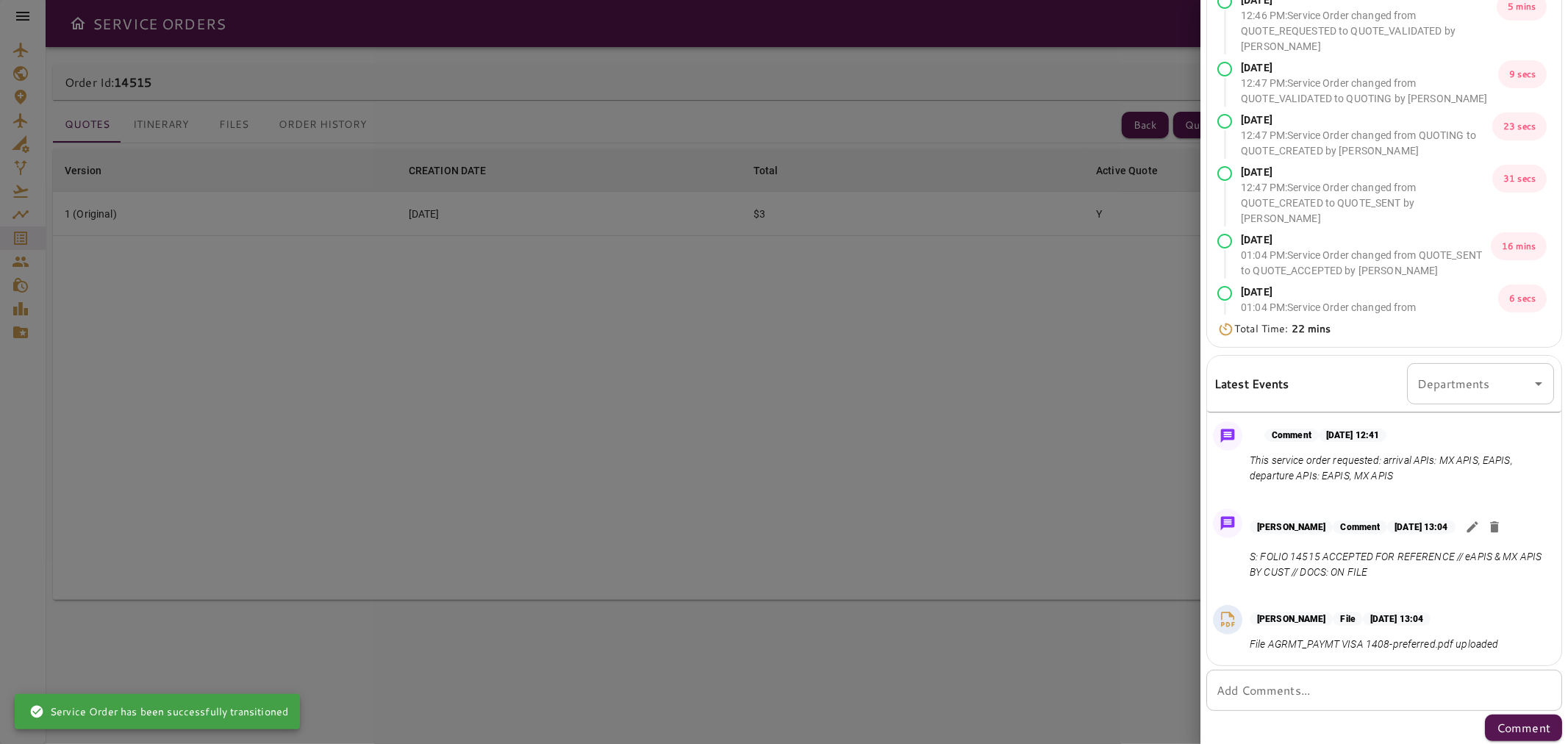
scroll to position [85, 0]
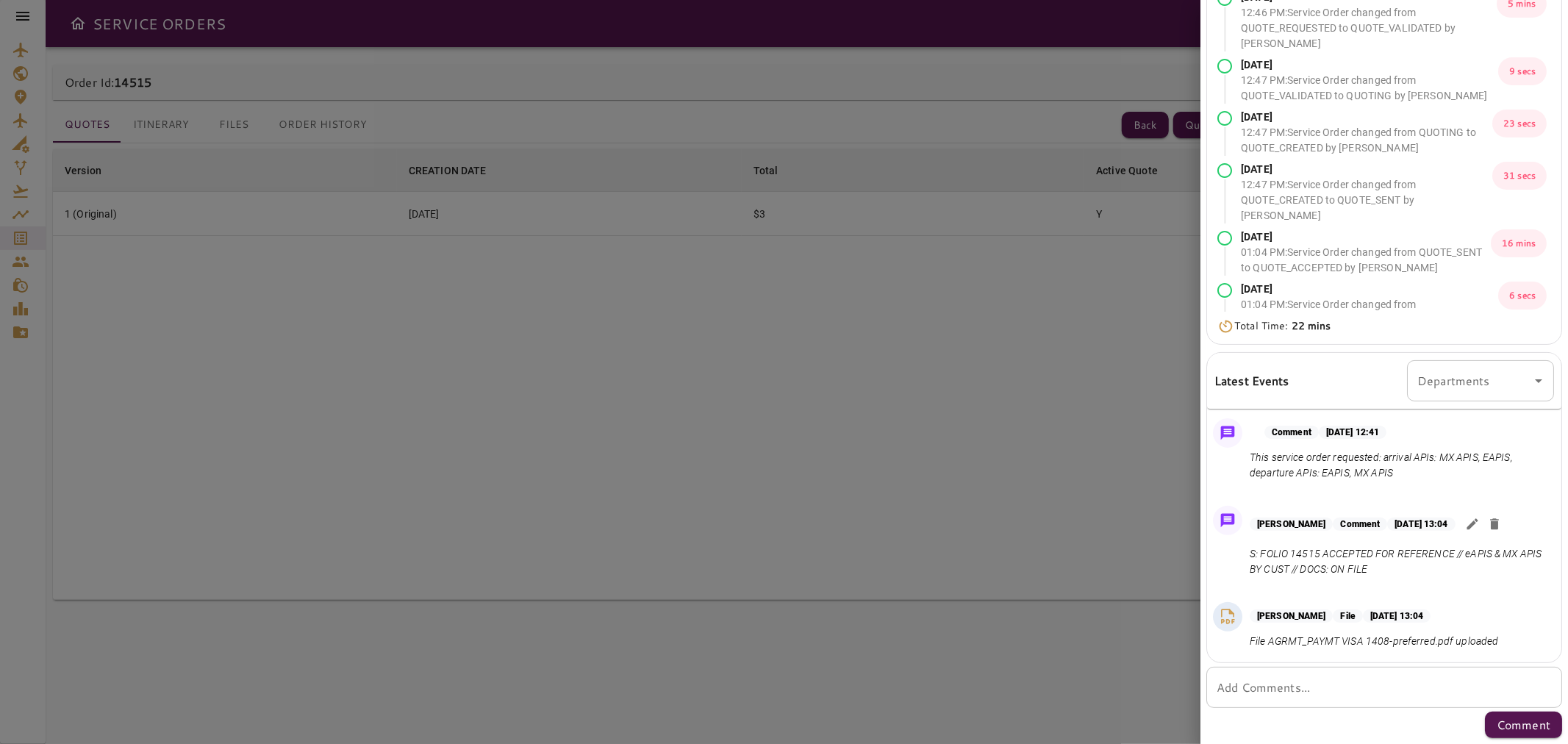
drag, startPoint x: 1412, startPoint y: 569, endPoint x: 1248, endPoint y: 557, distance: 164.4
click at [1248, 557] on div "[PERSON_NAME] Comment [DATE] 13:04 S: FOLIO 14515 ACCEPTED FOR REFERENCE // eAP…" at bounding box center [1383, 545] width 354 height 91
click at [1477, 526] on icon "button" at bounding box center [1471, 524] width 11 height 11
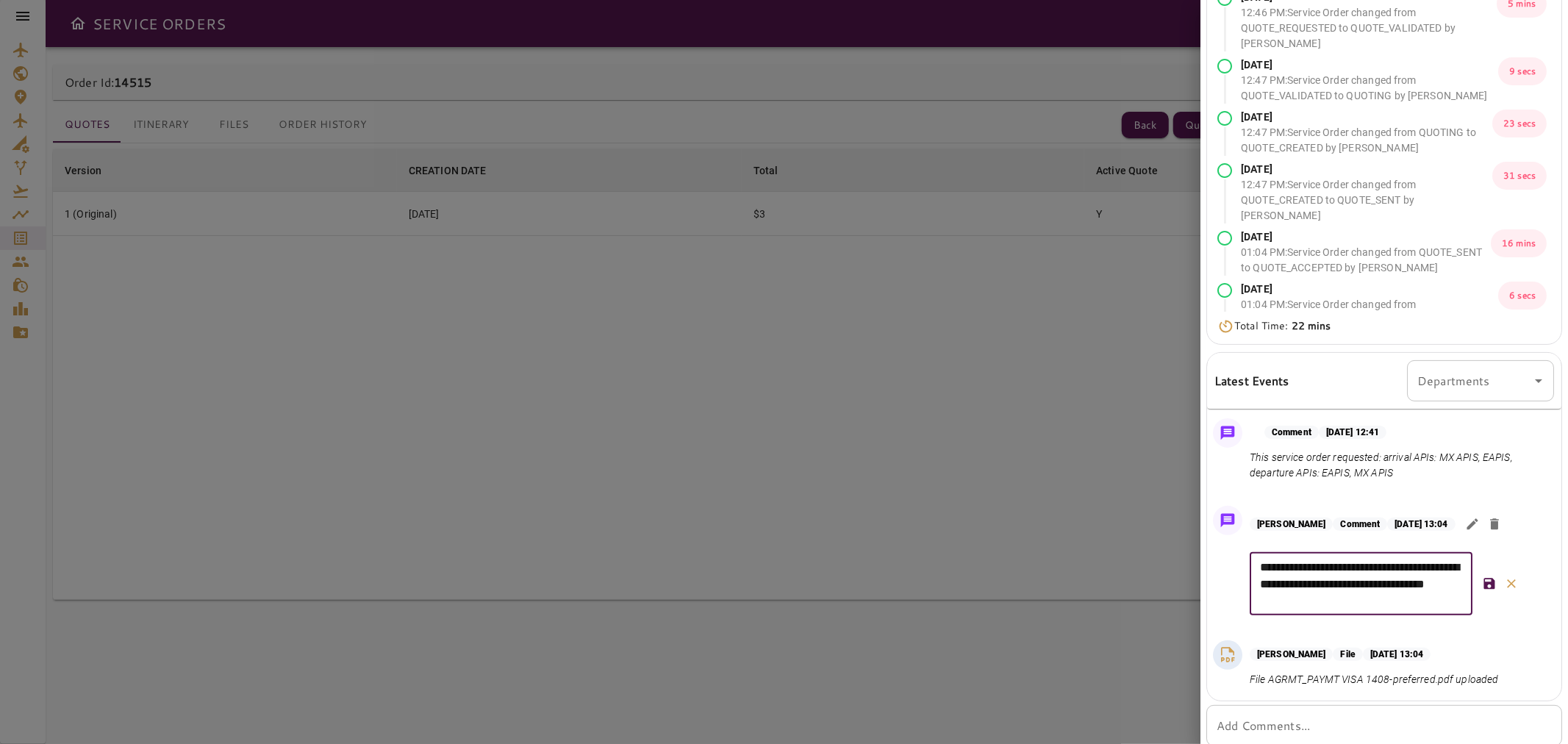
click at [1310, 599] on textarea "**********" at bounding box center [1360, 584] width 203 height 51
type textarea "**********"
click at [1486, 588] on icon "button" at bounding box center [1489, 583] width 11 height 11
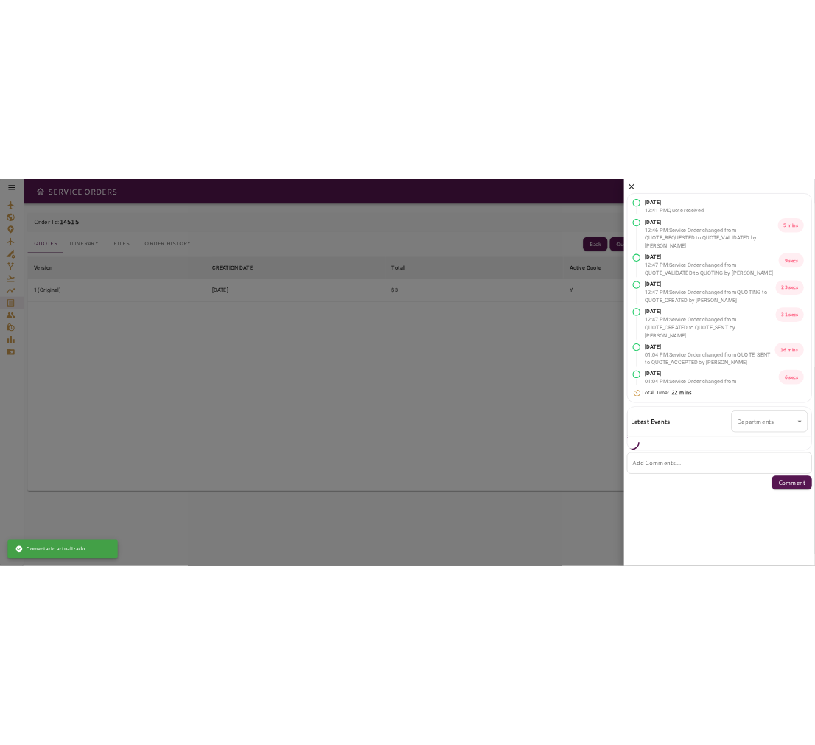
scroll to position [0, 0]
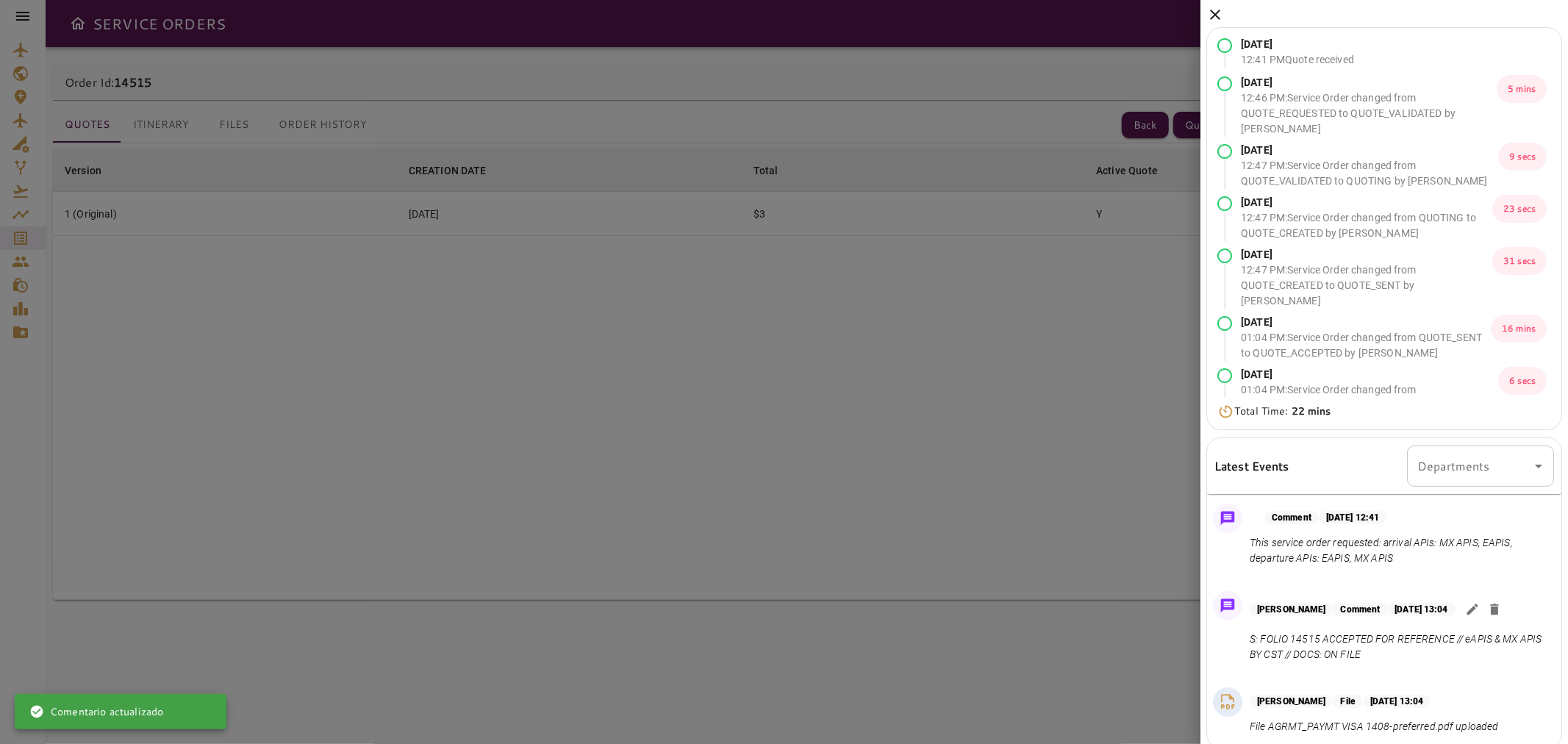
drag, startPoint x: 1407, startPoint y: 650, endPoint x: 1245, endPoint y: 640, distance: 162.3
click at [1245, 640] on div "[PERSON_NAME] Comment [DATE] 13:04 S: FOLIO 14515 ACCEPTED FOR REFERENCE // eAP…" at bounding box center [1383, 630] width 354 height 91
click at [1257, 651] on p "S: FOLIO 14515 ACCEPTED FOR REFERENCE // eAPIS & MX APIS BY CST // DOCS: ON FILE" at bounding box center [1398, 647] width 298 height 31
drag, startPoint x: 1395, startPoint y: 658, endPoint x: 1247, endPoint y: 643, distance: 148.8
click at [1247, 643] on div "[PERSON_NAME] Comment [DATE] 13:04 S: FOLIO 14515 ACCEPTED FOR REFERENCE // eAP…" at bounding box center [1383, 630] width 354 height 91
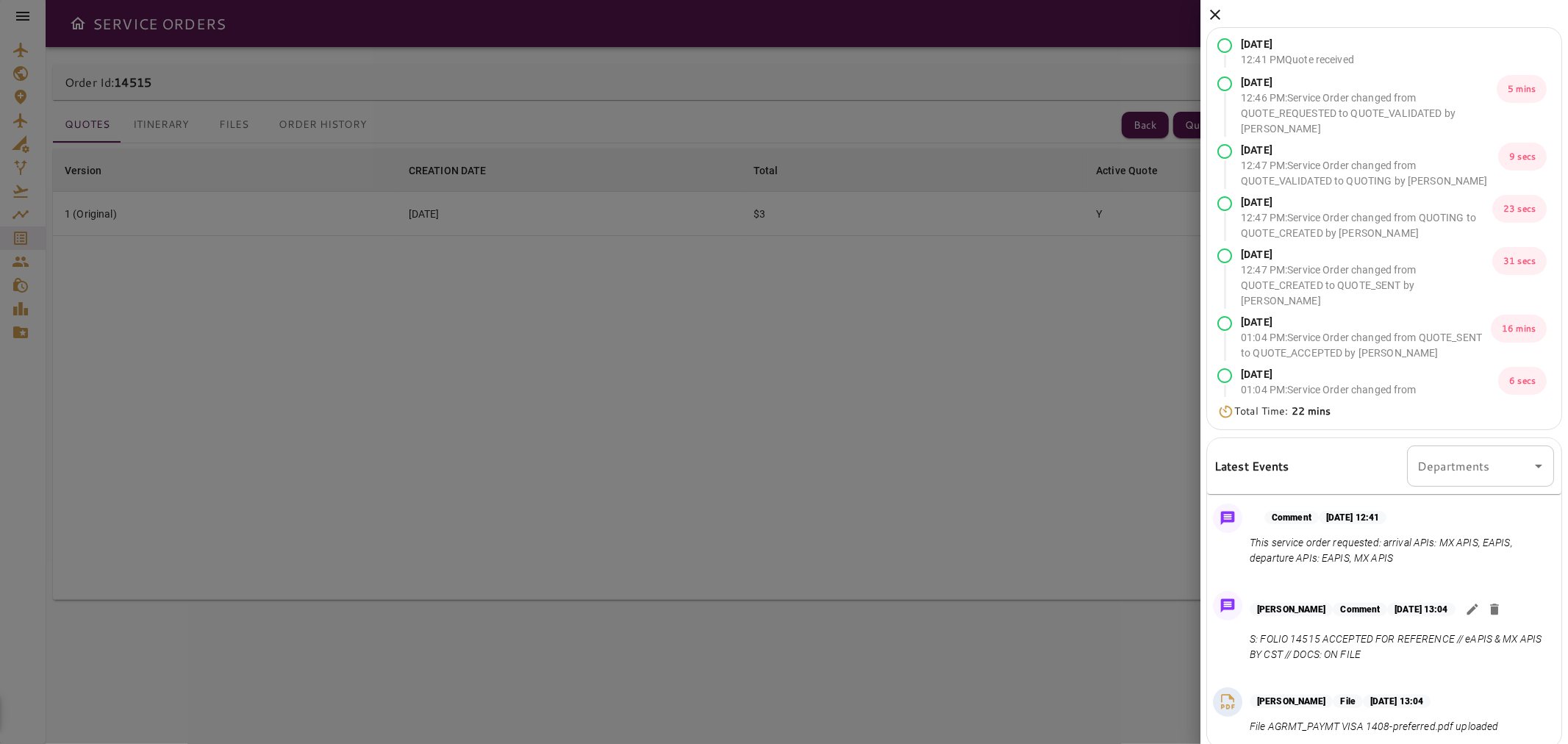
copy p "S: FOLIO 14515 ACCEPTED FOR REFERENCE // eAPIS & MX APIS BY CST // DOCS: ON FILE"
click at [1207, 15] on icon at bounding box center [1216, 15] width 18 height 18
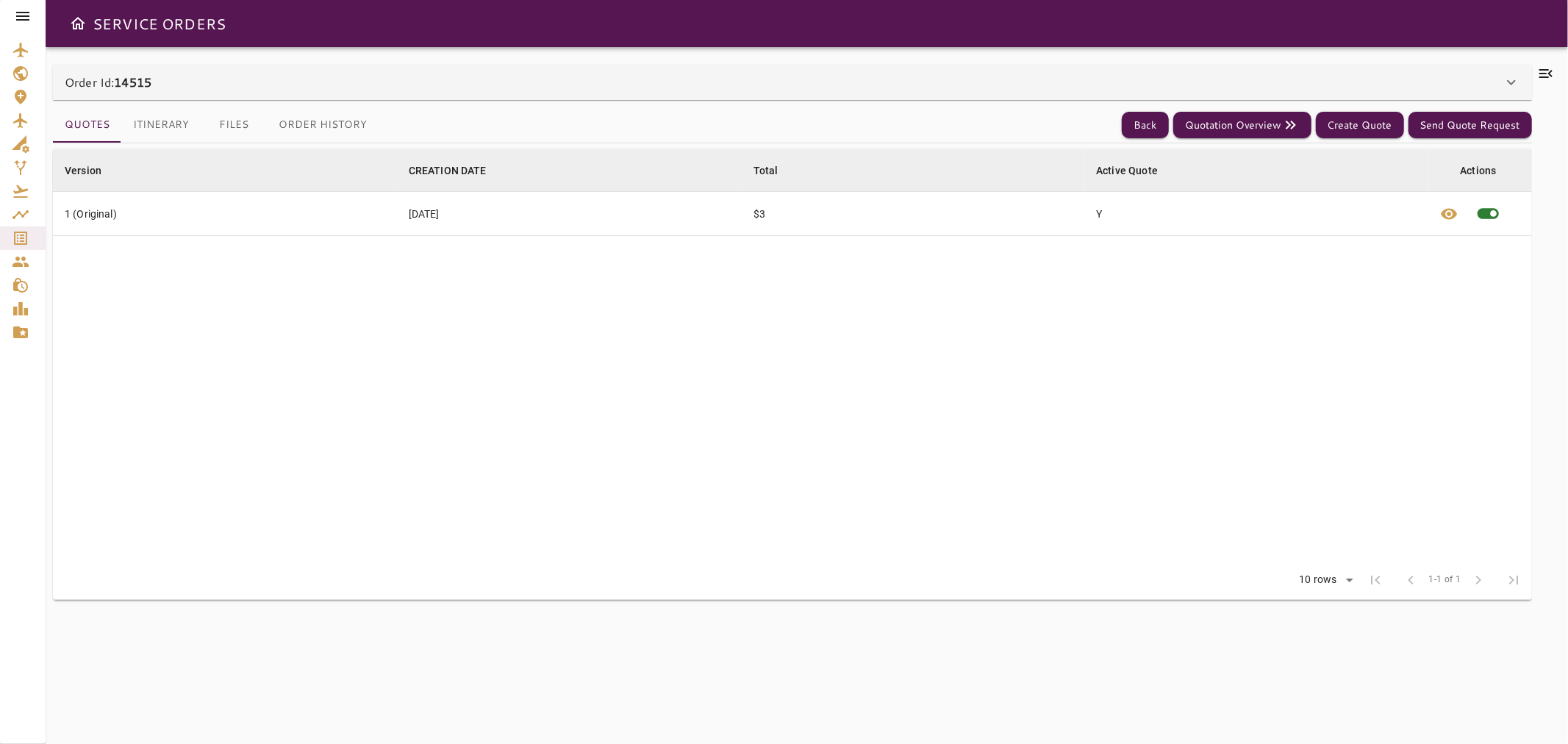
click at [1142, 142] on div "Quotes Itinerary Files Order History Back Quotation Overview Create Quote Send …" at bounding box center [792, 126] width 1479 height 36
click at [1140, 134] on button "Back" at bounding box center [1145, 125] width 47 height 27
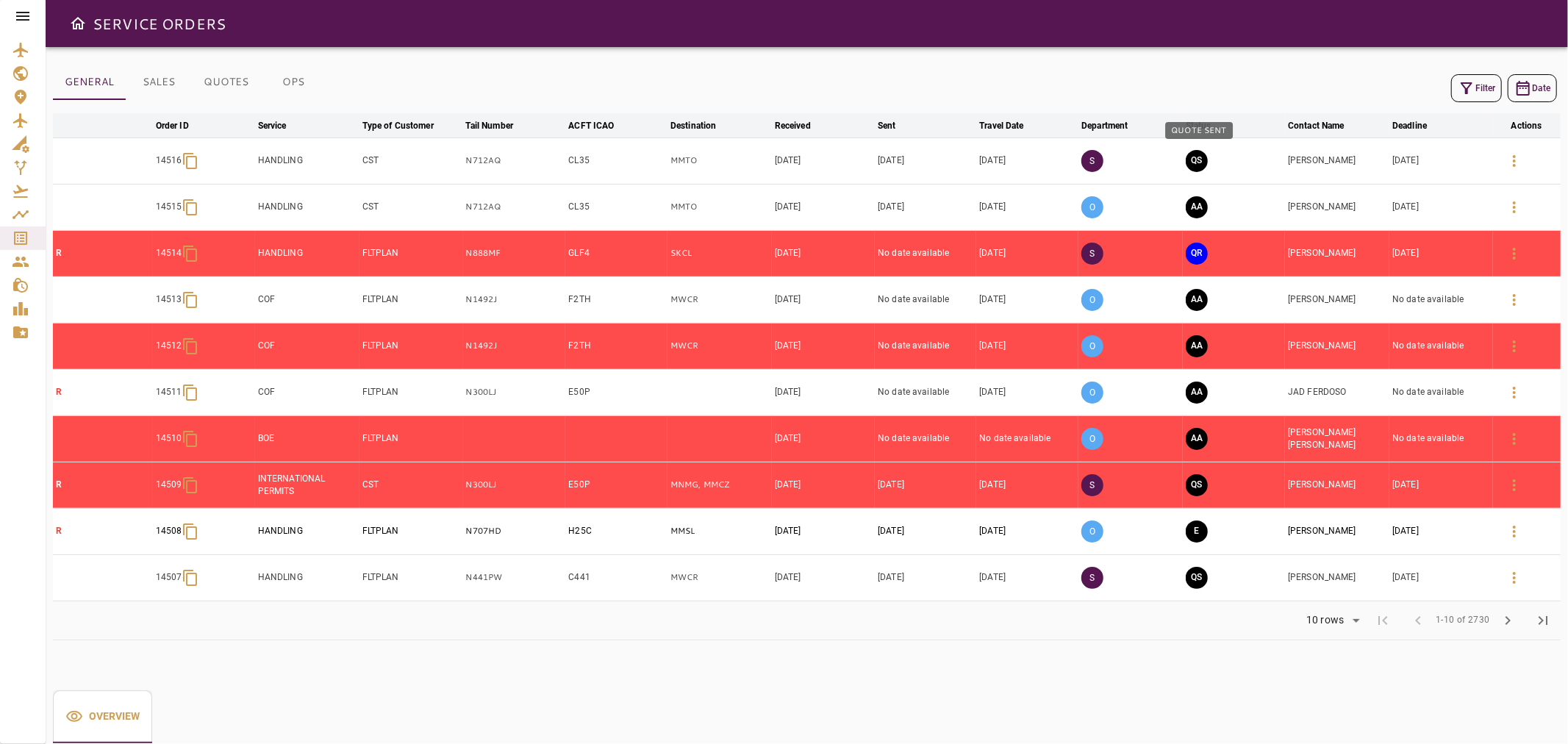
click at [1203, 159] on button "QS" at bounding box center [1197, 161] width 22 height 22
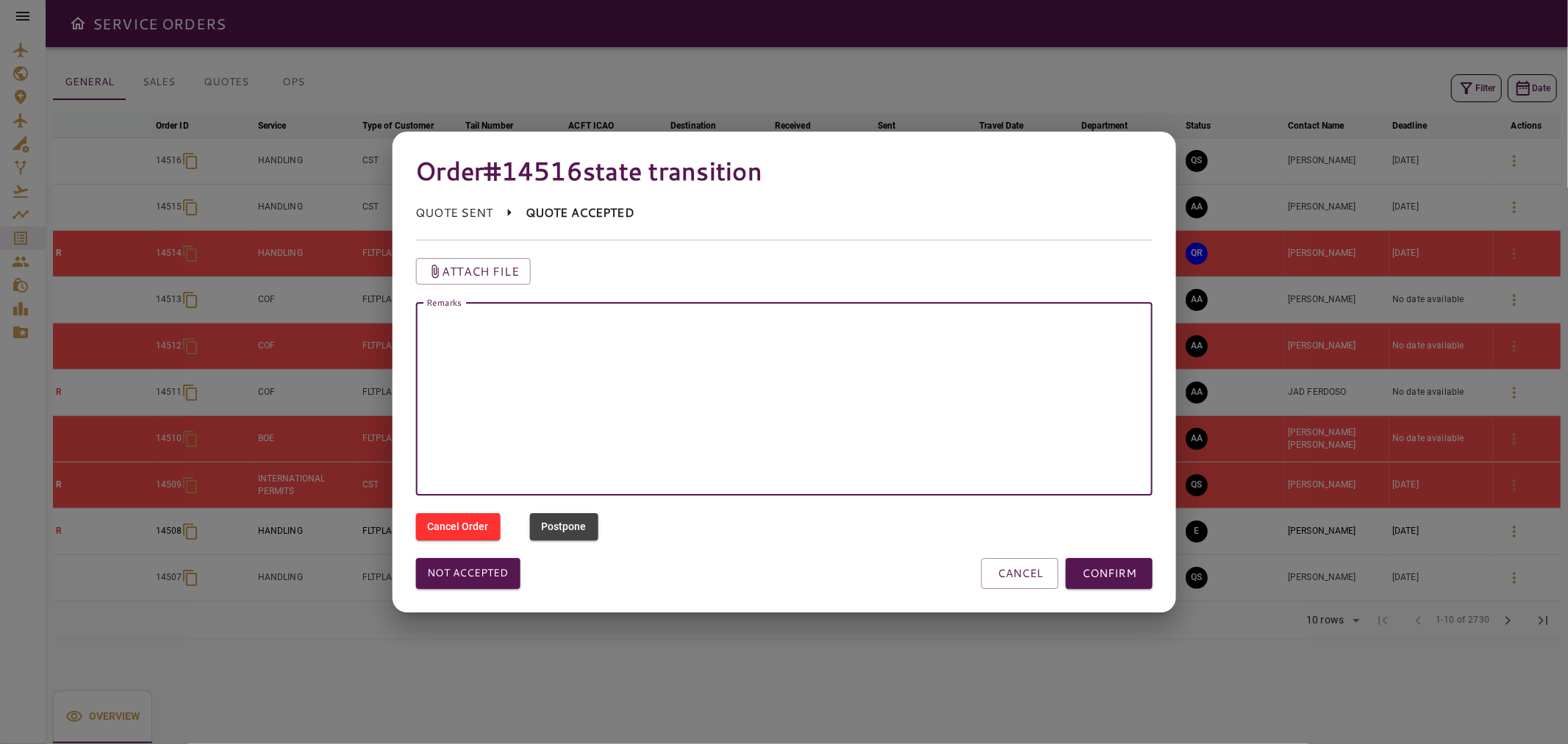
click at [871, 329] on textarea "Remarks" at bounding box center [784, 398] width 717 height 169
paste textarea "**********"
click at [517, 326] on textarea "**********" at bounding box center [784, 398] width 717 height 169
type textarea "**********"
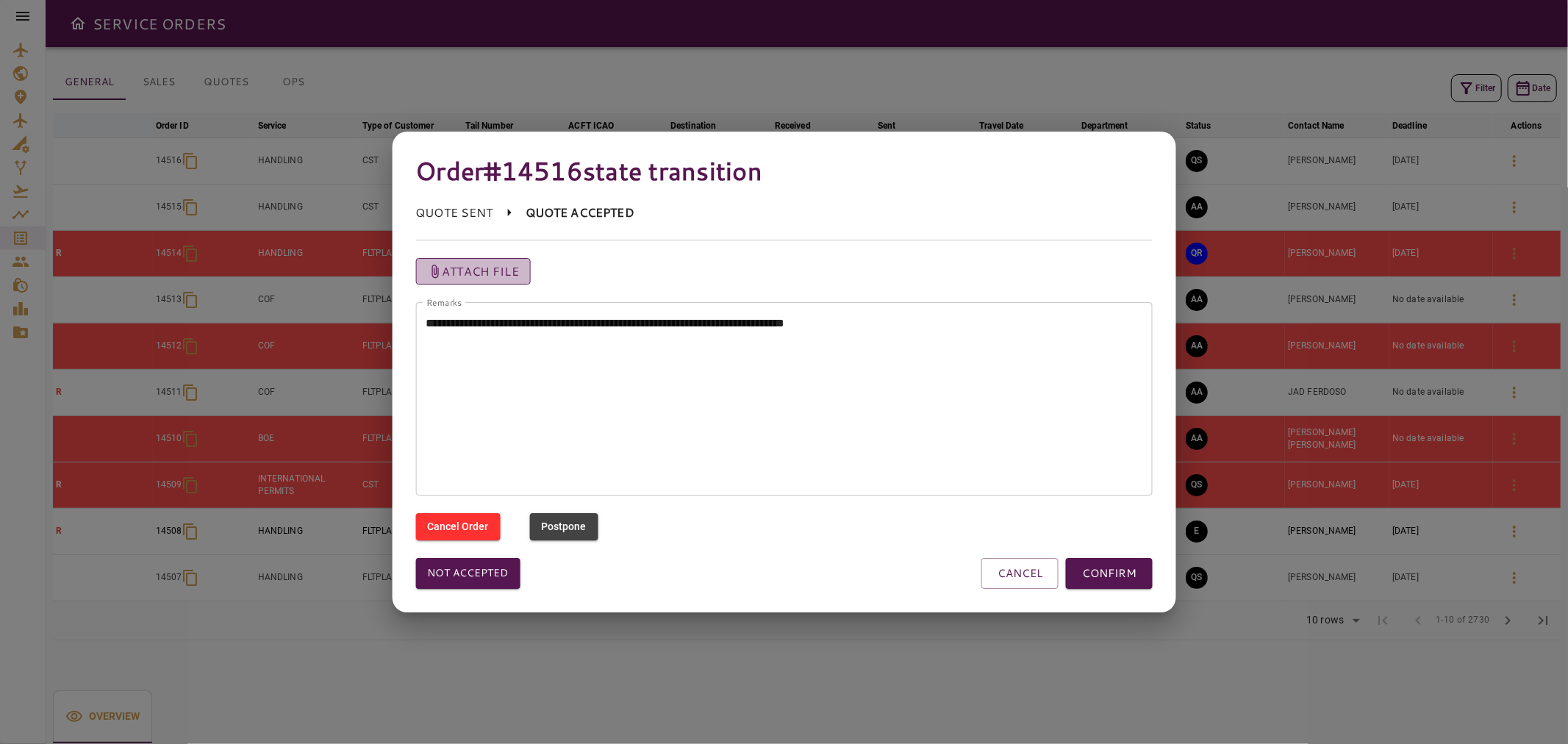
click at [473, 275] on p "Attach file" at bounding box center [480, 272] width 77 height 18
click at [0, 0] on input "Attach file" at bounding box center [0, 0] width 0 height 0
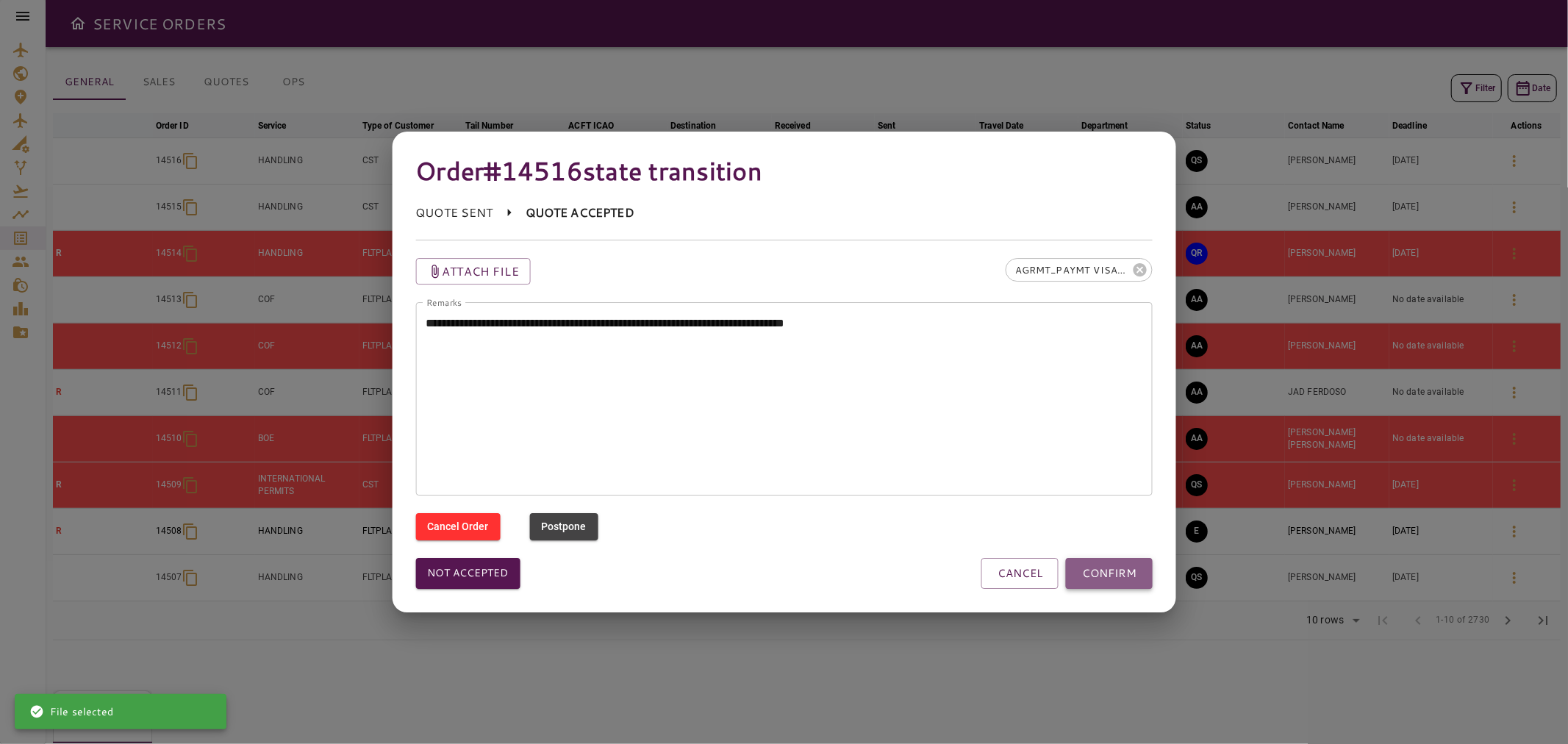
click at [1122, 566] on button "CONFIRM" at bounding box center [1109, 573] width 87 height 31
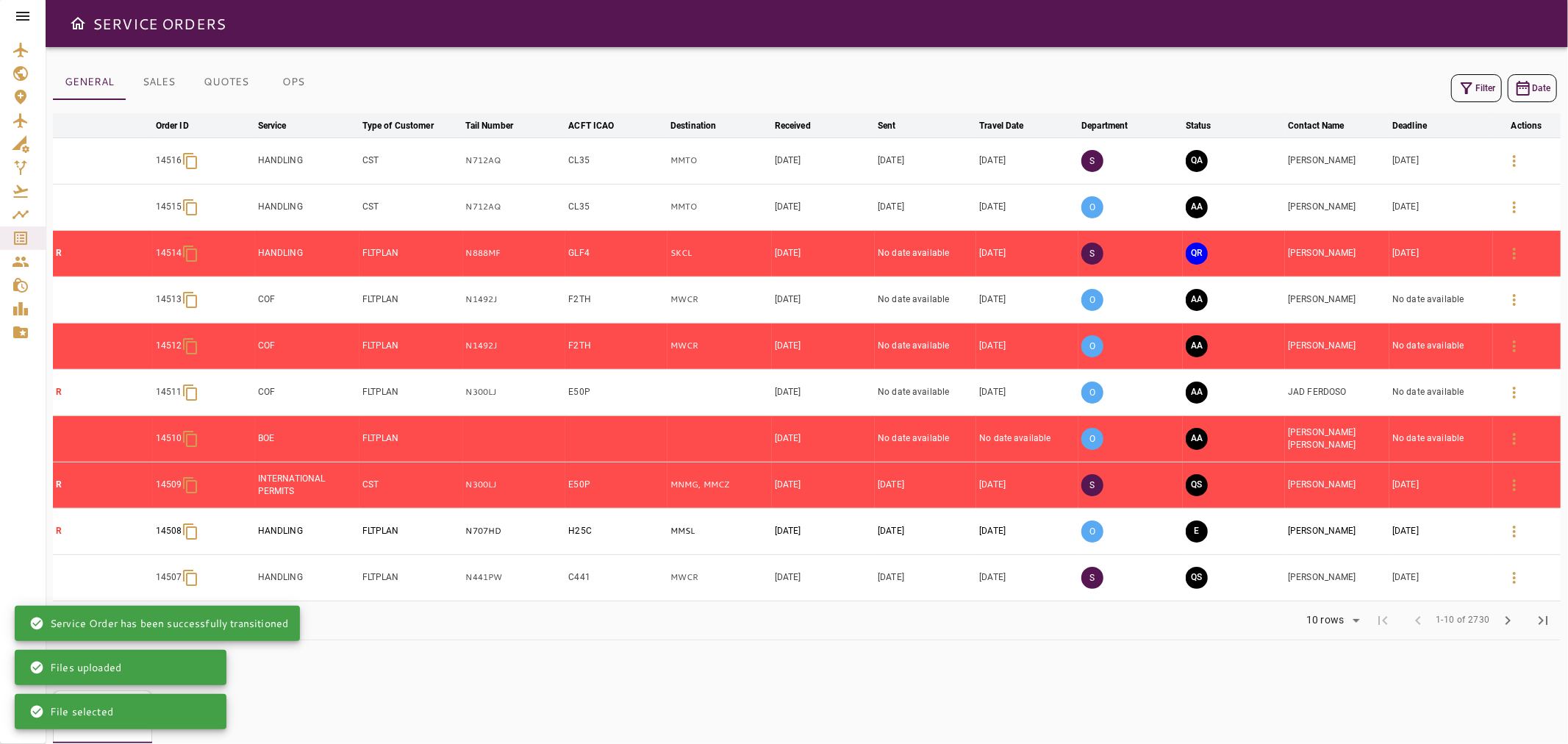
click at [1200, 166] on button "QA" at bounding box center [1197, 161] width 22 height 22
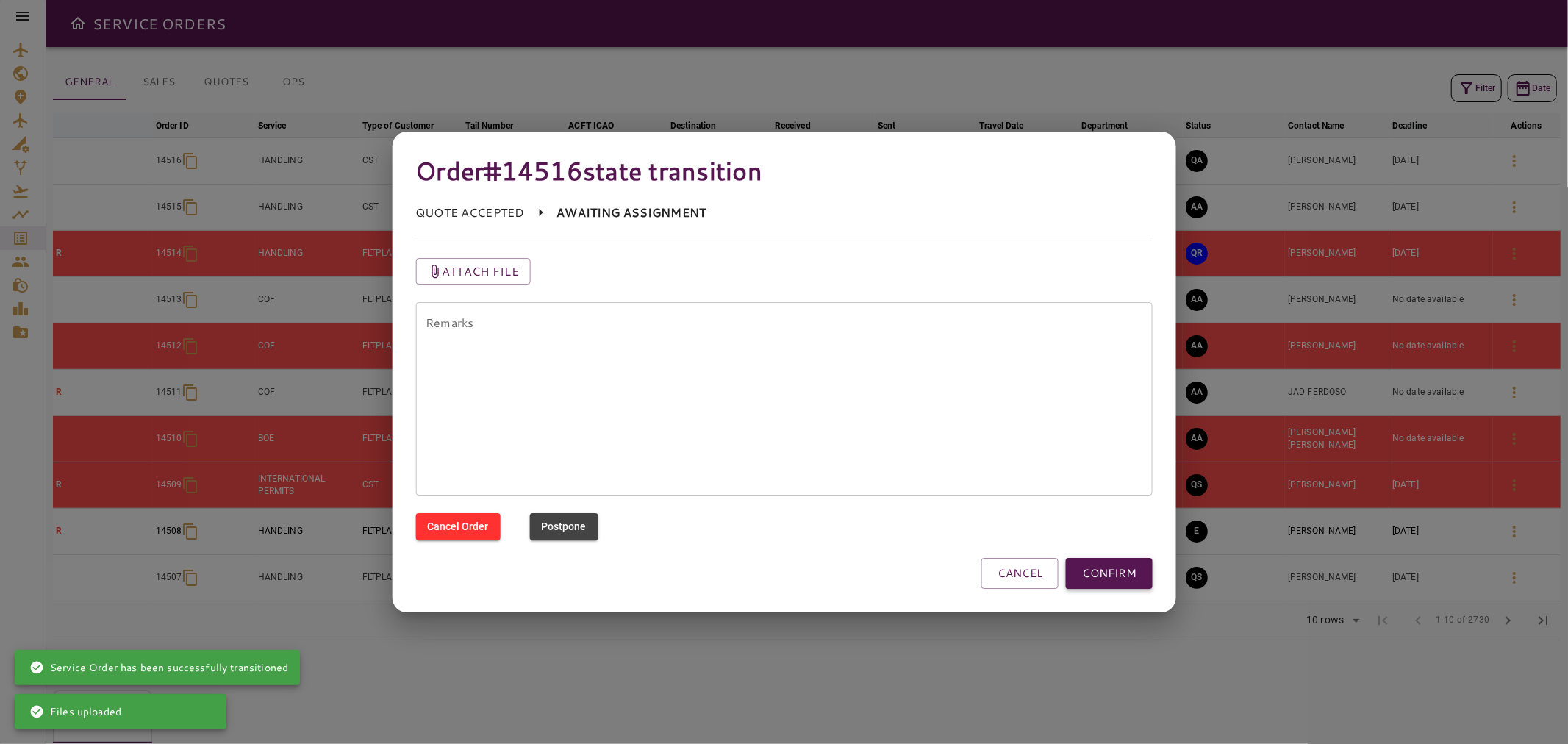
click at [1137, 568] on button "CONFIRM" at bounding box center [1109, 573] width 87 height 31
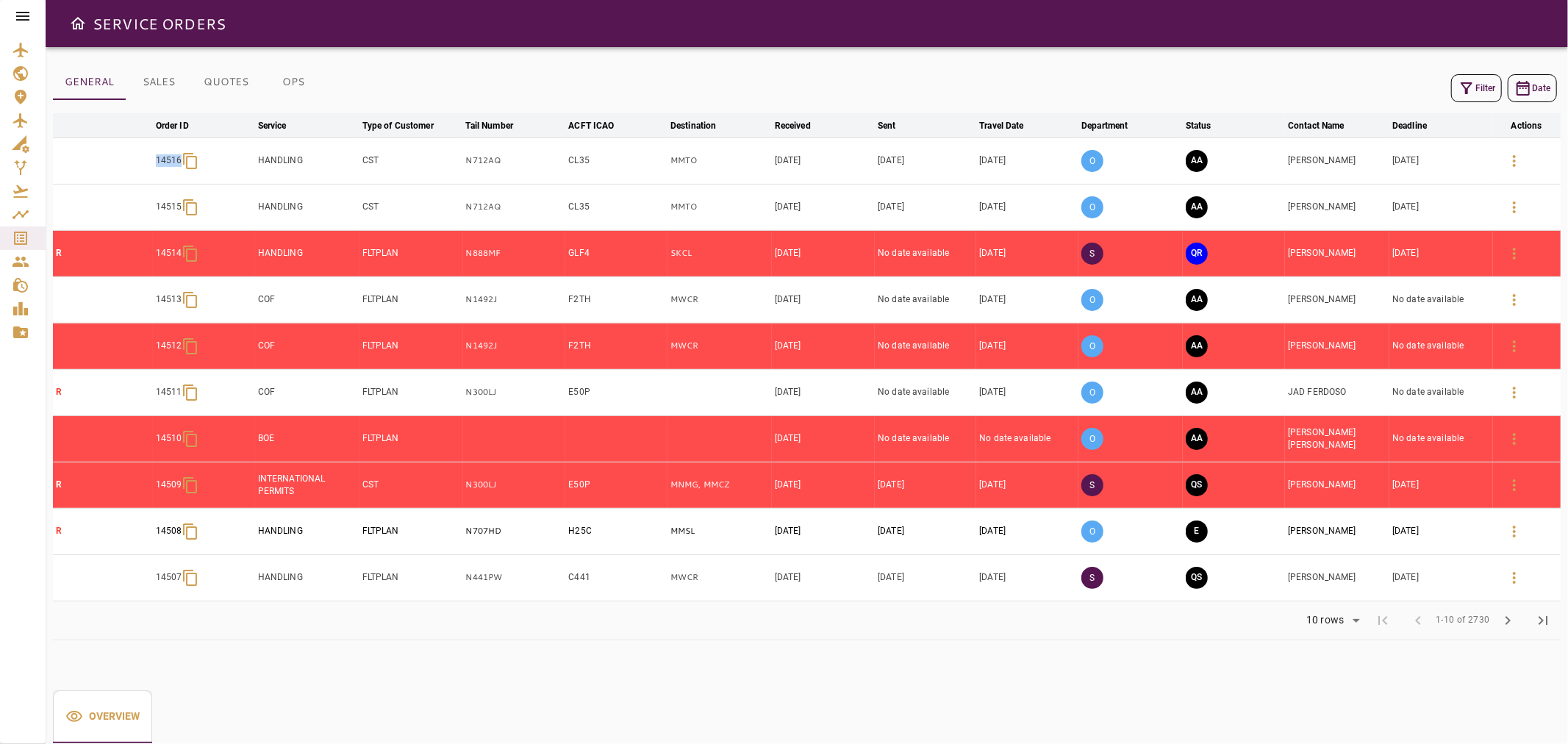
drag, startPoint x: 164, startPoint y: 166, endPoint x: 183, endPoint y: 172, distance: 19.9
click at [183, 172] on tr "14516 HANDLING CST N712AQ CL35 MMTO [DATE] [DATE] [DATE] O AA [PERSON_NAME] [DA…" at bounding box center [806, 161] width 1508 height 46
copy p "14516"
click at [331, 175] on td "HANDLING" at bounding box center [307, 161] width 105 height 46
drag, startPoint x: 503, startPoint y: 163, endPoint x: 463, endPoint y: 165, distance: 40.0
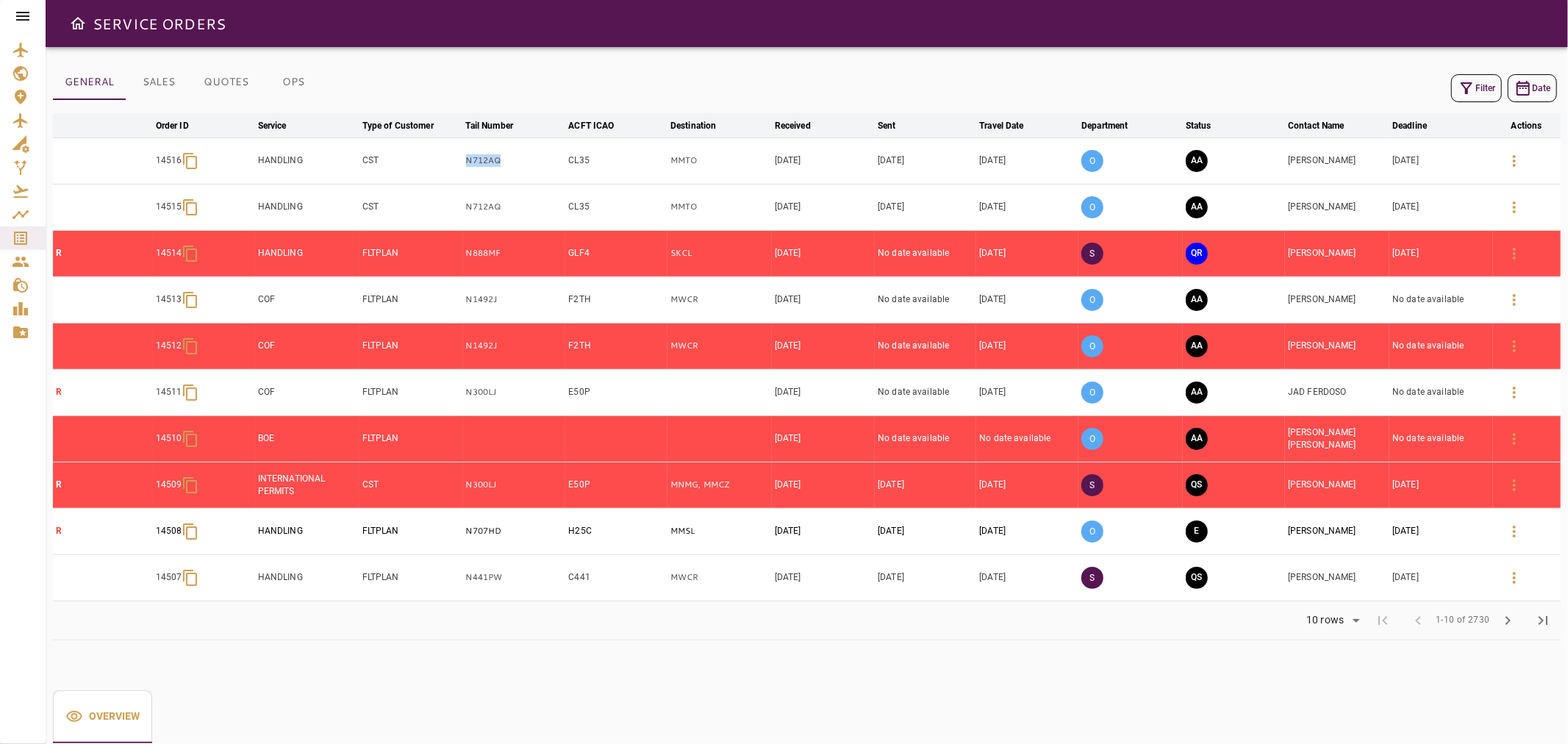
click at [463, 165] on td "N712AQ" at bounding box center [514, 161] width 103 height 46
copy p "N712AQ"
drag, startPoint x: 534, startPoint y: 261, endPoint x: 442, endPoint y: 274, distance: 92.9
click at [442, 274] on tr "R 14514 HANDLING FLTPLAN N888MF GLF4 SKCL [DATE] No date available [DATE] S QR …" at bounding box center [806, 254] width 1508 height 46
copy tr "N888MF"
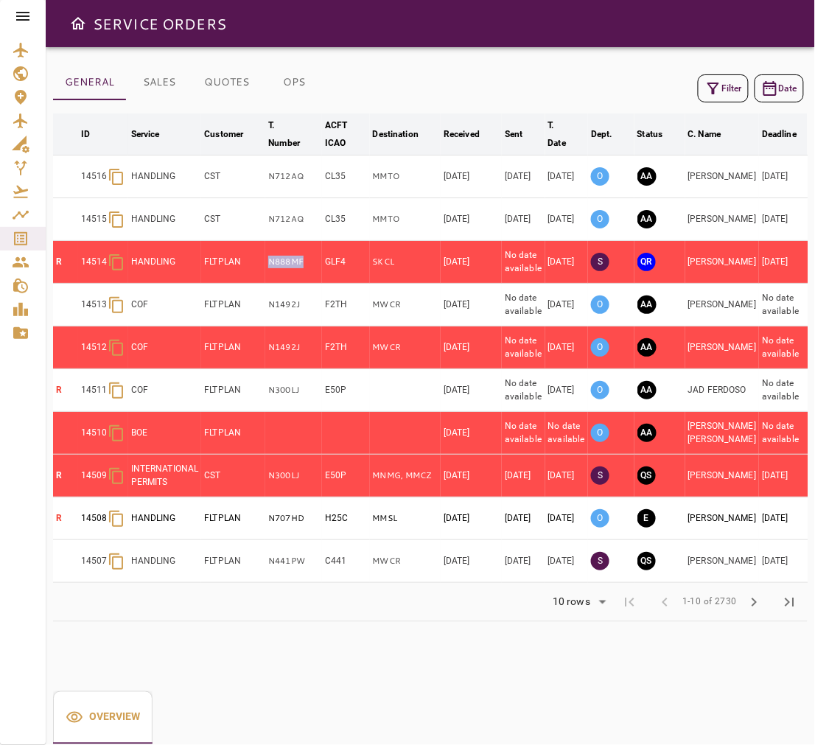
scroll to position [0, 38]
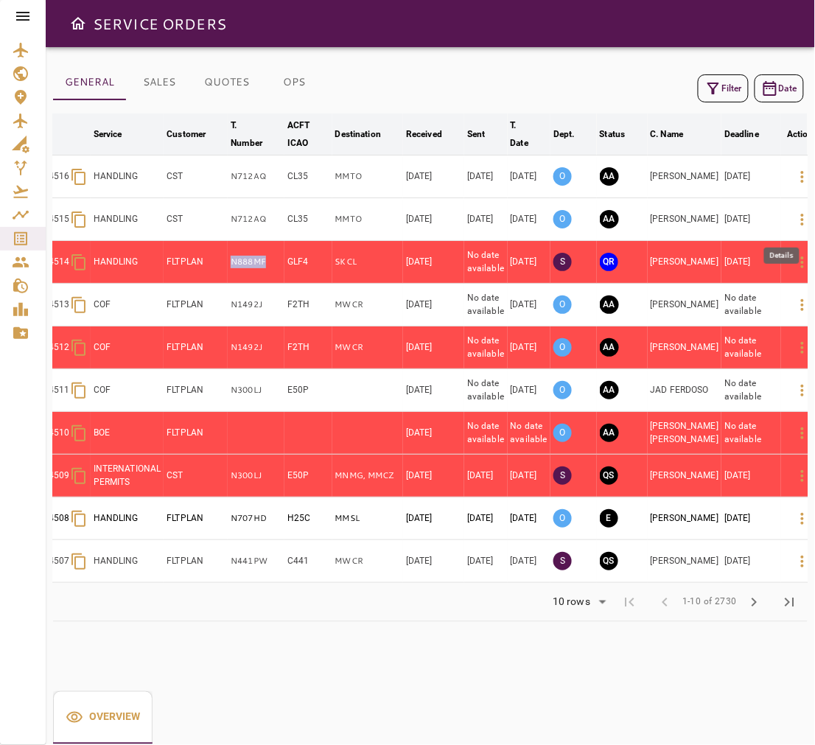
click at [793, 223] on icon "button" at bounding box center [802, 220] width 18 height 18
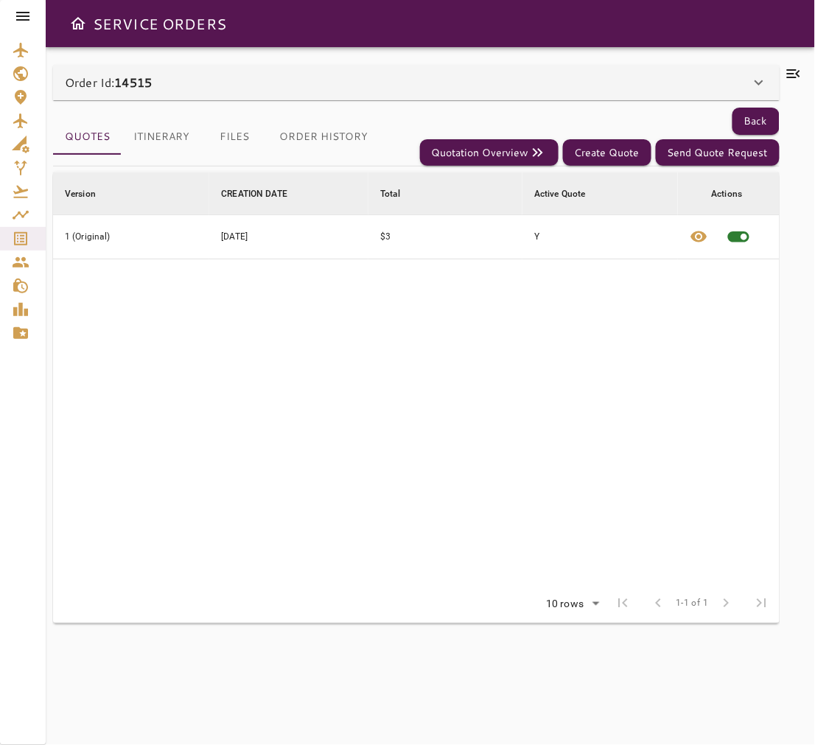
click at [292, 87] on div "Order Id: 14515" at bounding box center [407, 83] width 685 height 18
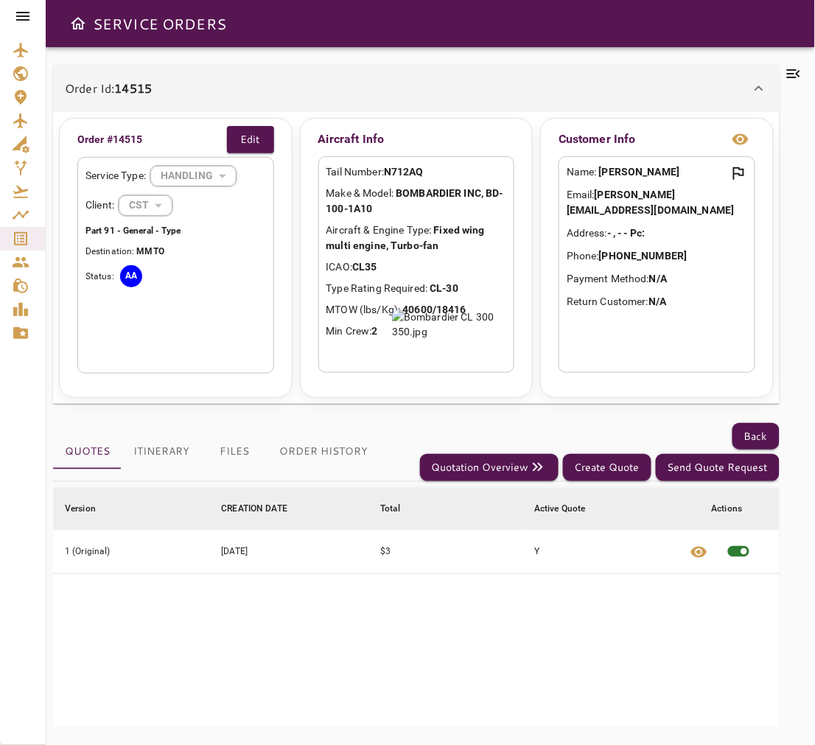
click at [793, 70] on icon at bounding box center [793, 73] width 13 height 9
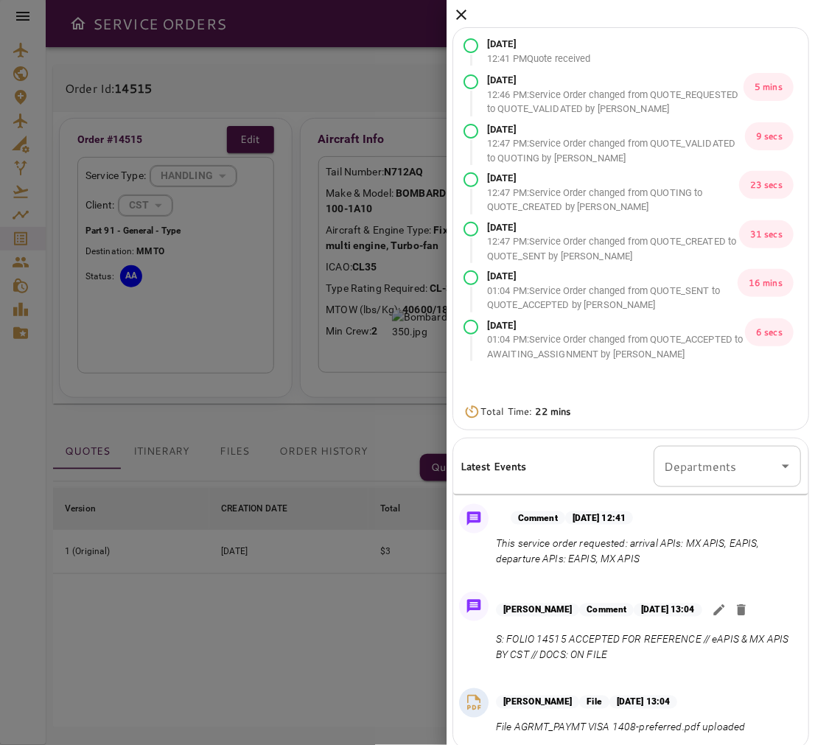
drag, startPoint x: 643, startPoint y: 660, endPoint x: 494, endPoint y: 641, distance: 149.9
click at [494, 641] on div "[PERSON_NAME] Comment [DATE] 13:04 S: FOLIO 14515 ACCEPTED FOR REFERENCE // eAP…" at bounding box center [630, 631] width 355 height 91
copy p "S: FOLIO 14515 ACCEPTED FOR REFERENCE // eAPIS & MX APIS BY CST // DOCS: ON FILE"
click at [463, 11] on icon at bounding box center [461, 15] width 18 height 18
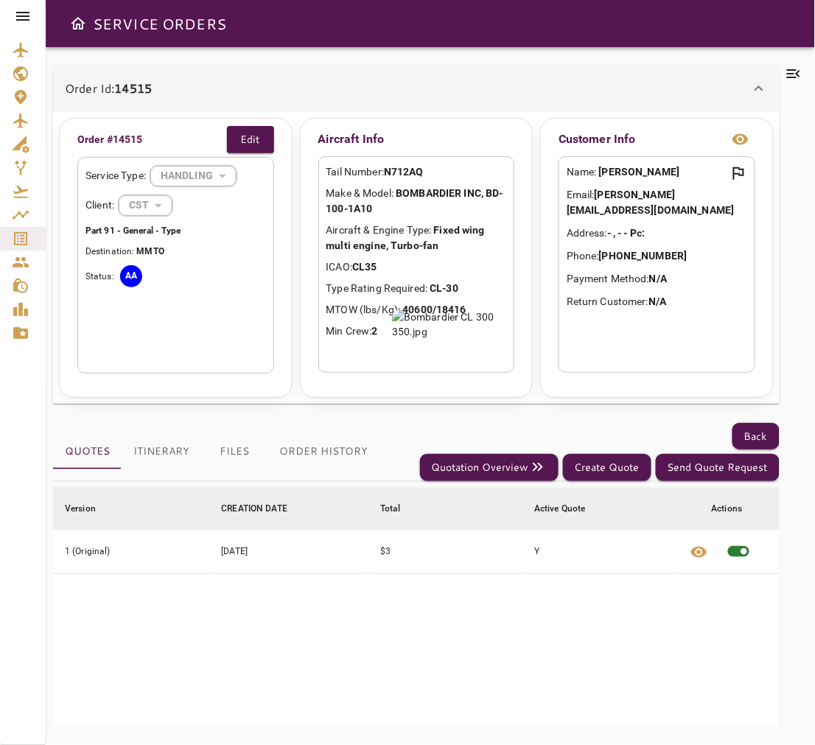
click at [75, 31] on icon "Open drawer" at bounding box center [78, 24] width 18 height 18
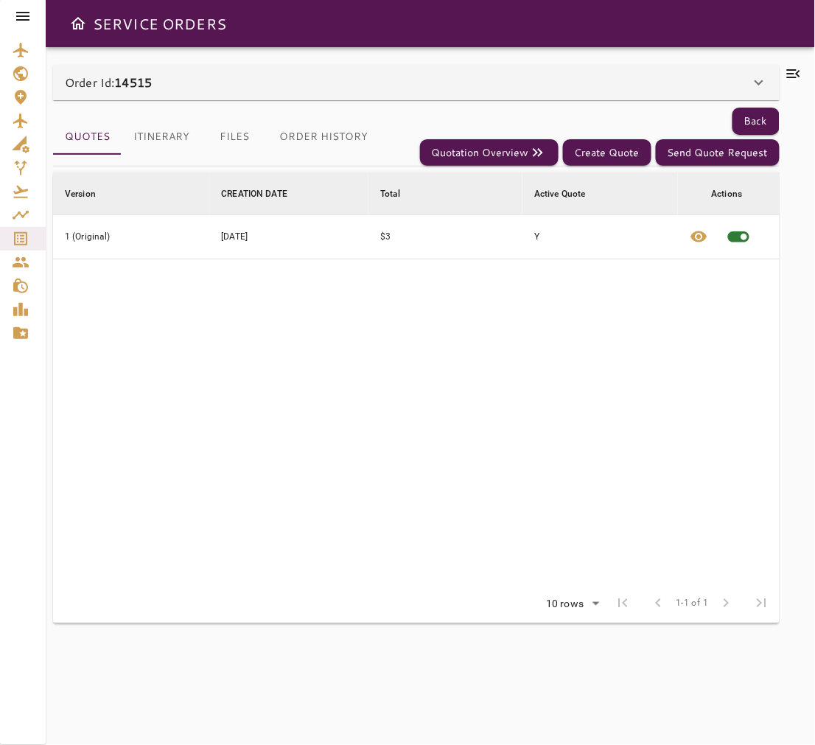
click at [120, 18] on h6 "SERVICE ORDERS" at bounding box center [159, 24] width 133 height 24
click at [71, 16] on icon "Open drawer" at bounding box center [78, 24] width 18 height 18
click at [24, 15] on icon at bounding box center [23, 16] width 18 height 18
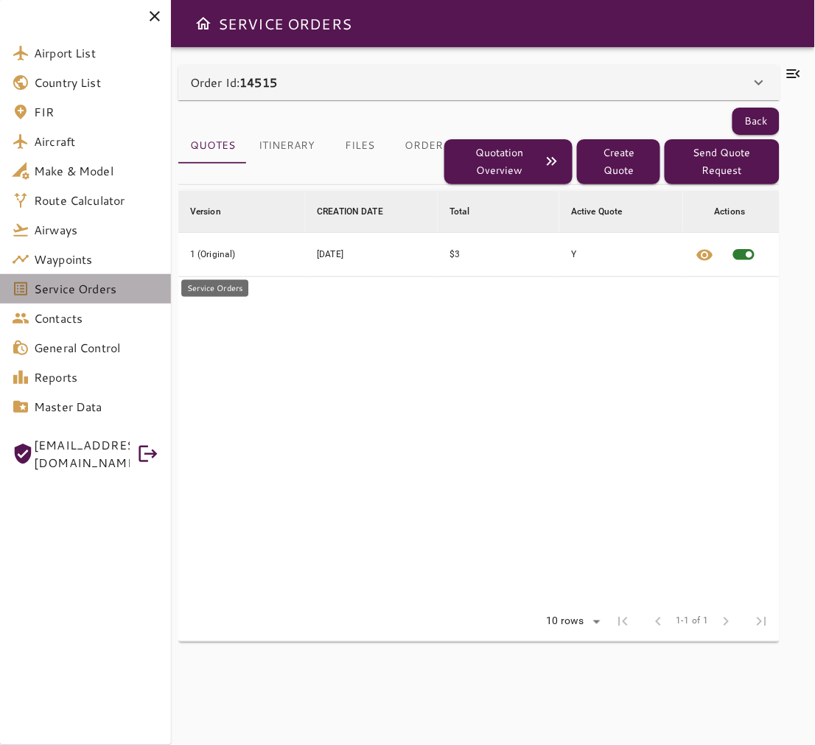
click at [80, 292] on span "Service Orders" at bounding box center [96, 289] width 125 height 18
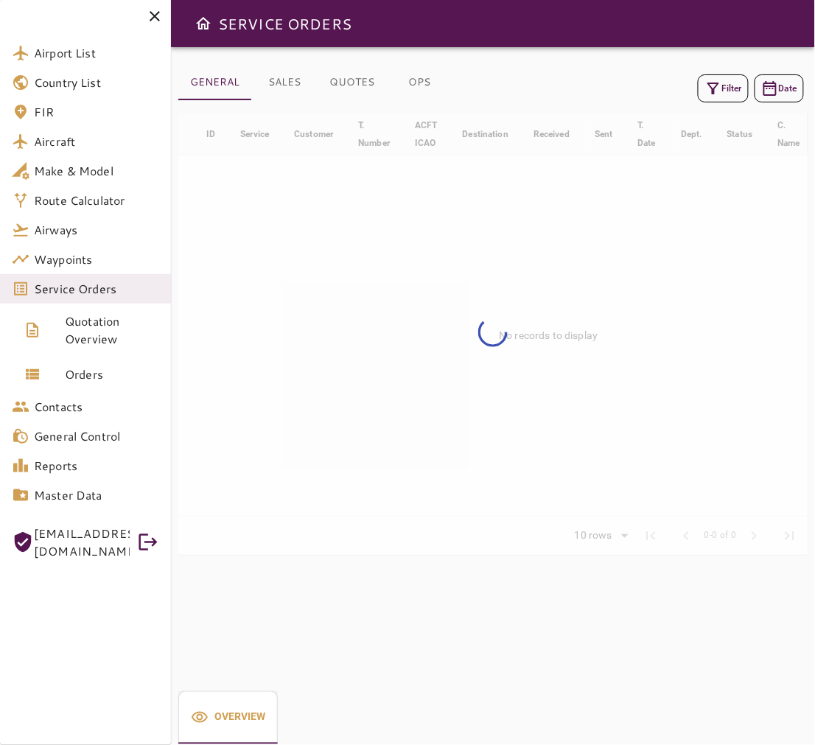
click at [148, 11] on icon at bounding box center [155, 16] width 18 height 18
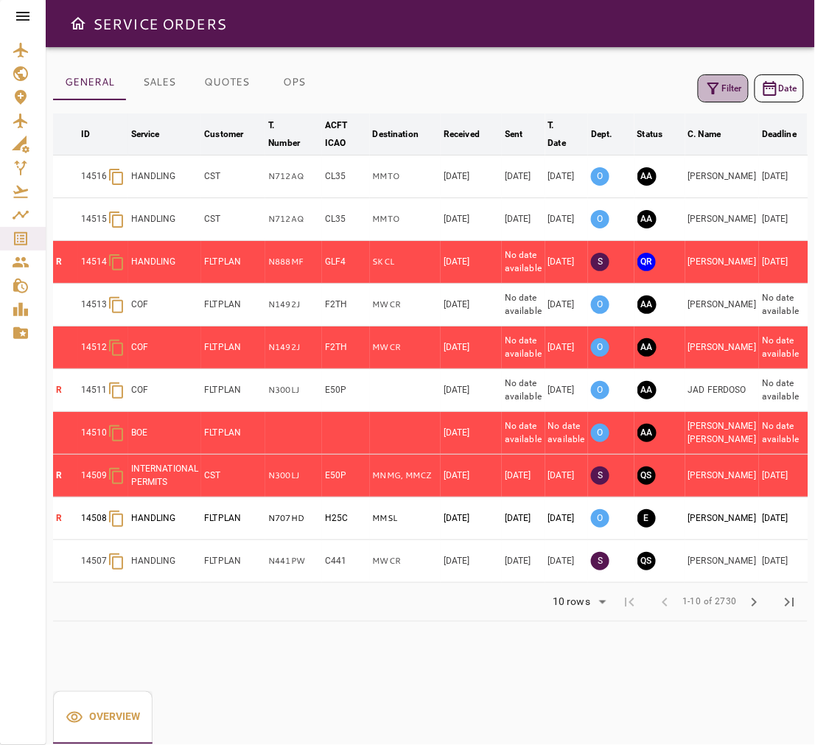
click at [711, 89] on icon "button" at bounding box center [713, 88] width 12 height 12
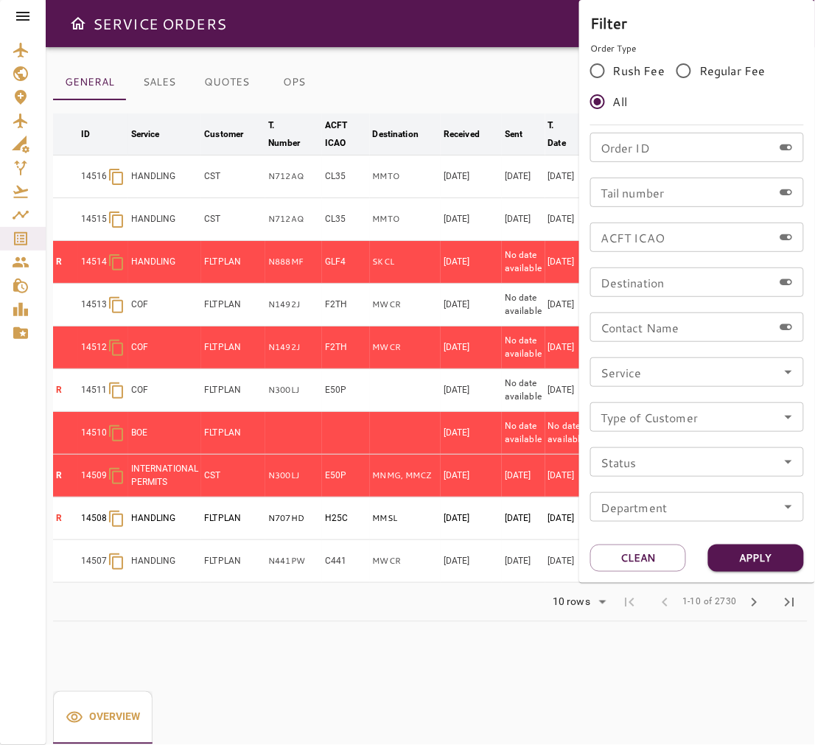
click at [493, 88] on div at bounding box center [407, 372] width 815 height 745
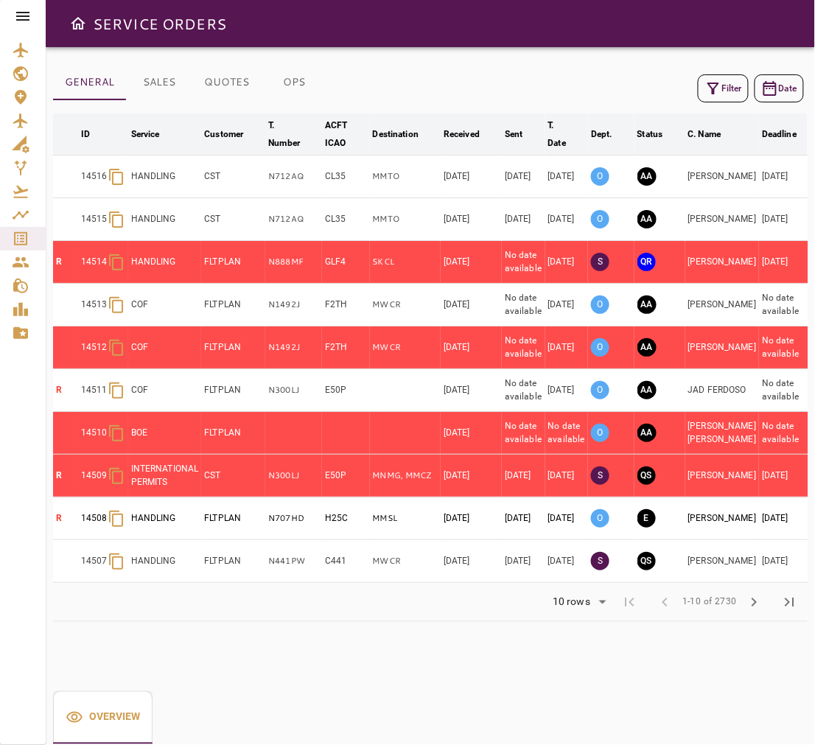
scroll to position [0, 38]
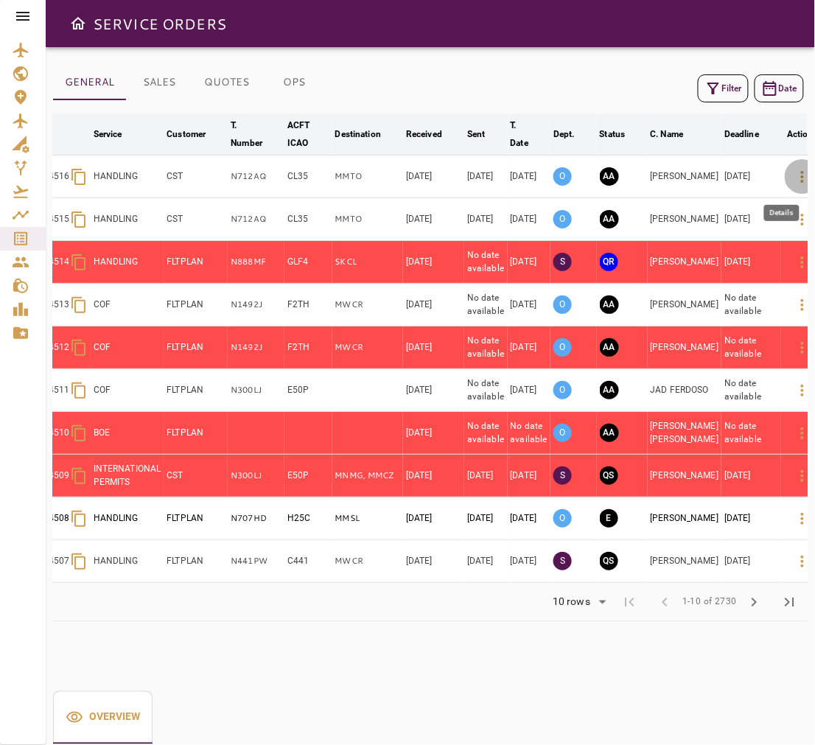
click at [793, 180] on icon "button" at bounding box center [802, 177] width 18 height 18
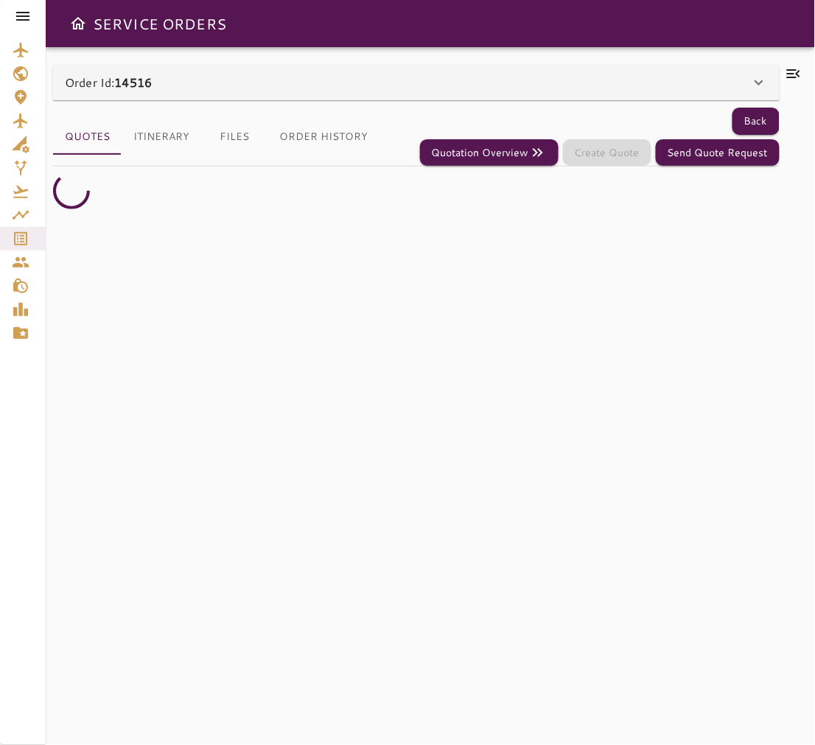
click at [797, 72] on icon at bounding box center [793, 73] width 13 height 9
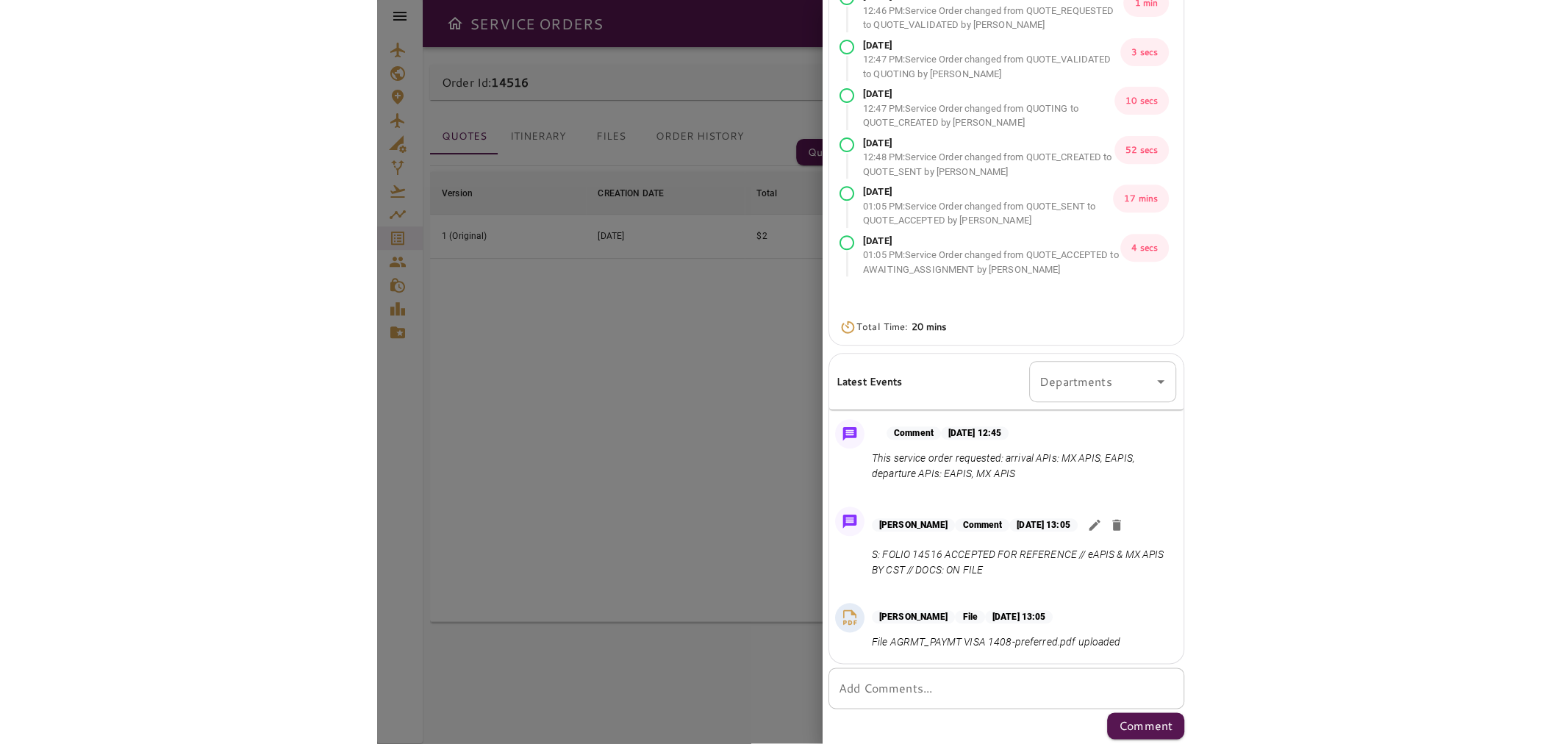
scroll to position [85, 0]
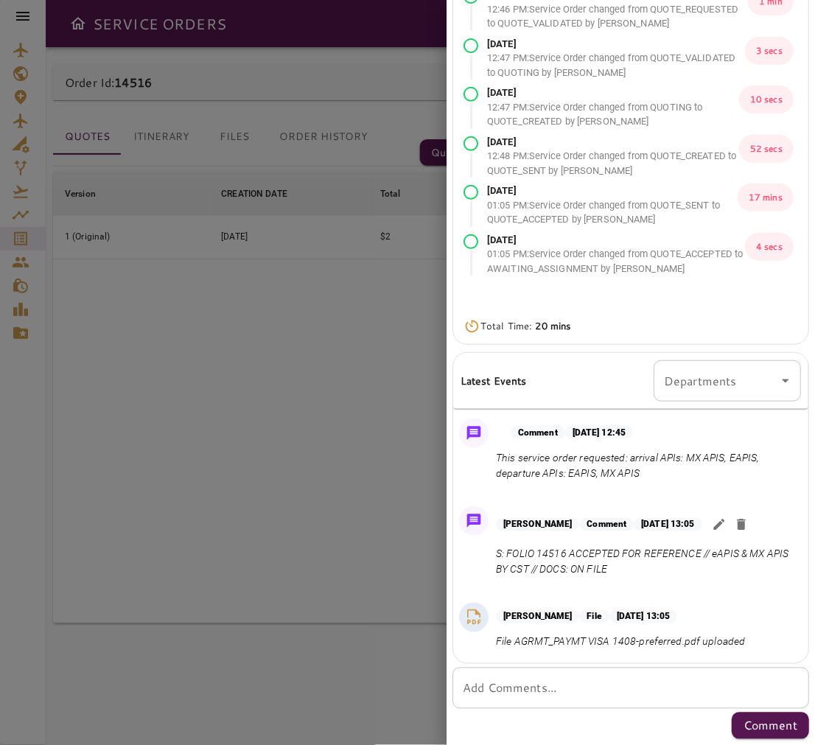
drag, startPoint x: 639, startPoint y: 572, endPoint x: 495, endPoint y: 555, distance: 144.6
click at [495, 555] on div "[PERSON_NAME] Comment [DATE] 13:05 S: FOLIO 14516 ACCEPTED FOR REFERENCE // eAP…" at bounding box center [630, 545] width 355 height 91
copy p "S: FOLIO 14516 ACCEPTED FOR REFERENCE // eAPIS & MX APIS BY CST // DOCS: ON FILE"
